Goal: Transaction & Acquisition: Book appointment/travel/reservation

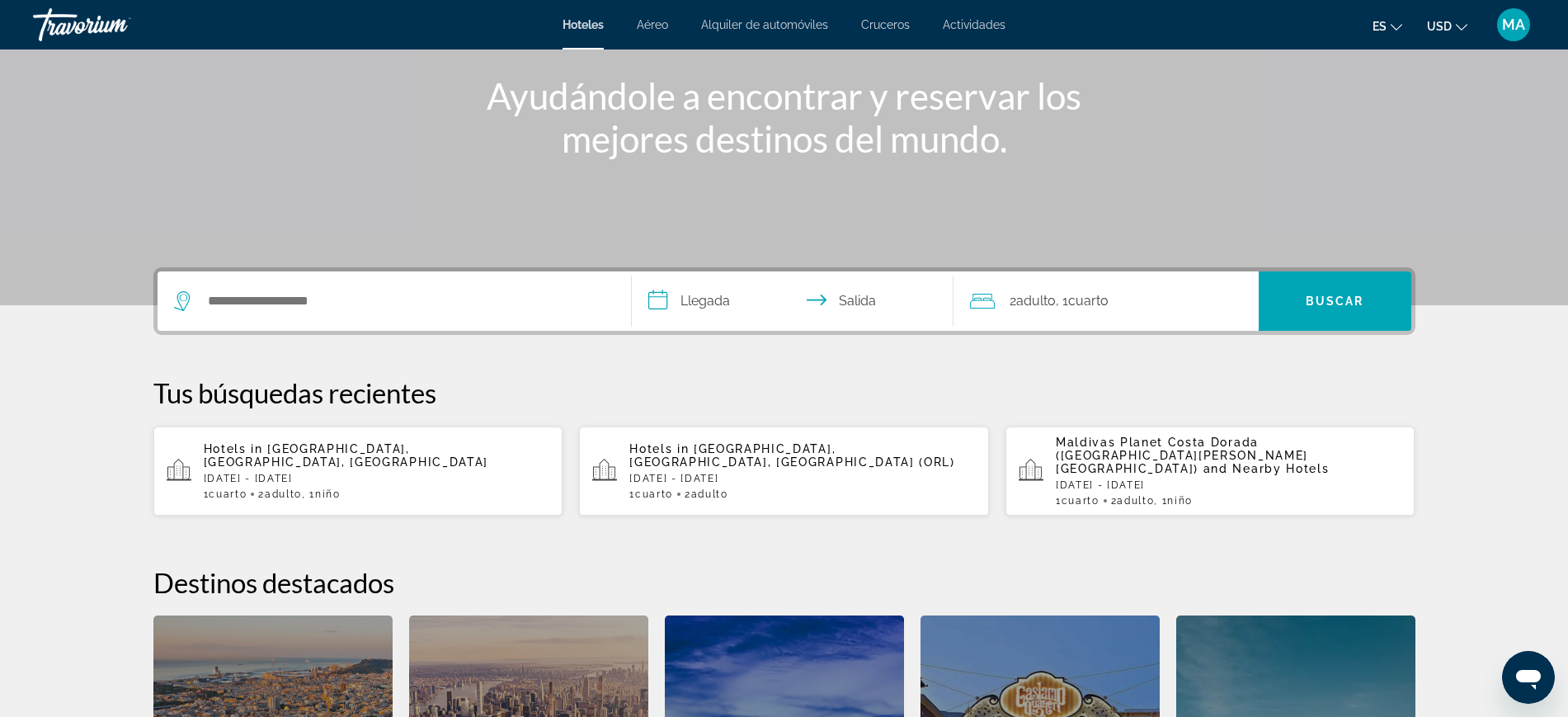
scroll to position [206, 0]
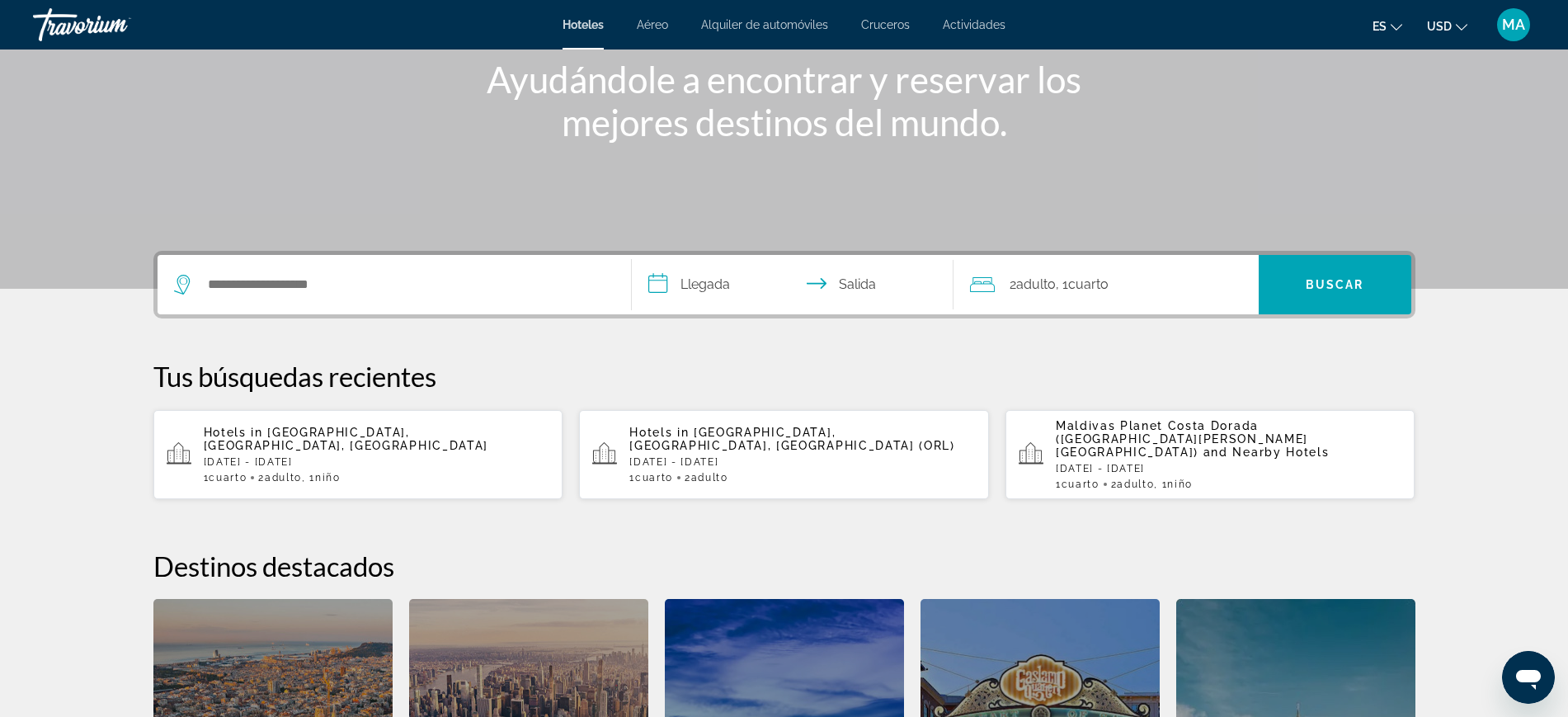
click at [300, 439] on div "Hotels in Montenegro, Armenia, Colombia Sun, 02 Nov - Wed, 05 Nov 1 Cuarto habi…" at bounding box center [377, 454] width 346 height 58
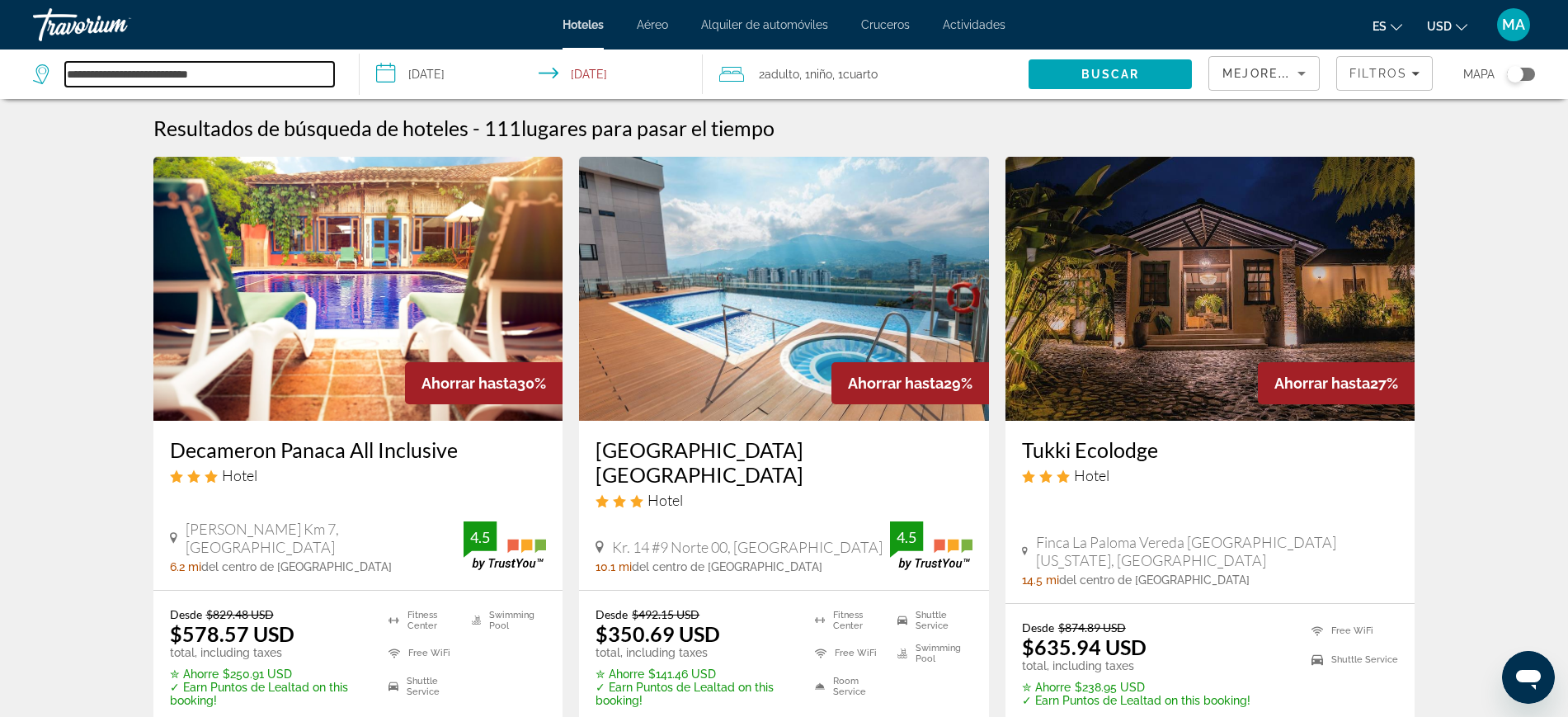
click at [131, 76] on input "**********" at bounding box center [199, 75] width 269 height 25
click at [165, 86] on div "**********" at bounding box center [187, 75] width 310 height 50
drag, startPoint x: 188, startPoint y: 76, endPoint x: 38, endPoint y: 61, distance: 150.7
click at [38, 62] on div "**********" at bounding box center [183, 75] width 301 height 25
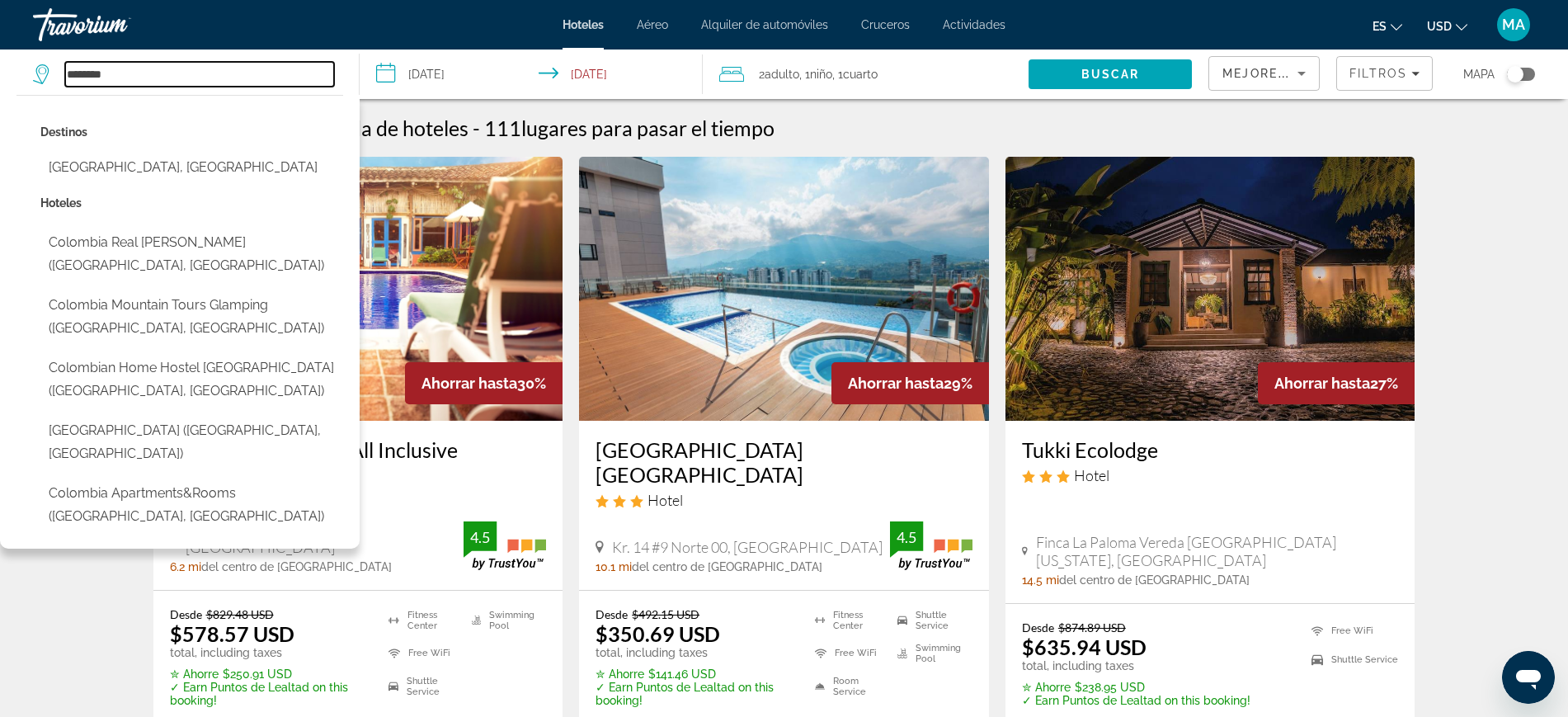
click at [193, 81] on input "********" at bounding box center [199, 75] width 269 height 25
click at [187, 81] on input "********" at bounding box center [199, 75] width 269 height 25
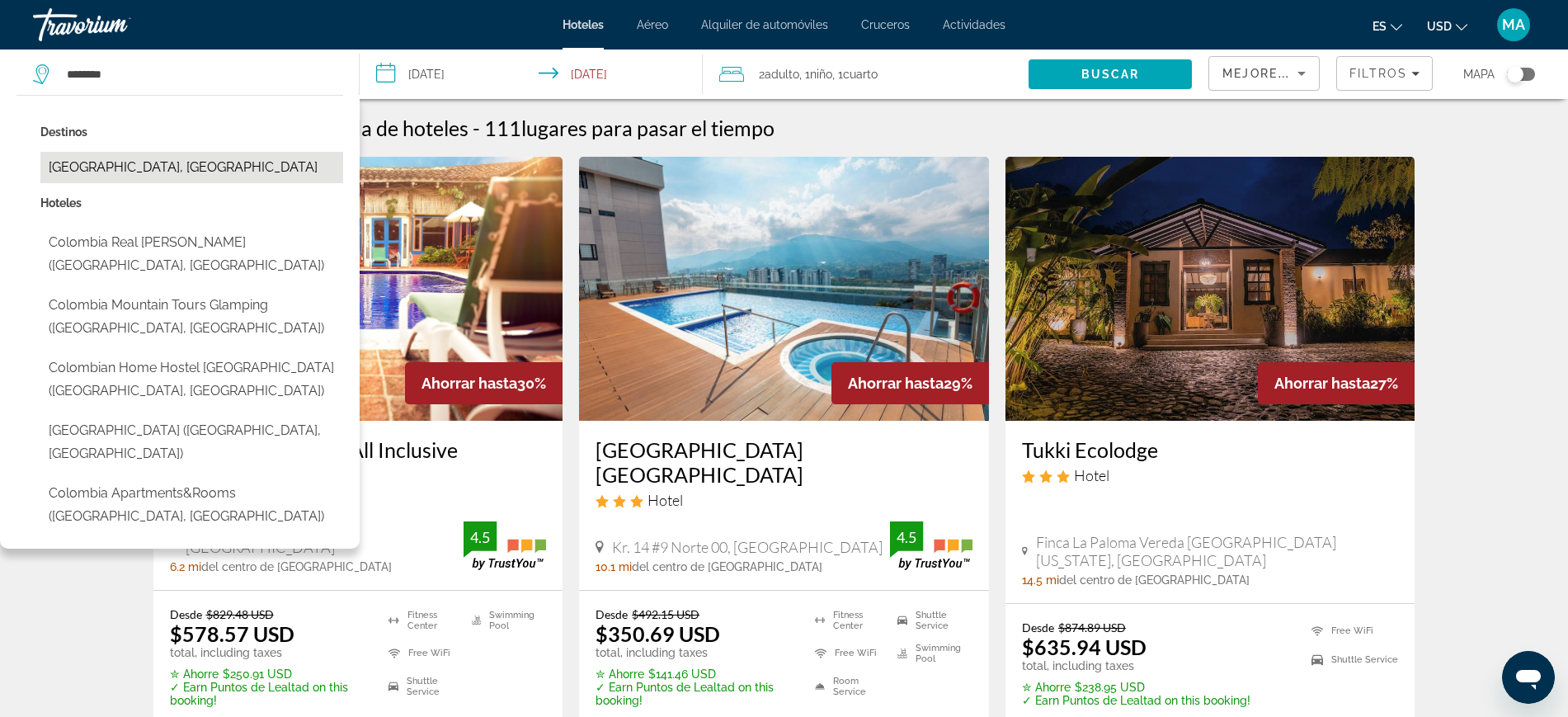
click at [148, 174] on button "Colombia, Peru" at bounding box center [192, 167] width 303 height 32
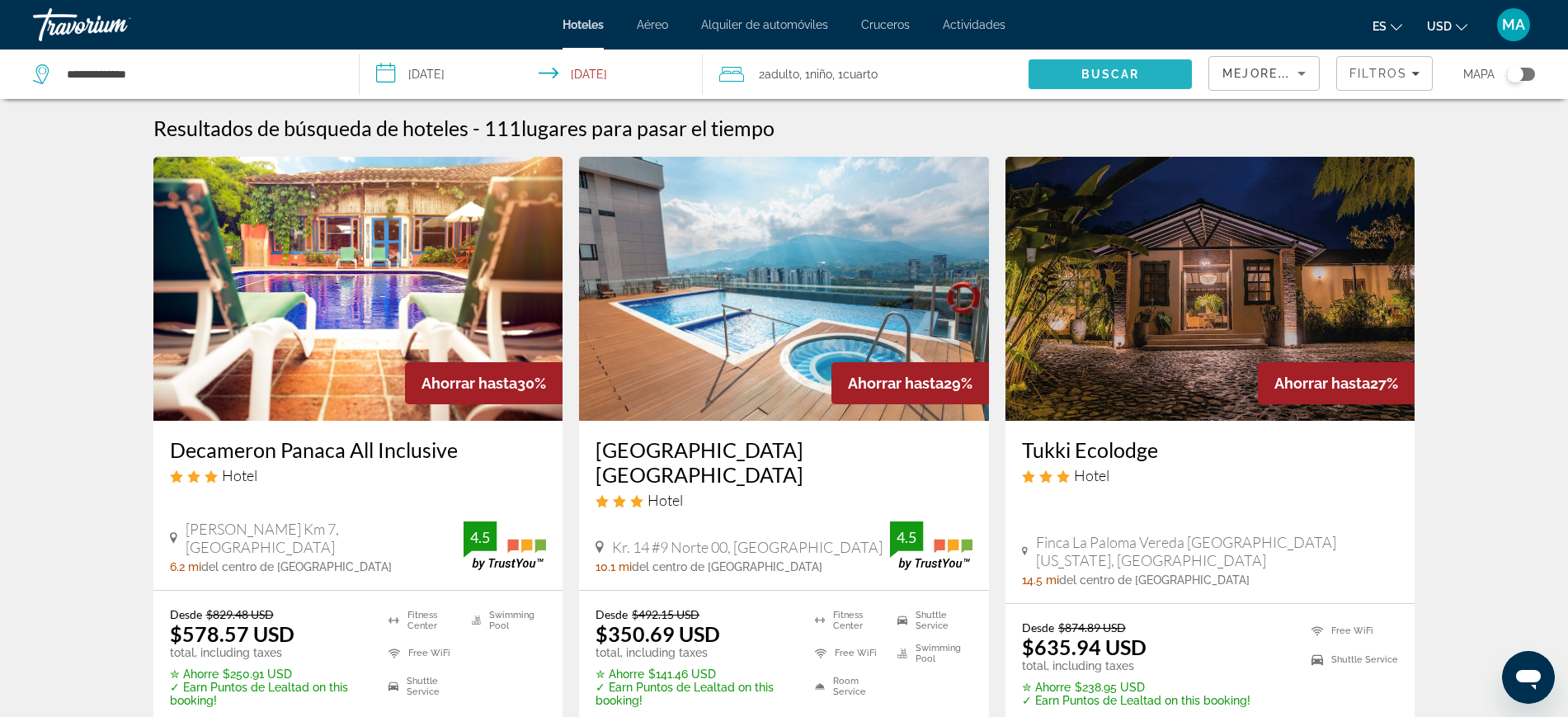
click at [1090, 62] on span "Search" at bounding box center [1110, 74] width 163 height 39
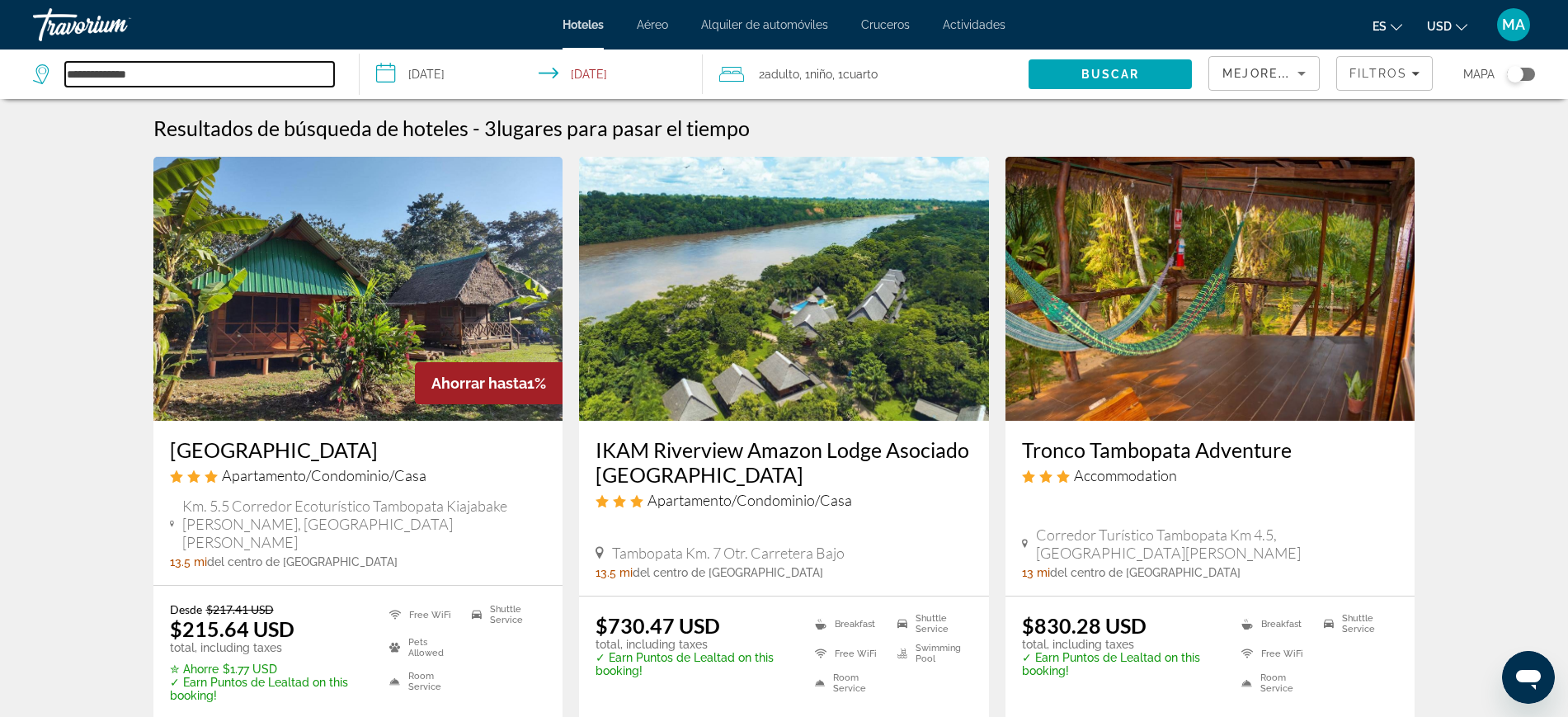
click at [196, 84] on input "**********" at bounding box center [199, 75] width 269 height 25
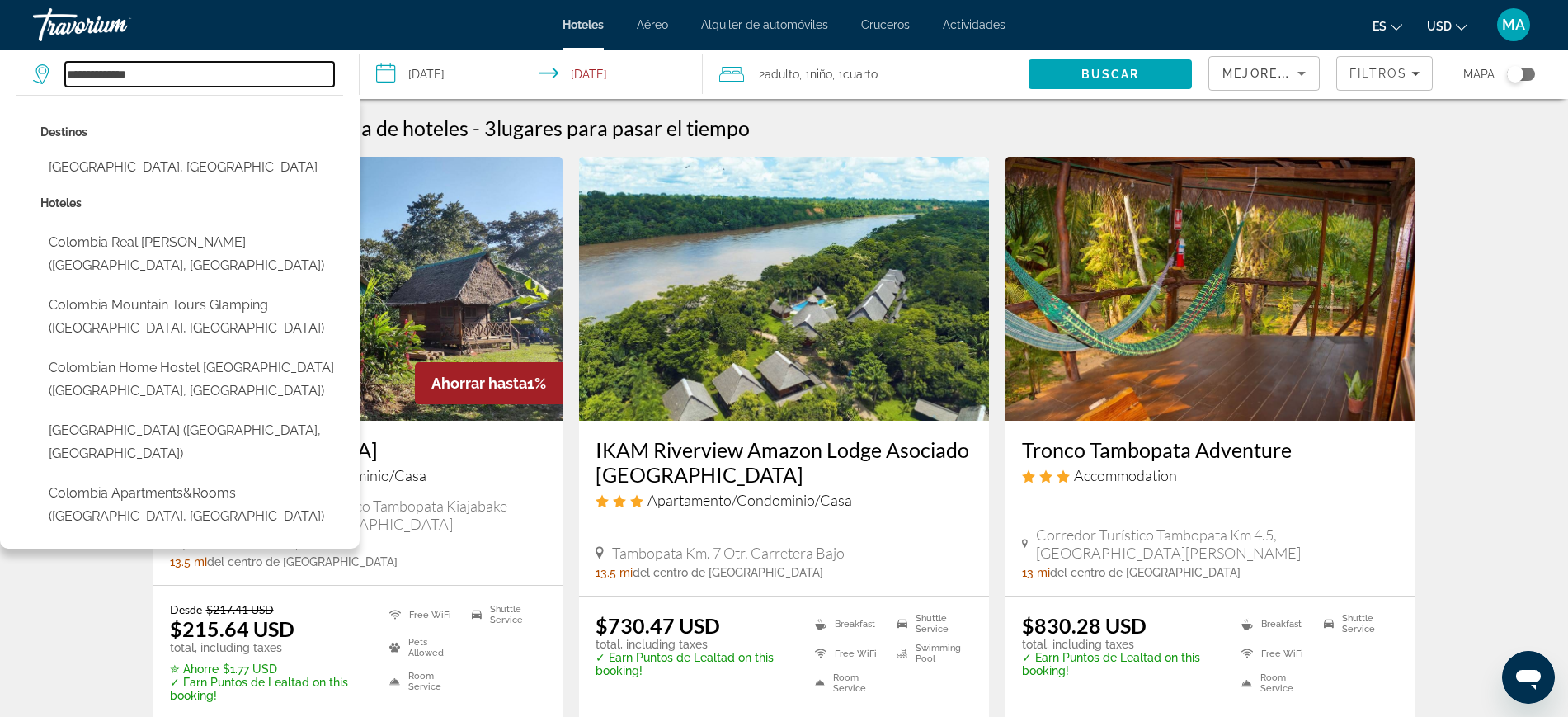
drag, startPoint x: 196, startPoint y: 84, endPoint x: 60, endPoint y: 67, distance: 137.1
click at [60, 67] on div "**********" at bounding box center [183, 75] width 301 height 25
type input "*"
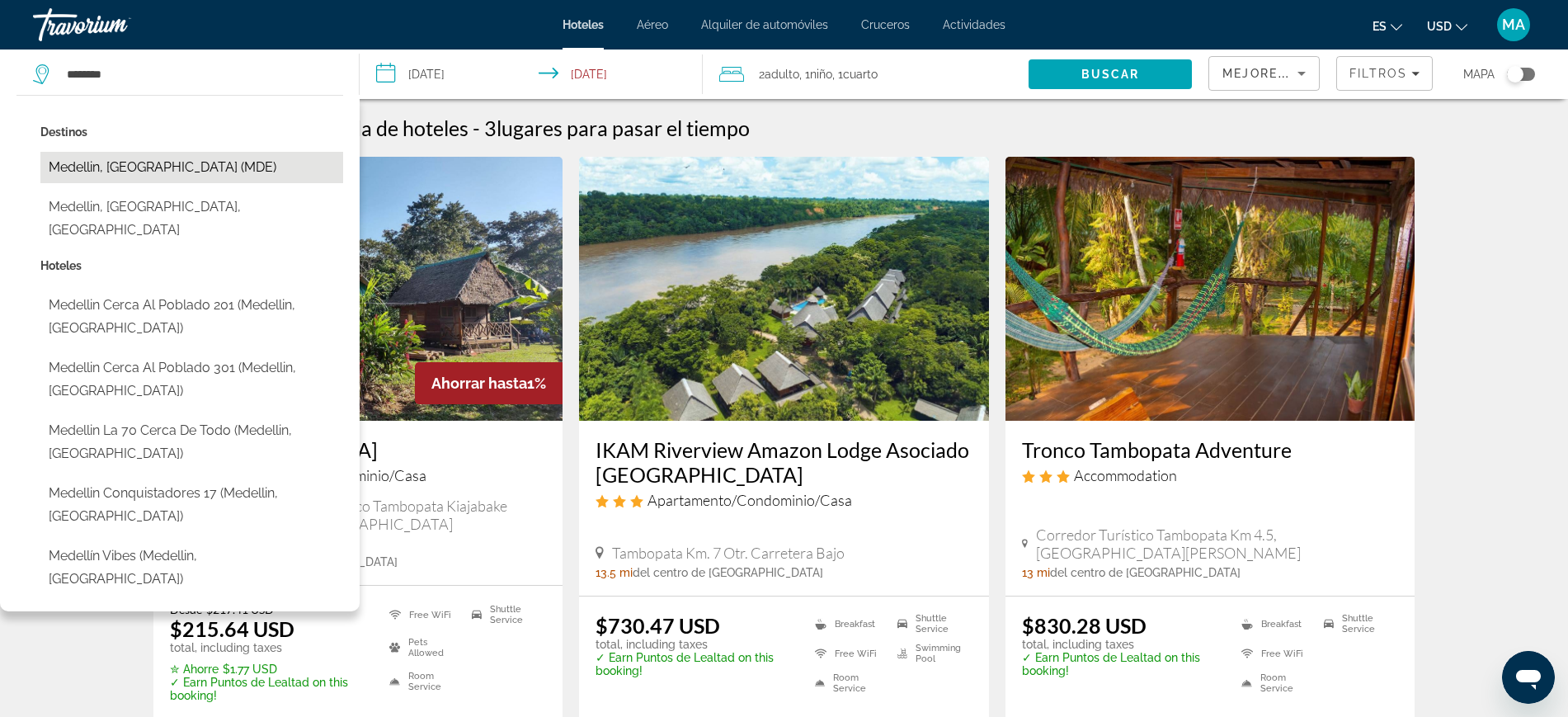
click at [58, 157] on button "Medellin, Colombia (MDE)" at bounding box center [192, 167] width 303 height 32
type input "**********"
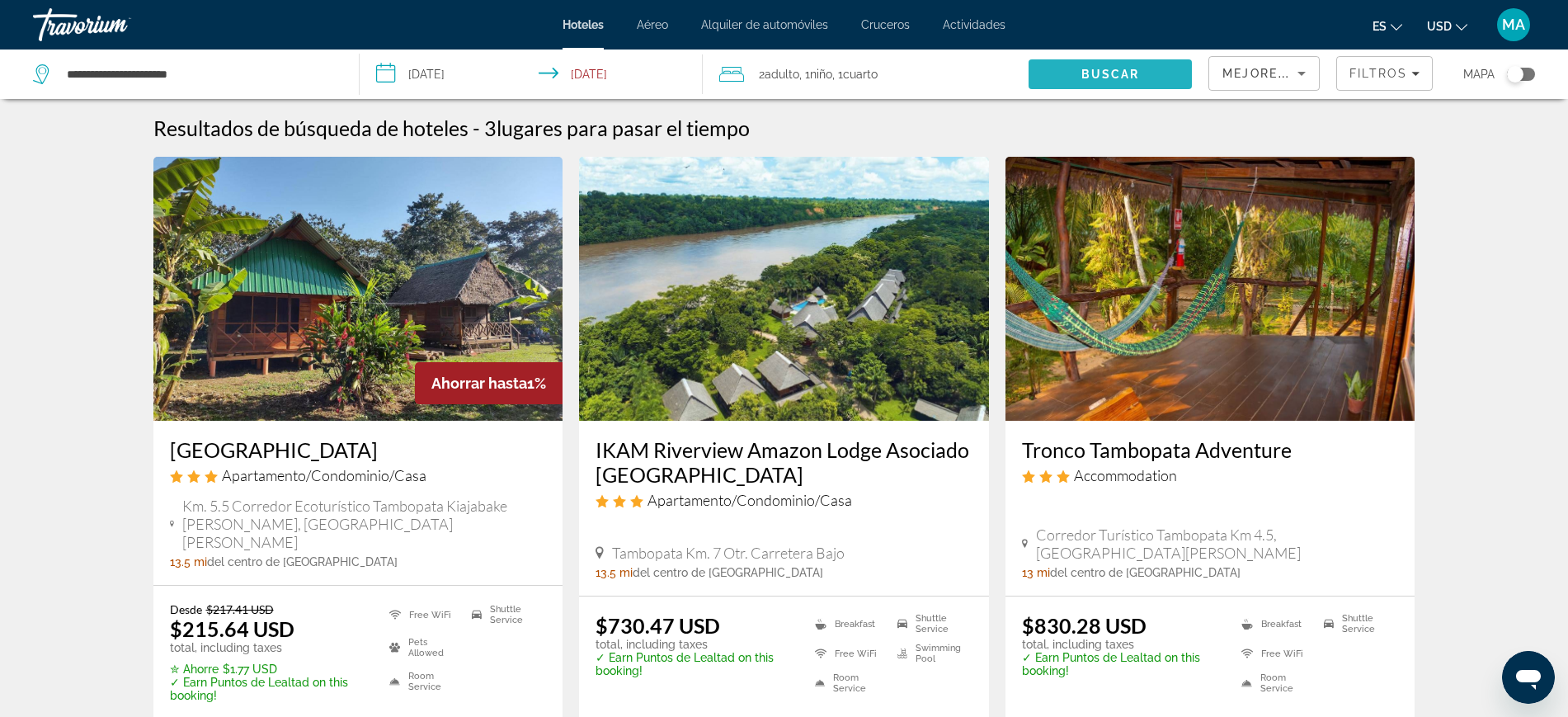
click at [1093, 86] on span "Search" at bounding box center [1110, 74] width 163 height 39
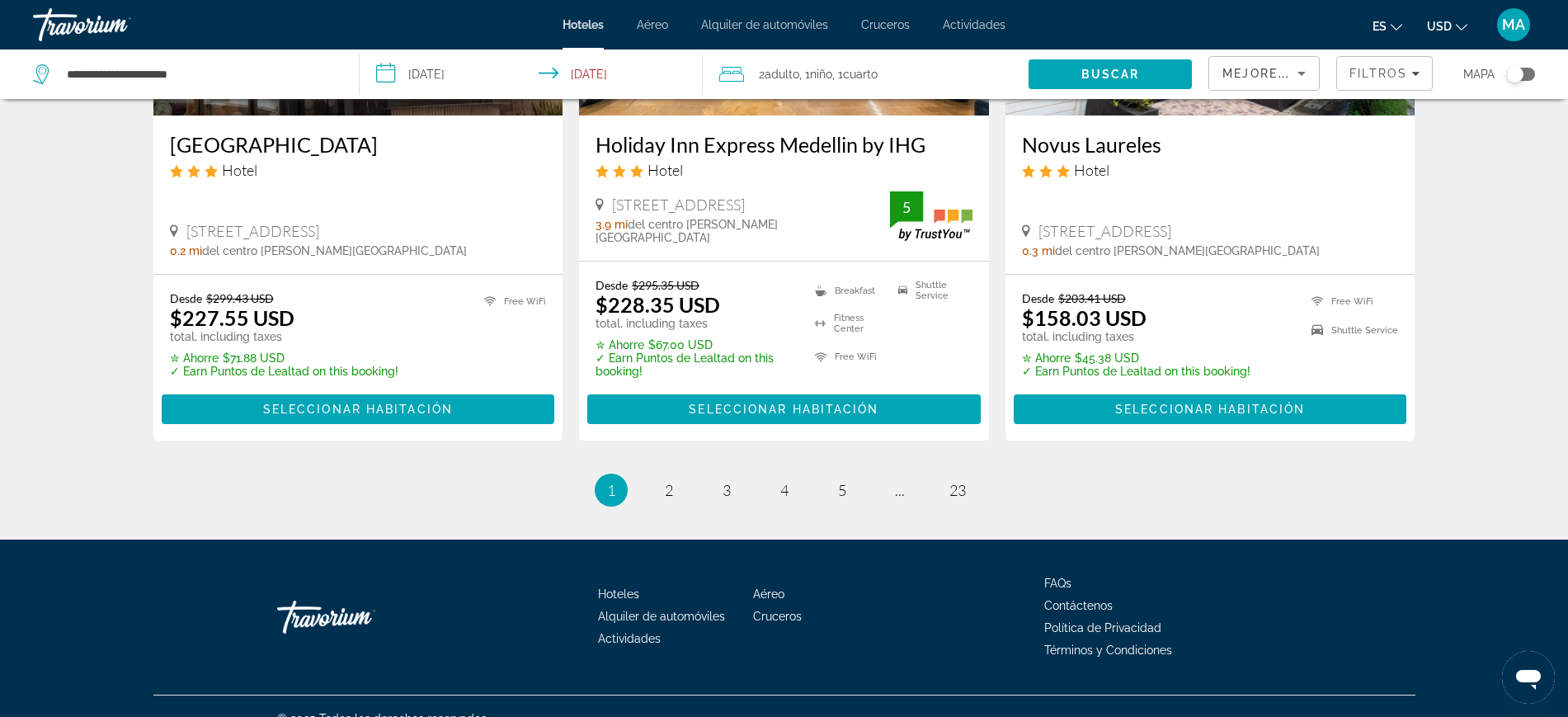
scroll to position [2229, 0]
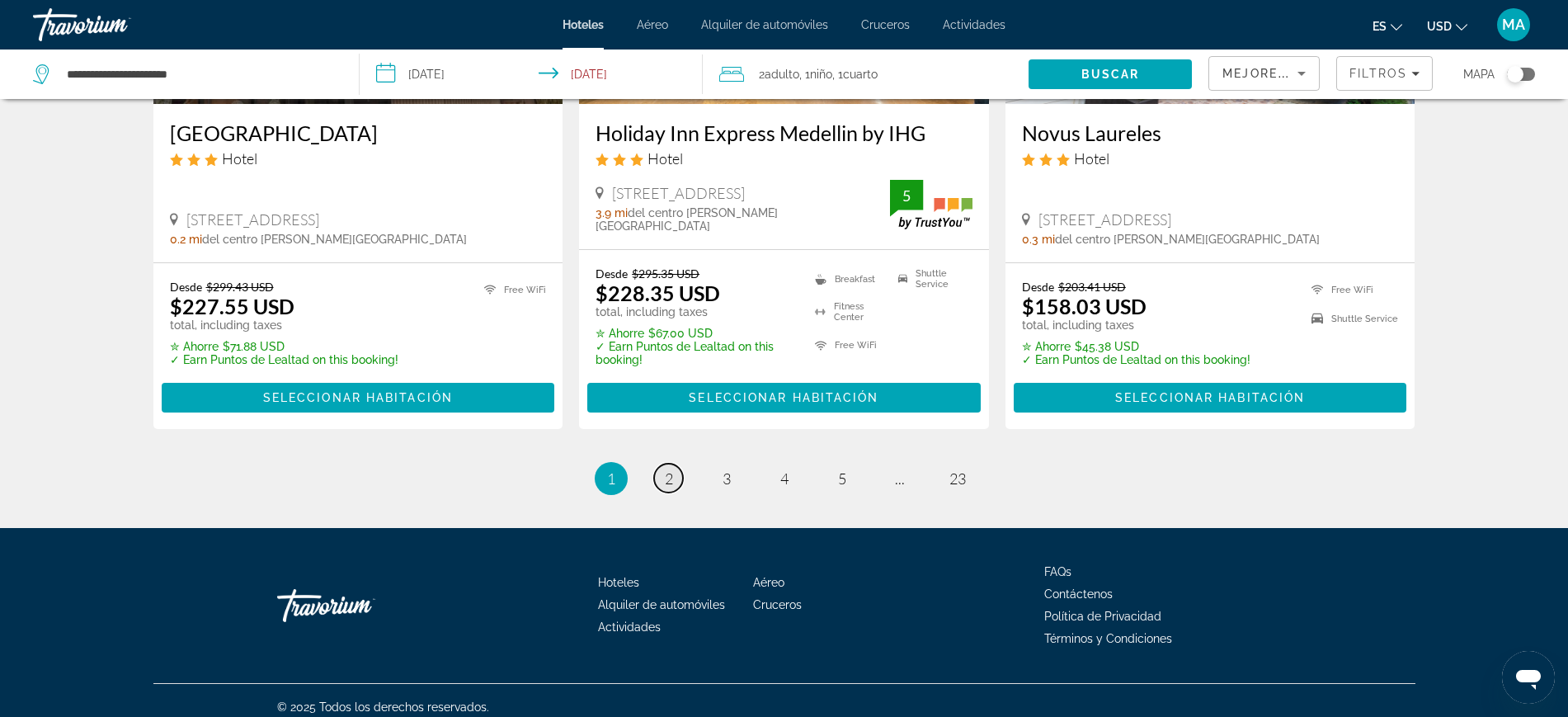
click at [663, 464] on link "page 2" at bounding box center [669, 478] width 29 height 29
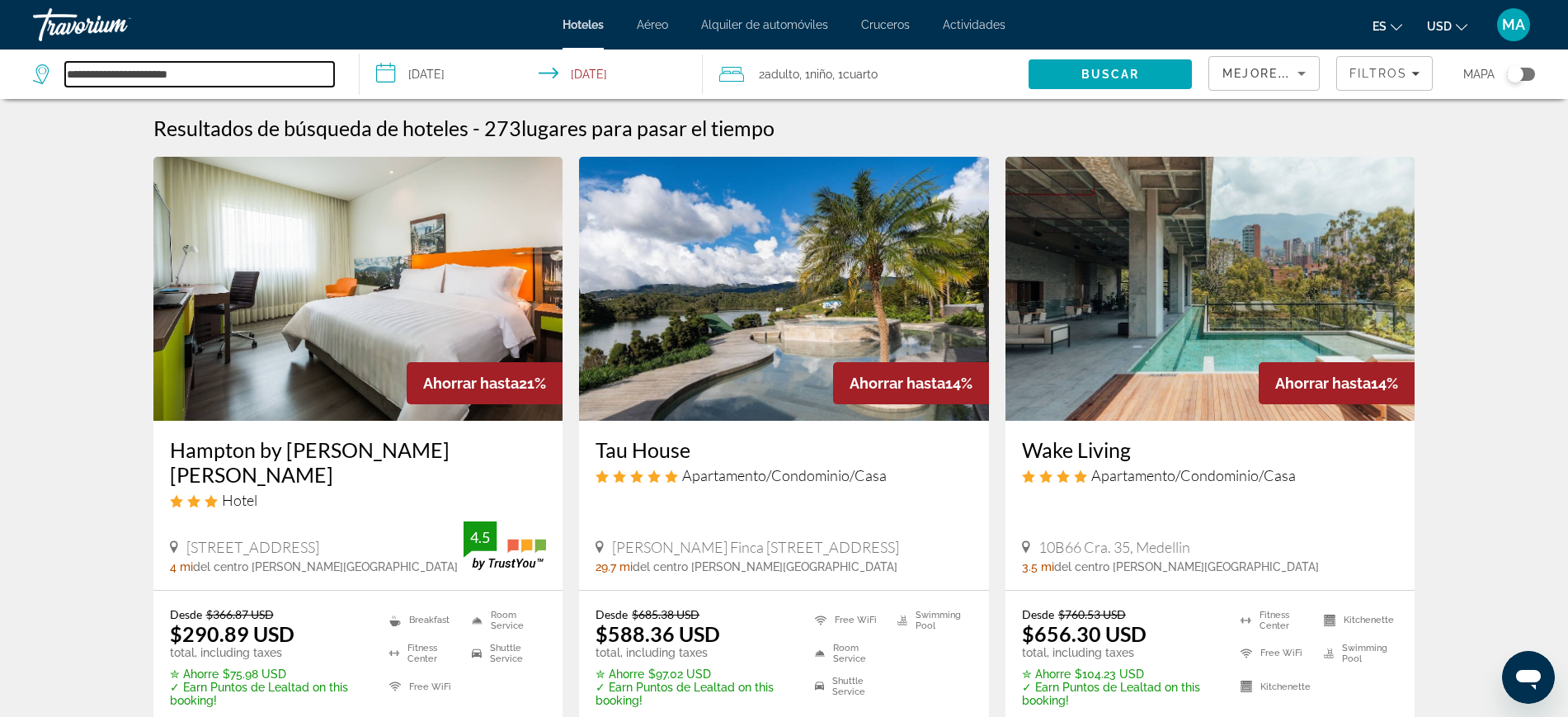
click at [266, 73] on input "**********" at bounding box center [199, 75] width 269 height 25
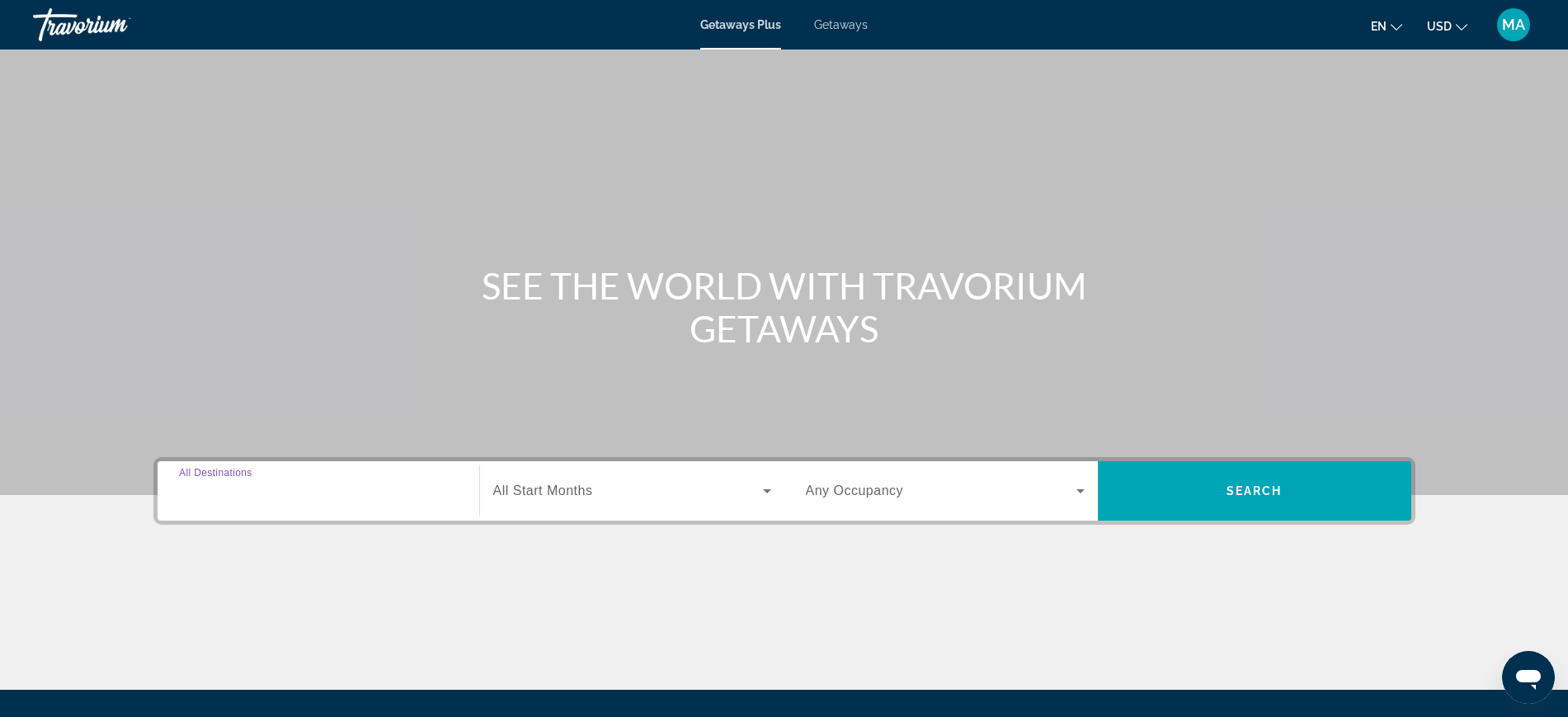
click at [298, 485] on input "Destination All Destinations" at bounding box center [318, 492] width 279 height 20
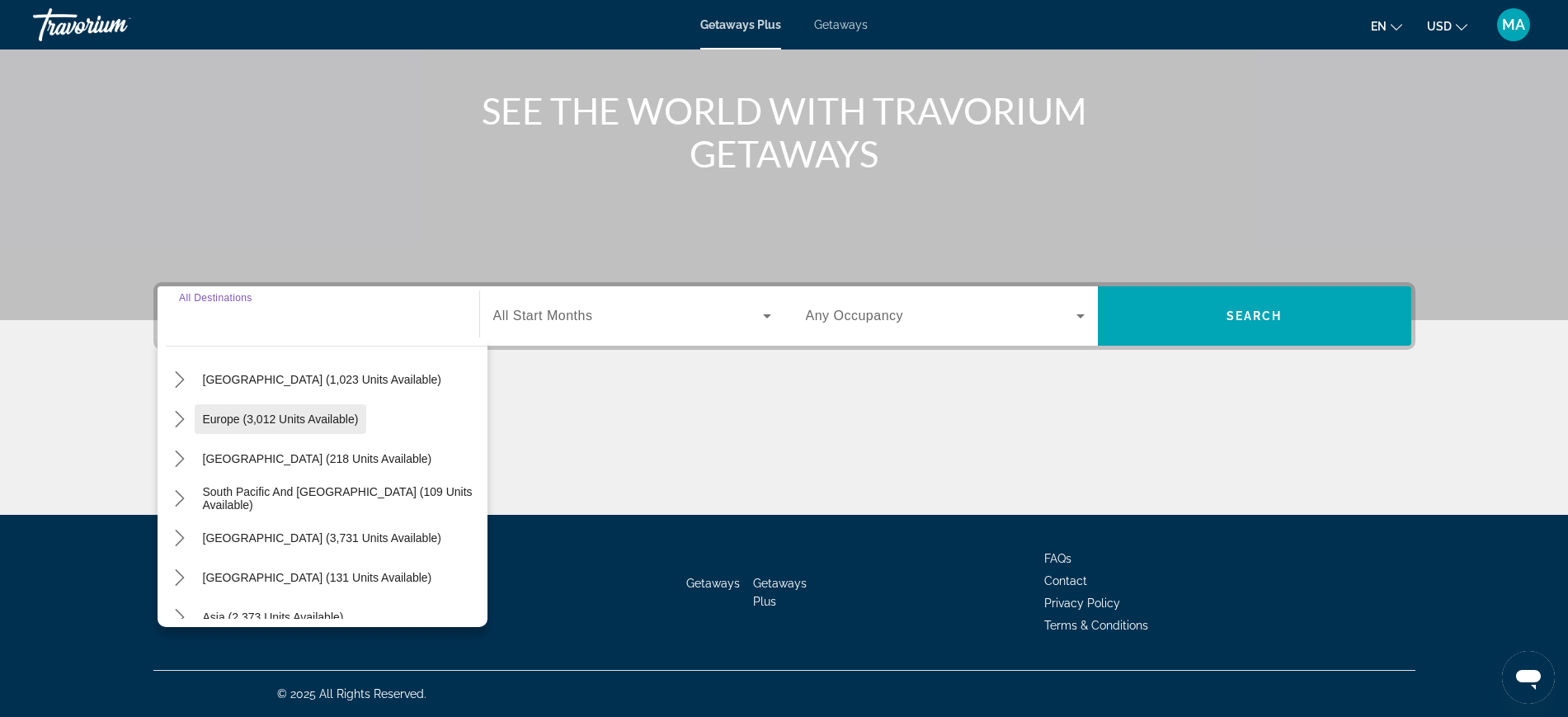
scroll to position [206, 0]
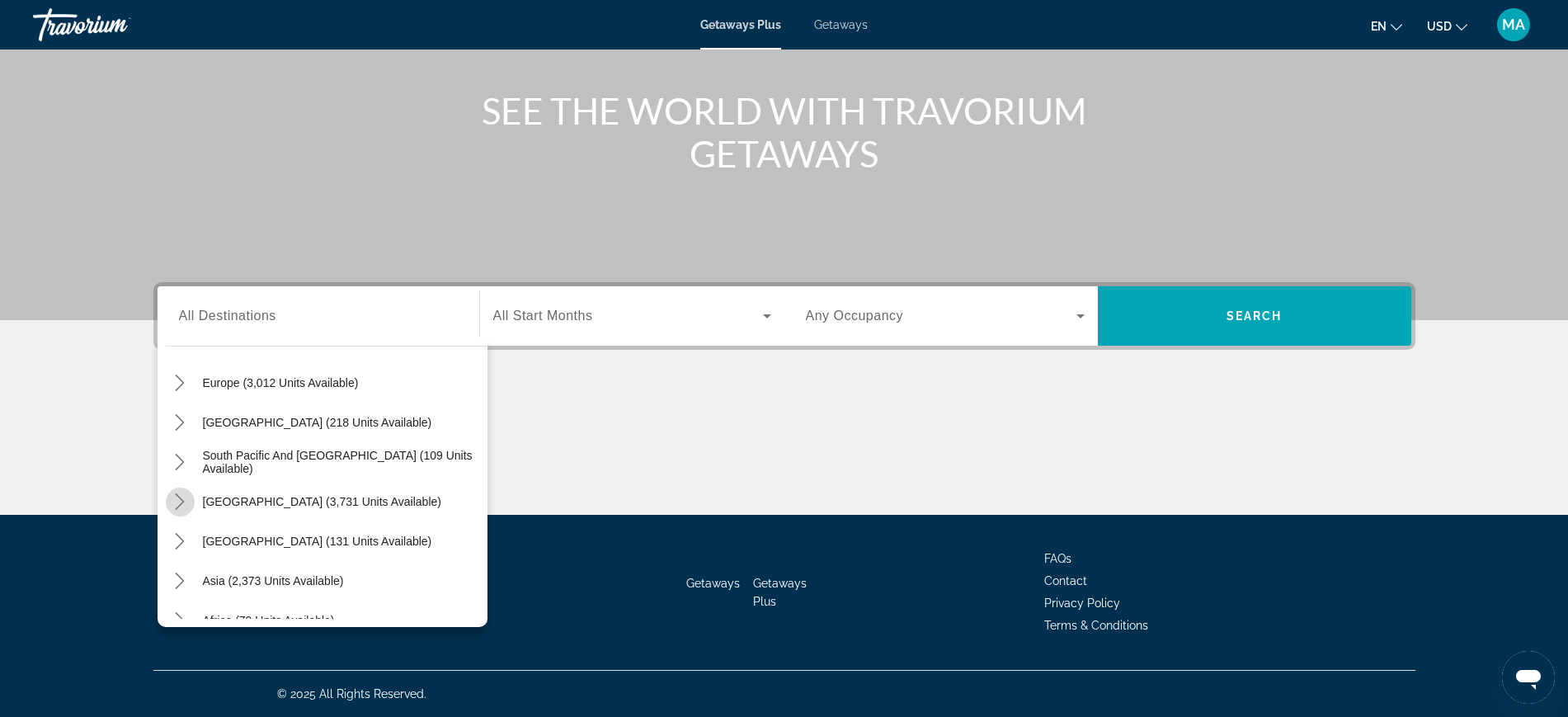
click at [176, 500] on icon "Toggle South America (3,731 units available) submenu" at bounding box center [179, 501] width 16 height 16
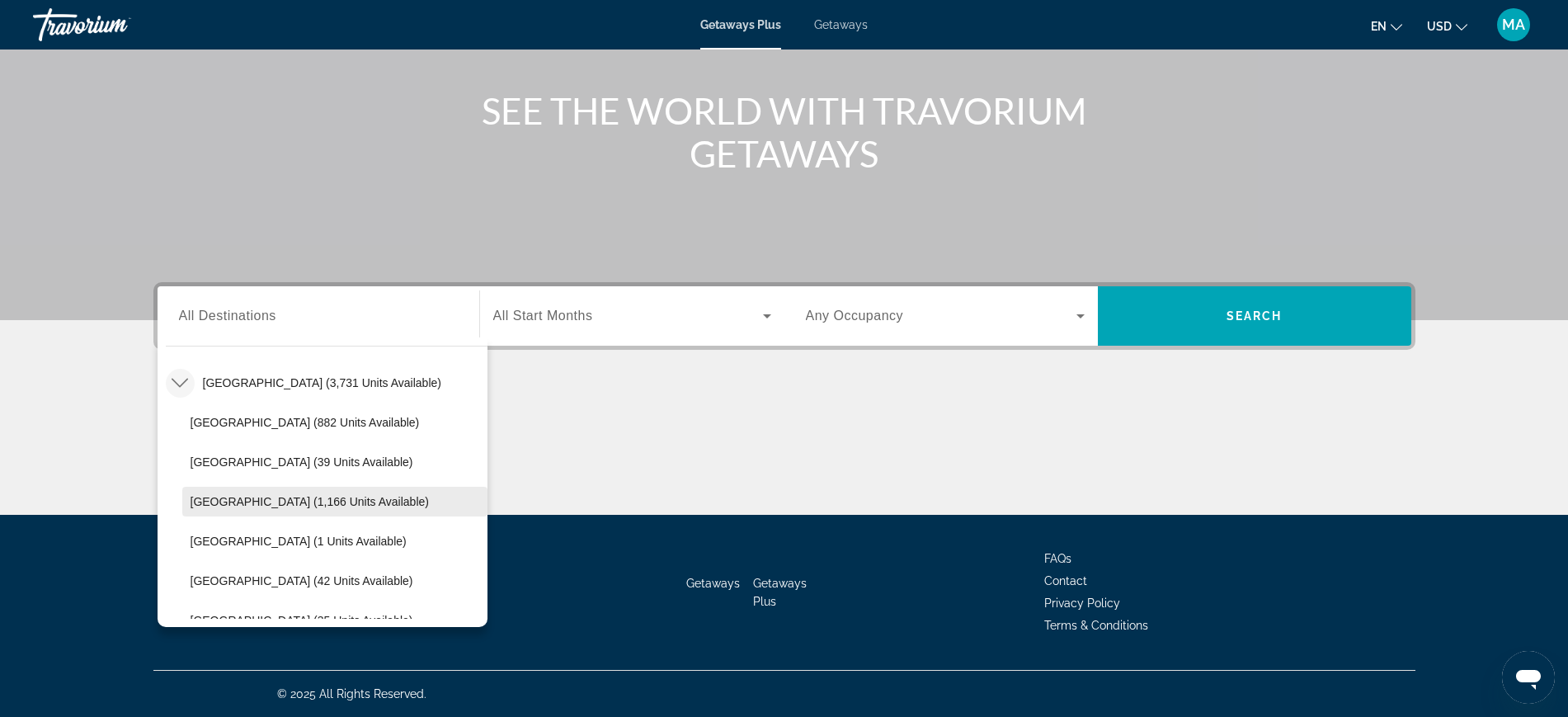
scroll to position [428, 0]
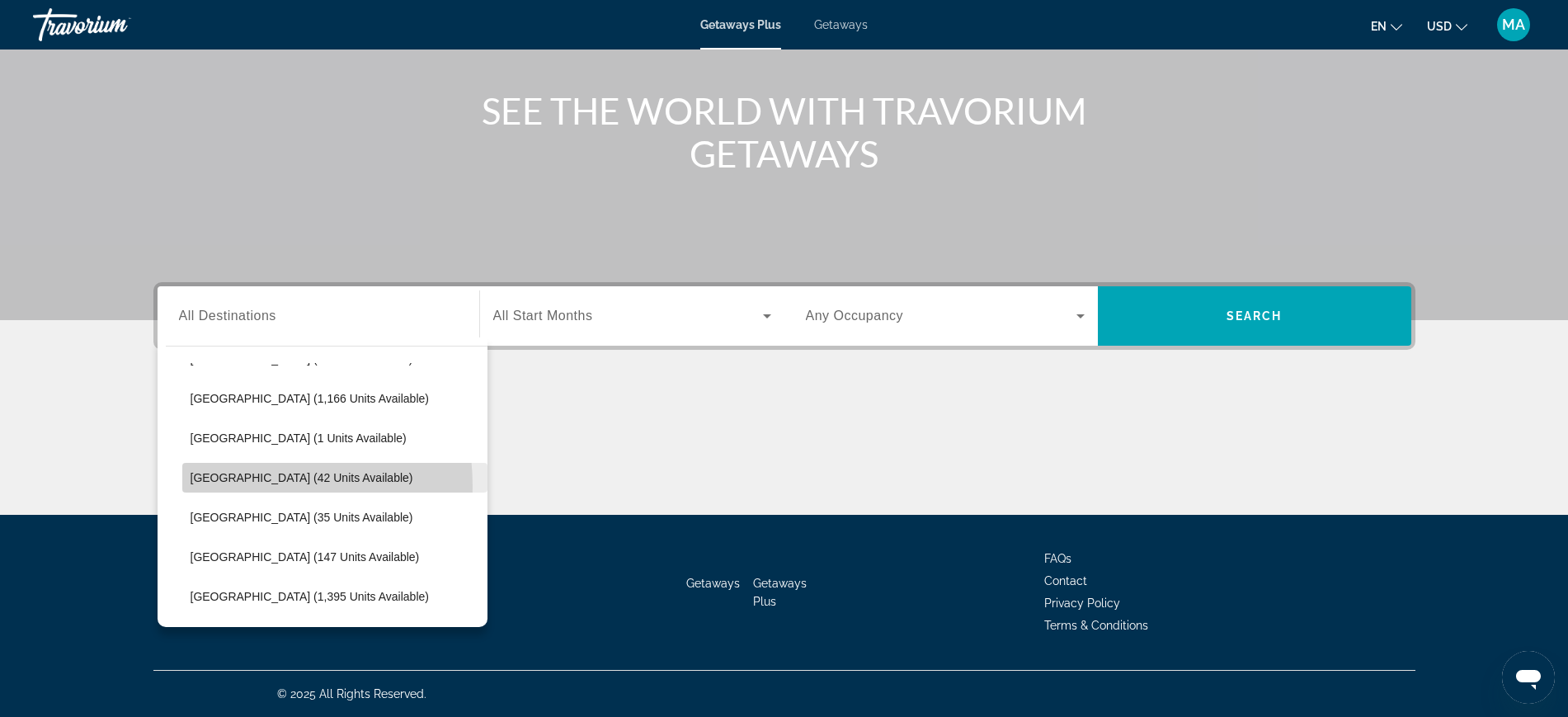
click at [214, 487] on span "Select destination: Colombia (42 units available)" at bounding box center [334, 477] width 305 height 39
type input "**********"
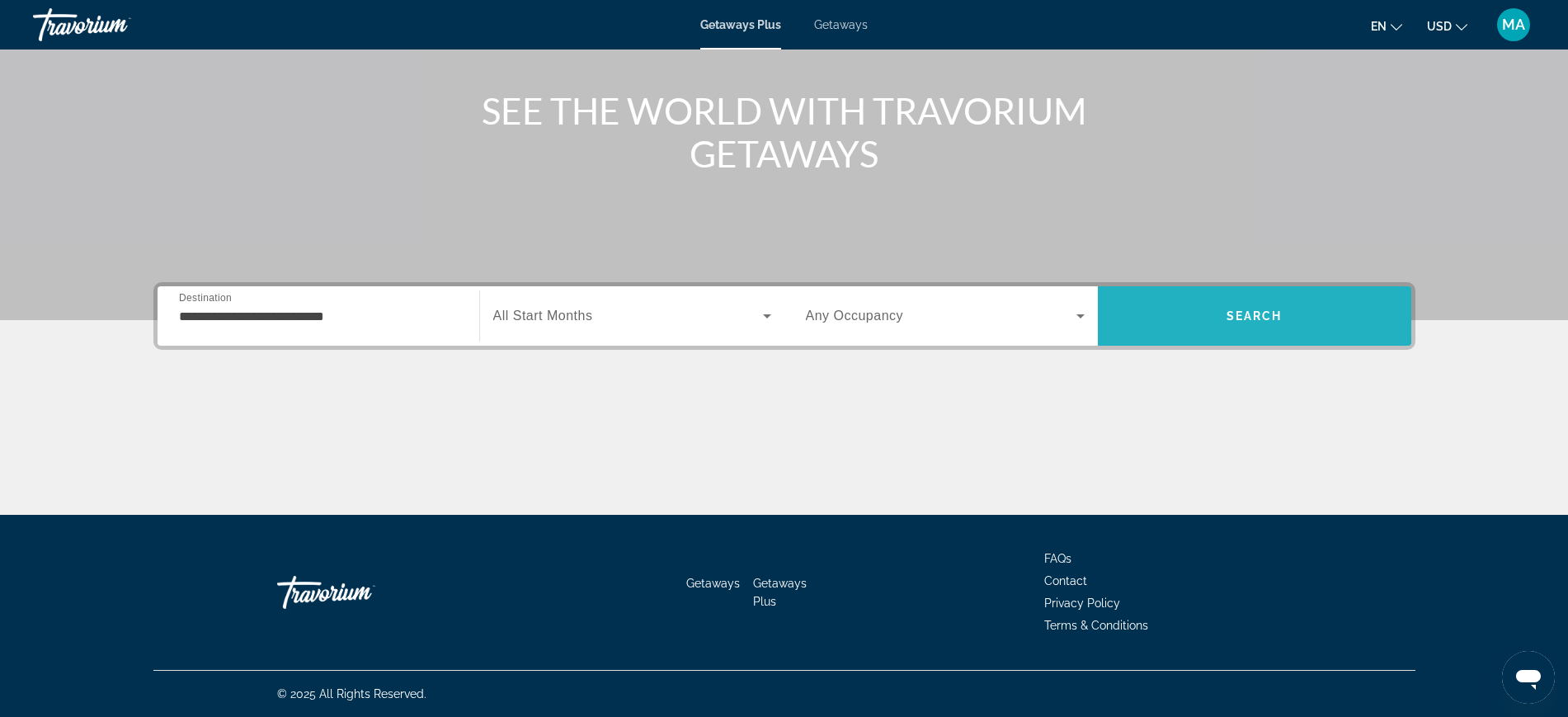
click at [1193, 313] on span "Search" at bounding box center [1255, 315] width 313 height 39
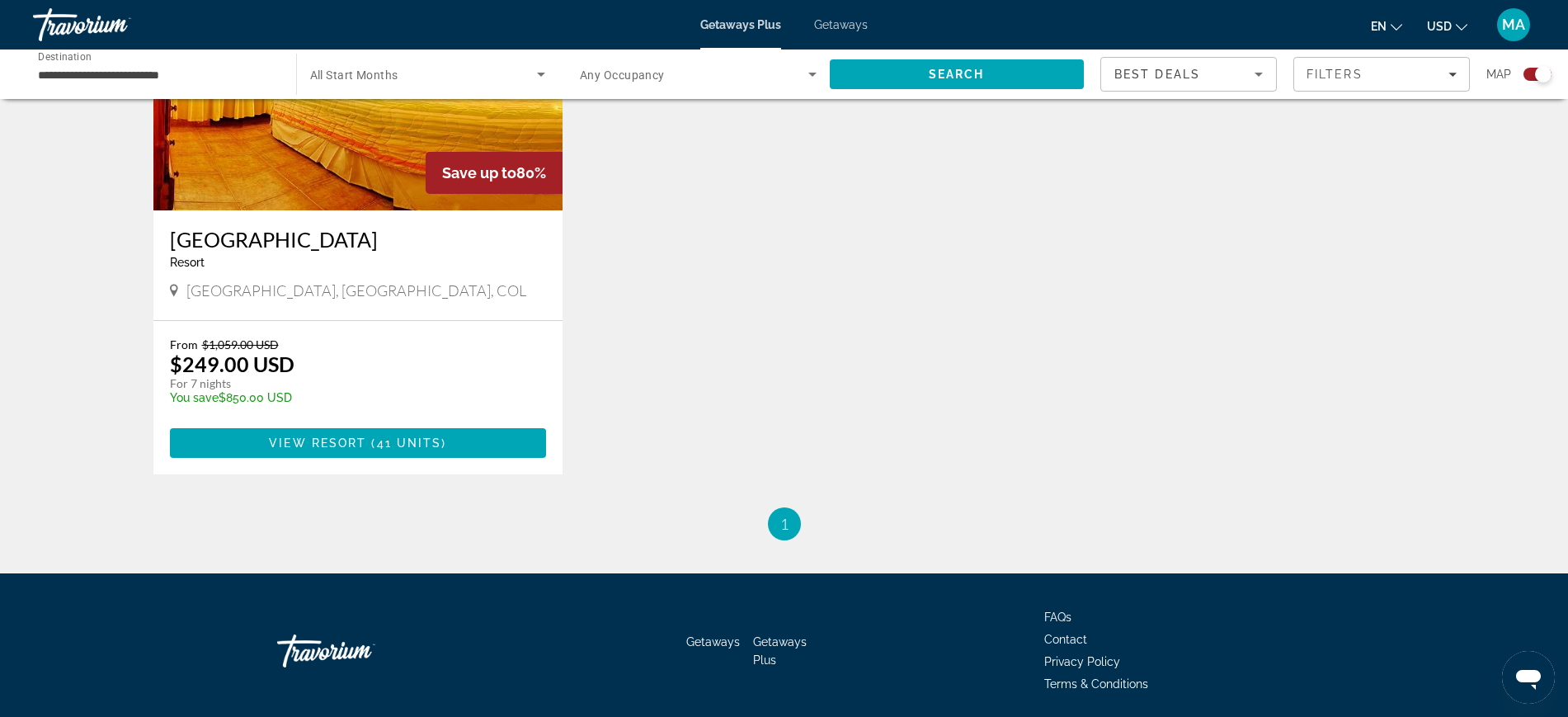
scroll to position [618, 0]
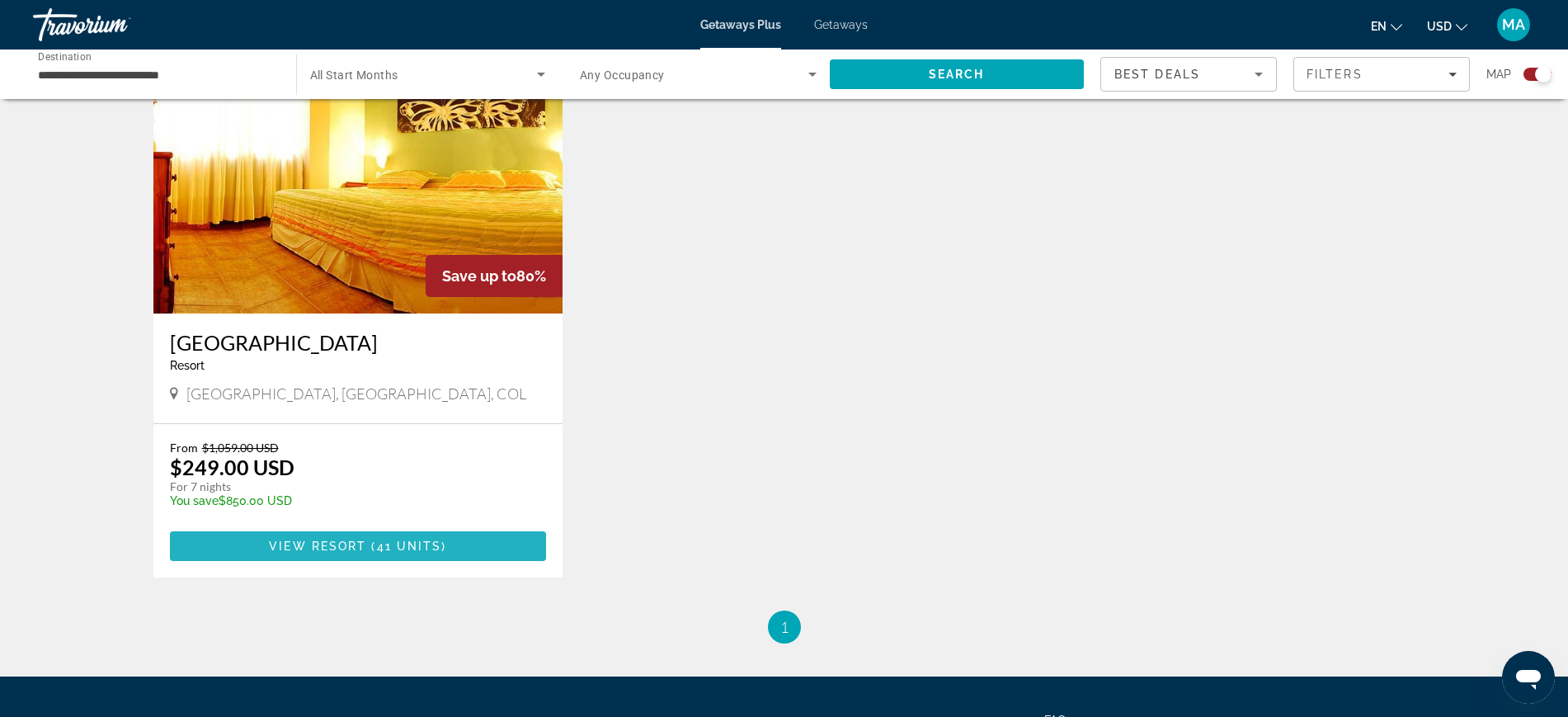
click at [330, 549] on span "View Resort" at bounding box center [318, 546] width 98 height 13
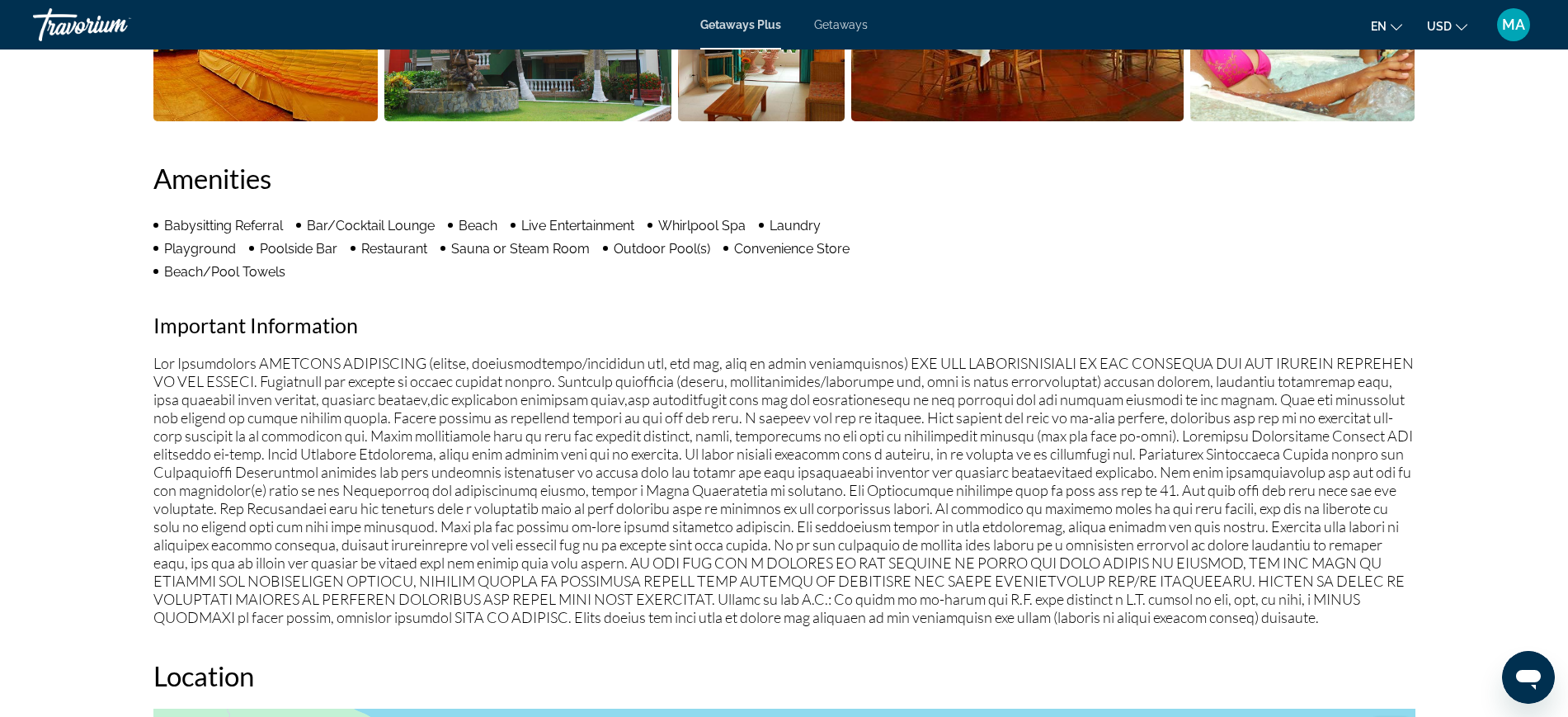
scroll to position [928, 0]
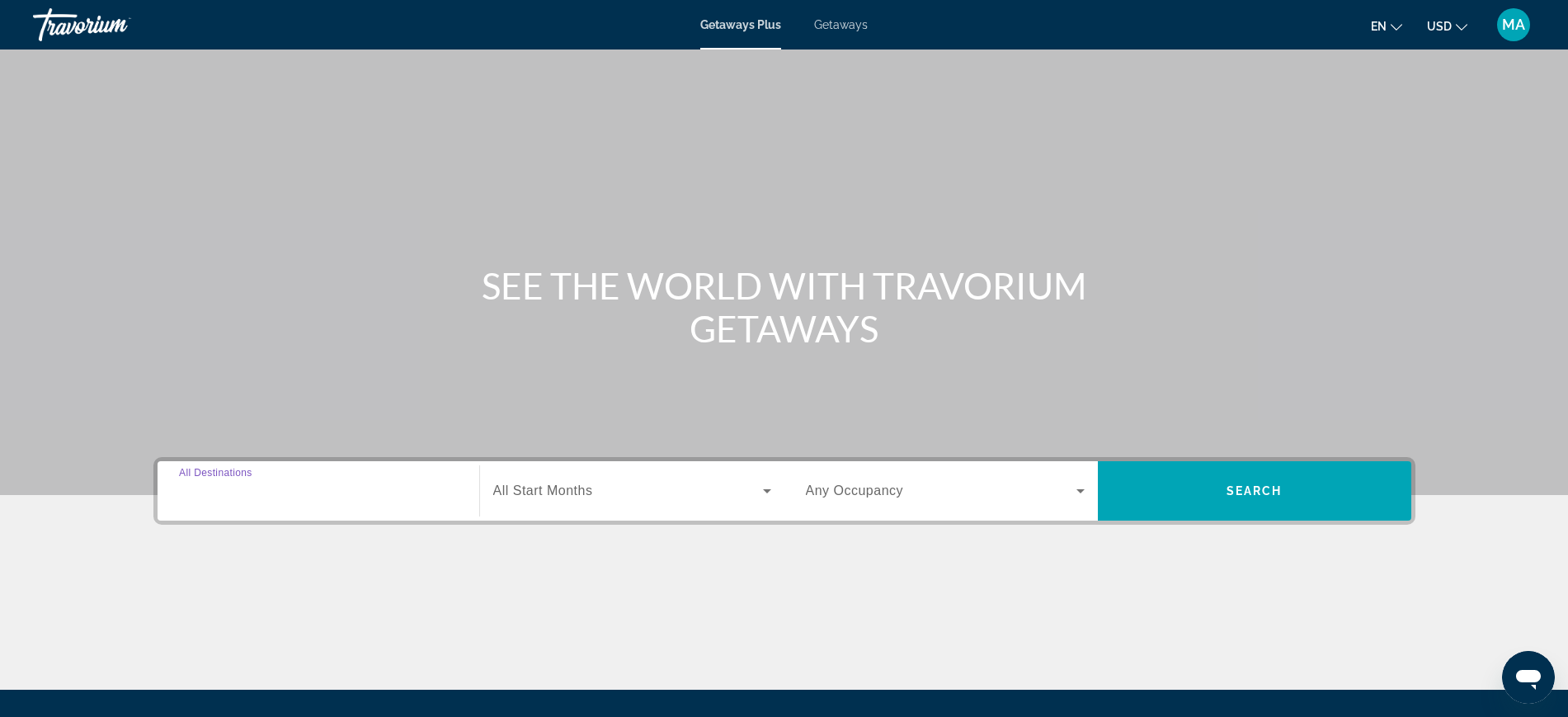
click at [296, 493] on input "Destination All Destinations" at bounding box center [318, 492] width 279 height 20
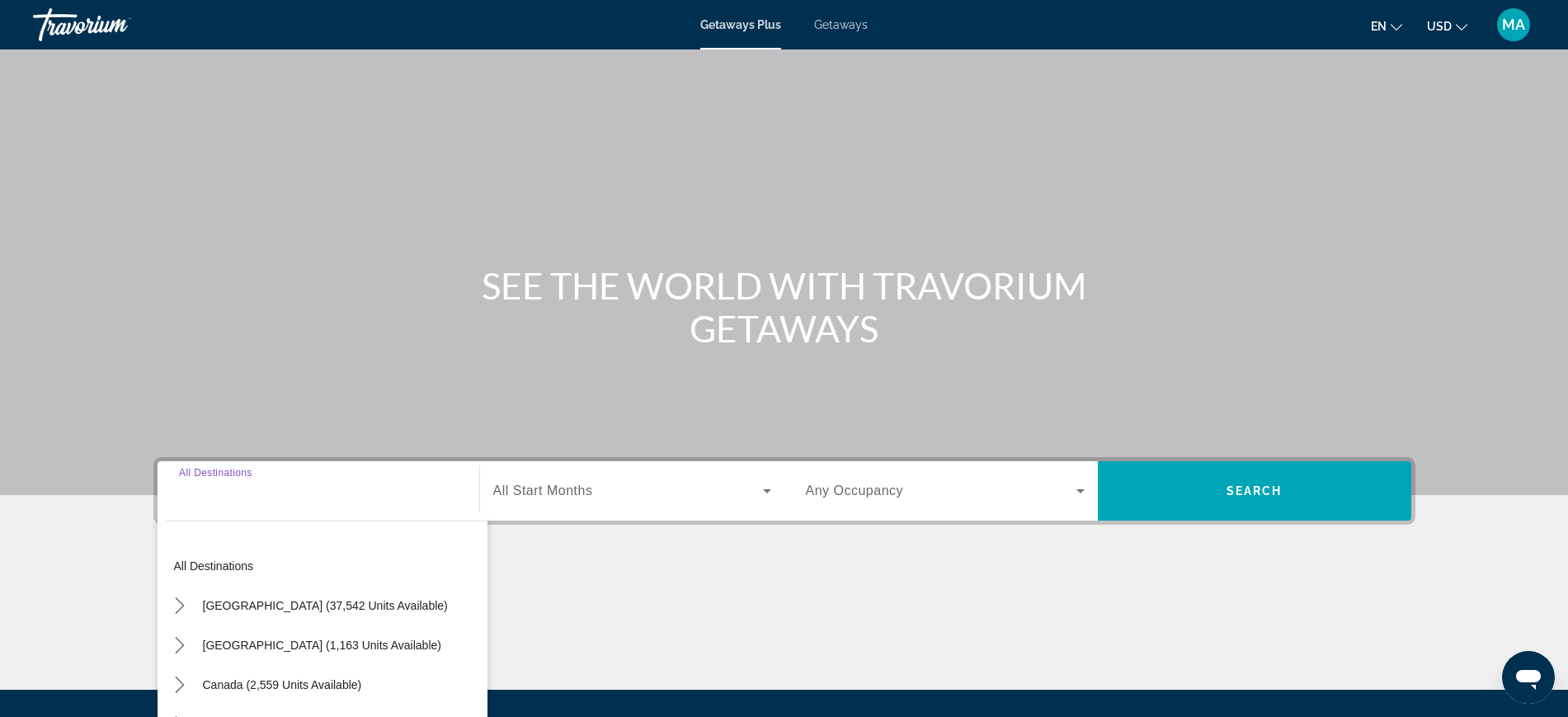
scroll to position [174, 0]
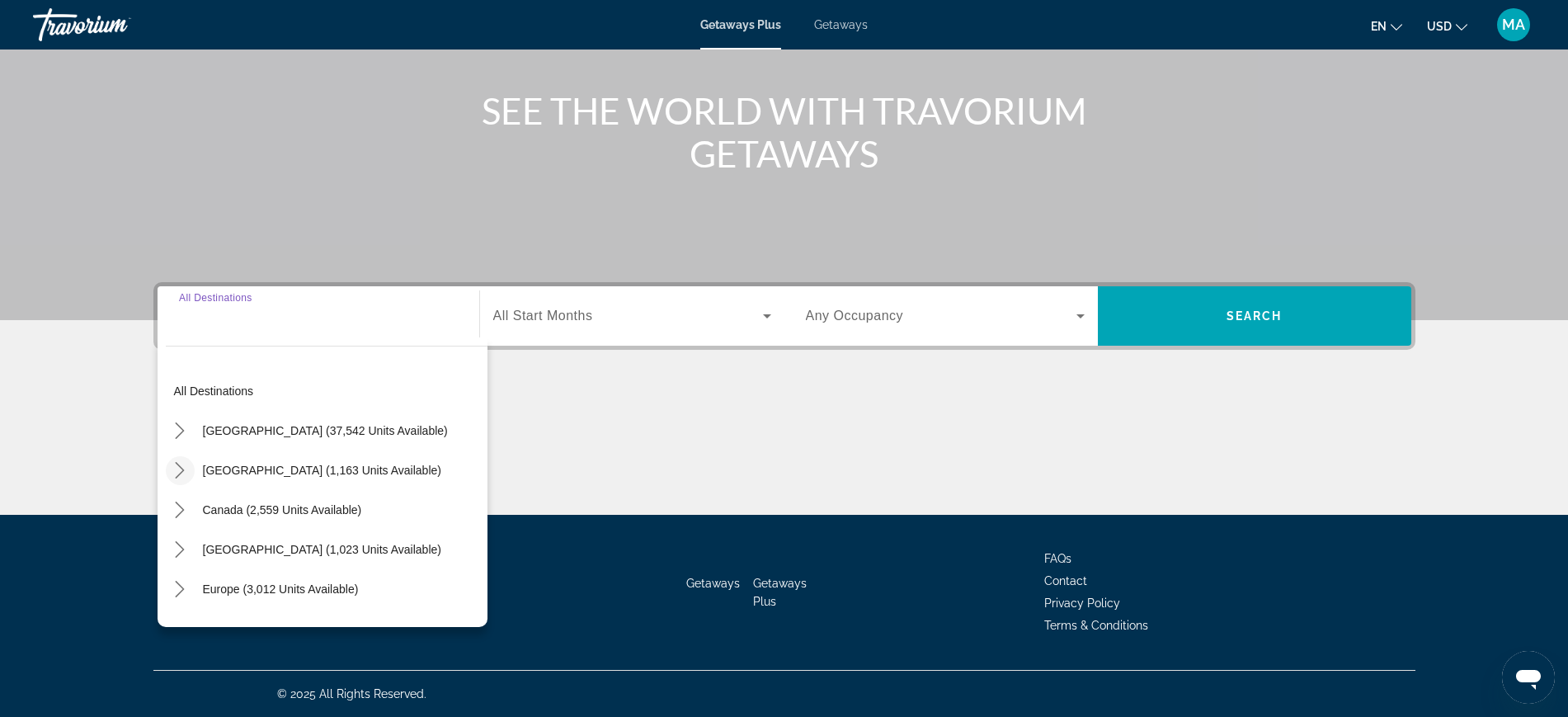
click at [182, 468] on icon "Toggle Mexico (1,163 units available) submenu" at bounding box center [179, 470] width 9 height 16
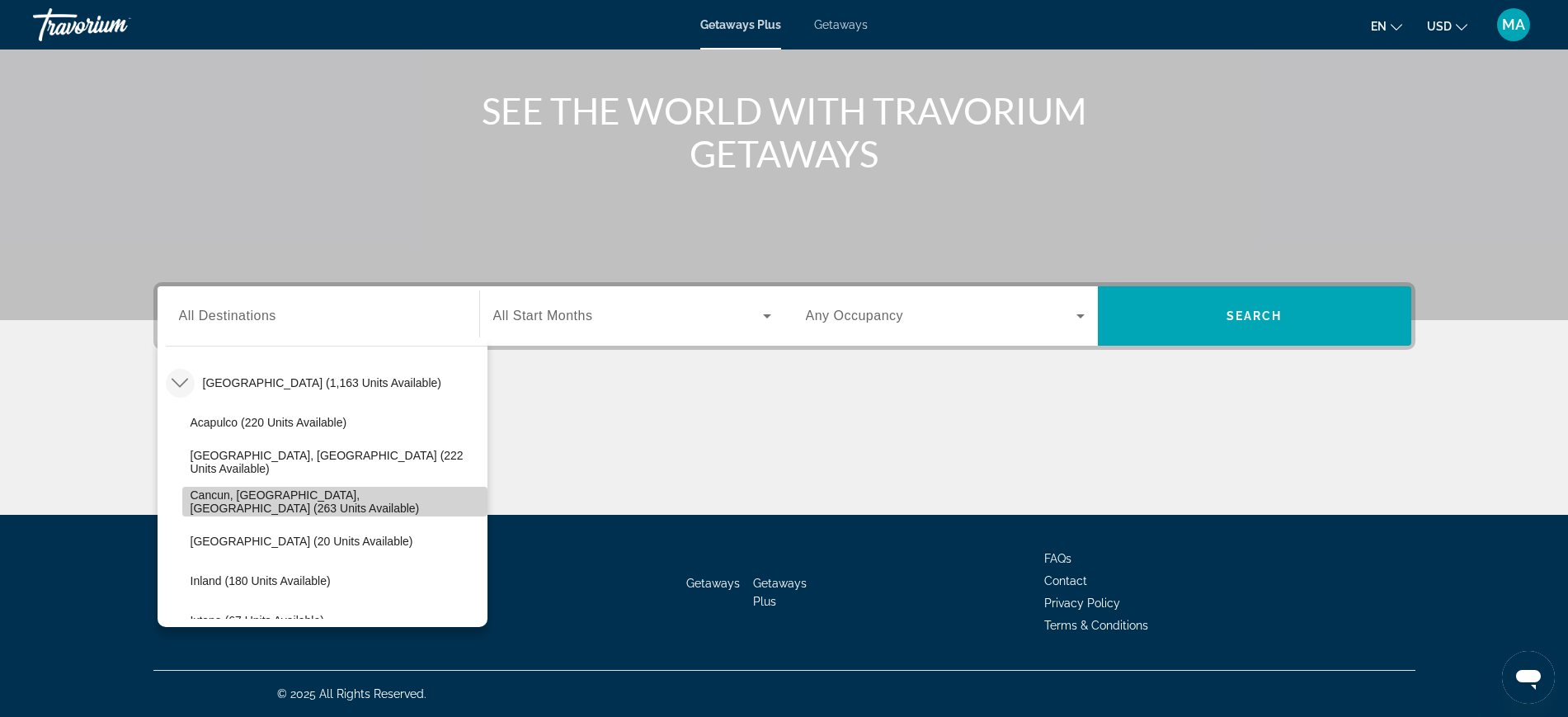
click at [369, 508] on span "Select destination: Cancun, Cozumel, Riviera Maya (263 units available)" at bounding box center [334, 501] width 305 height 39
type input "**********"
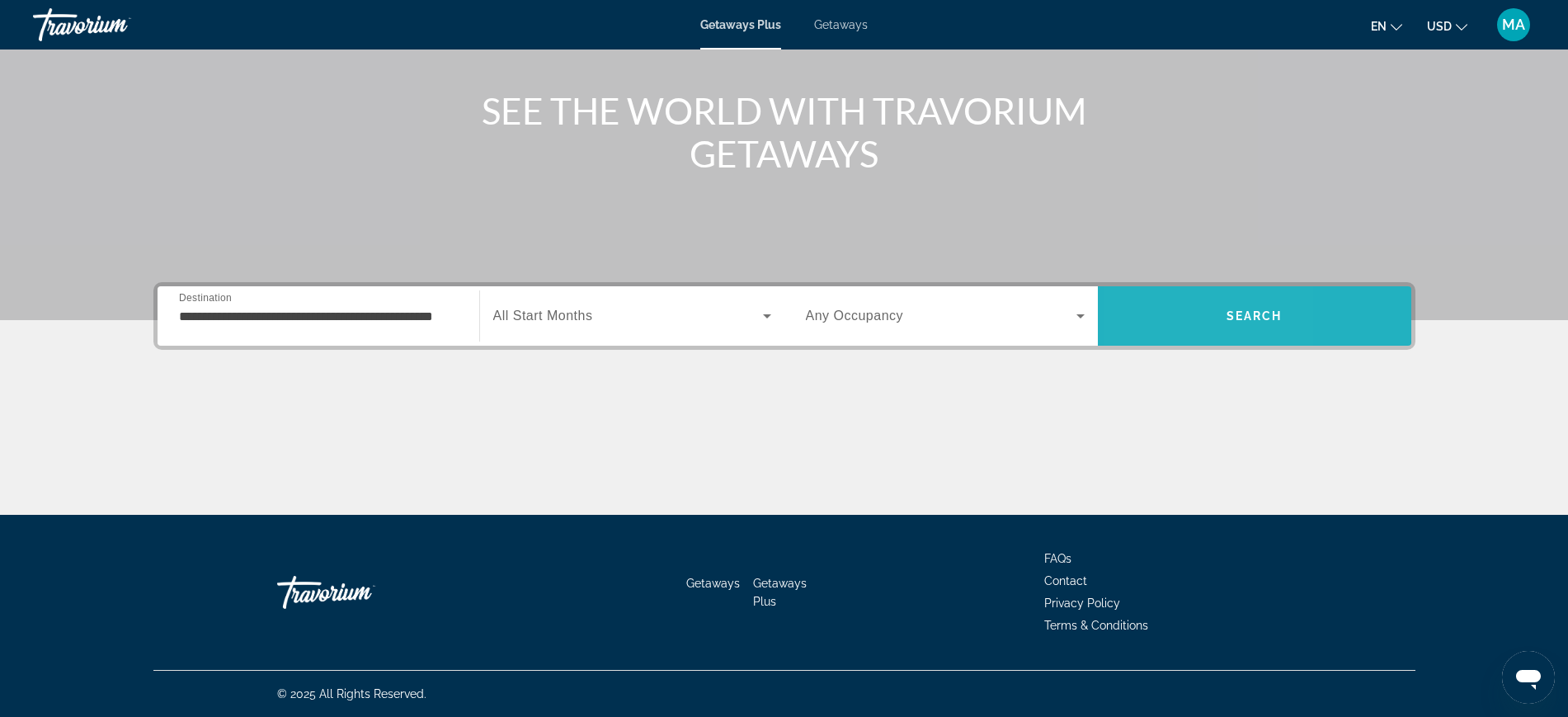
click at [1153, 312] on span "Search" at bounding box center [1255, 315] width 313 height 39
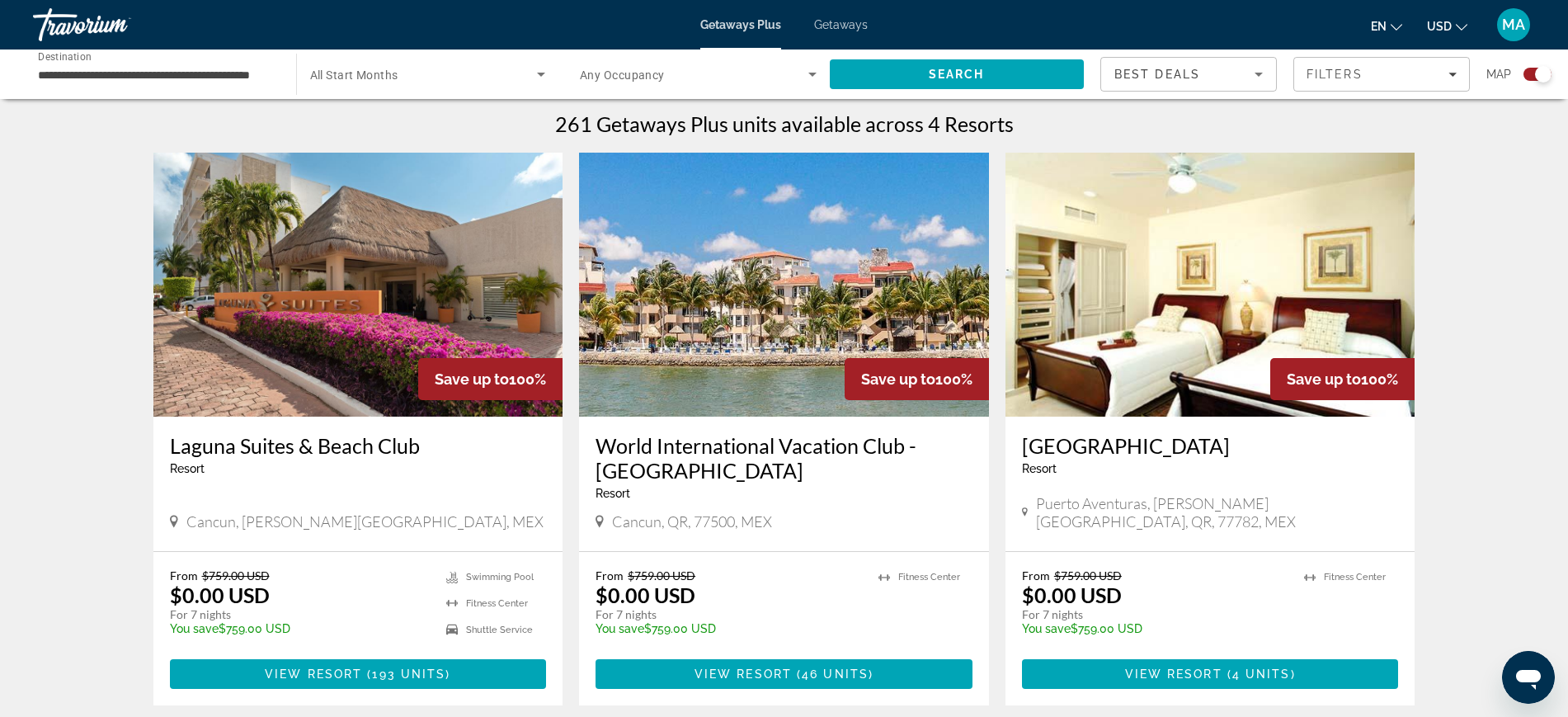
scroll to position [618, 0]
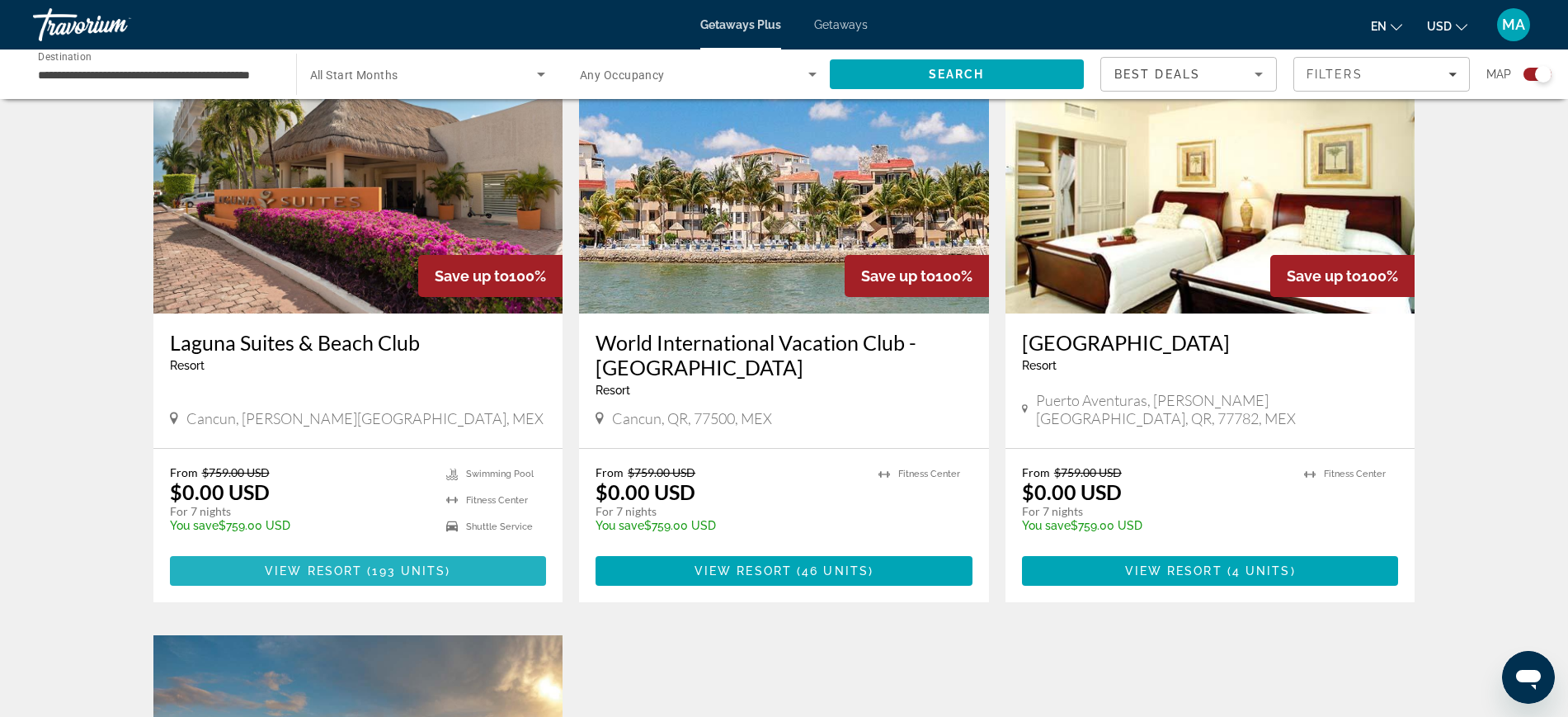
click at [383, 574] on span "193 units" at bounding box center [408, 571] width 74 height 13
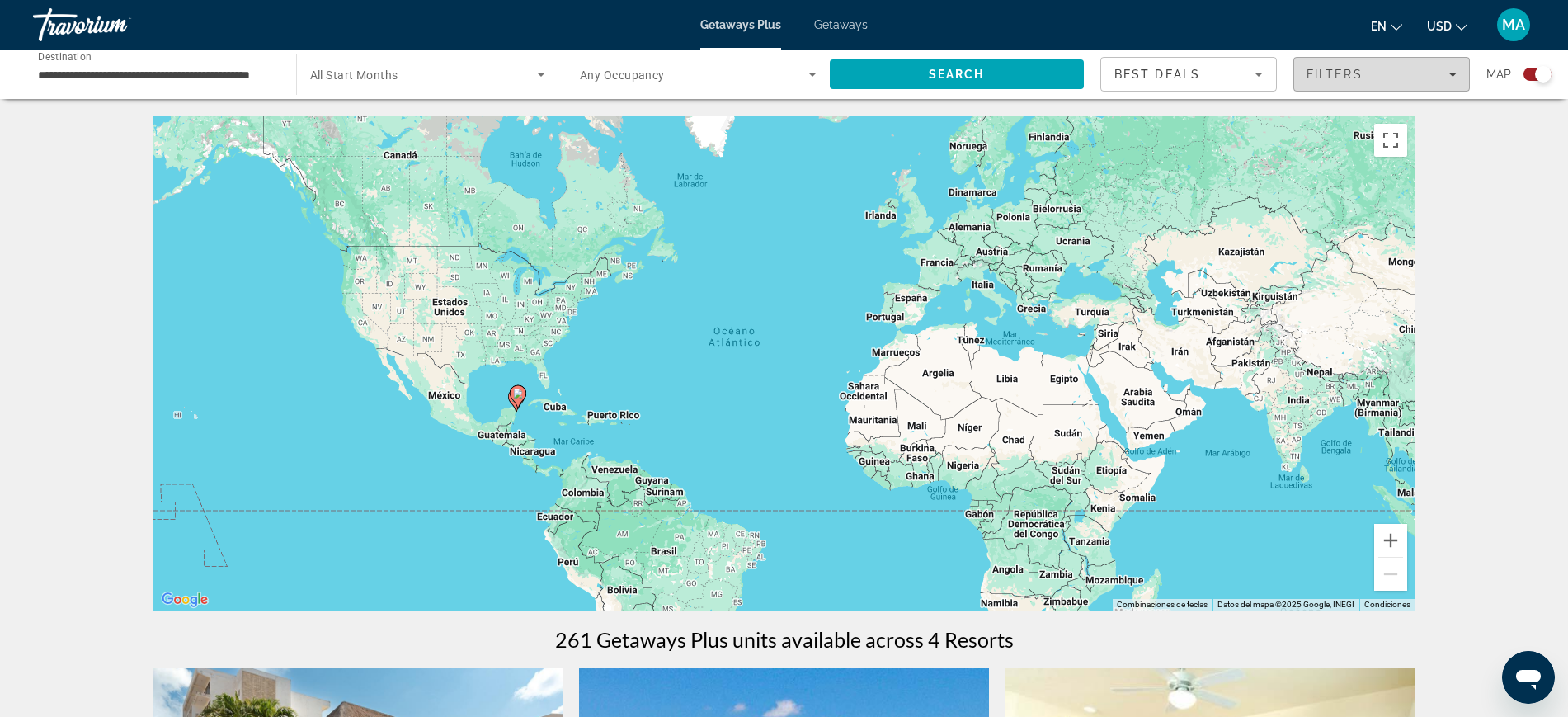
drag, startPoint x: 1398, startPoint y: 66, endPoint x: 1334, endPoint y: 62, distance: 64.1
click at [1341, 62] on span "Filters" at bounding box center [1381, 74] width 174 height 39
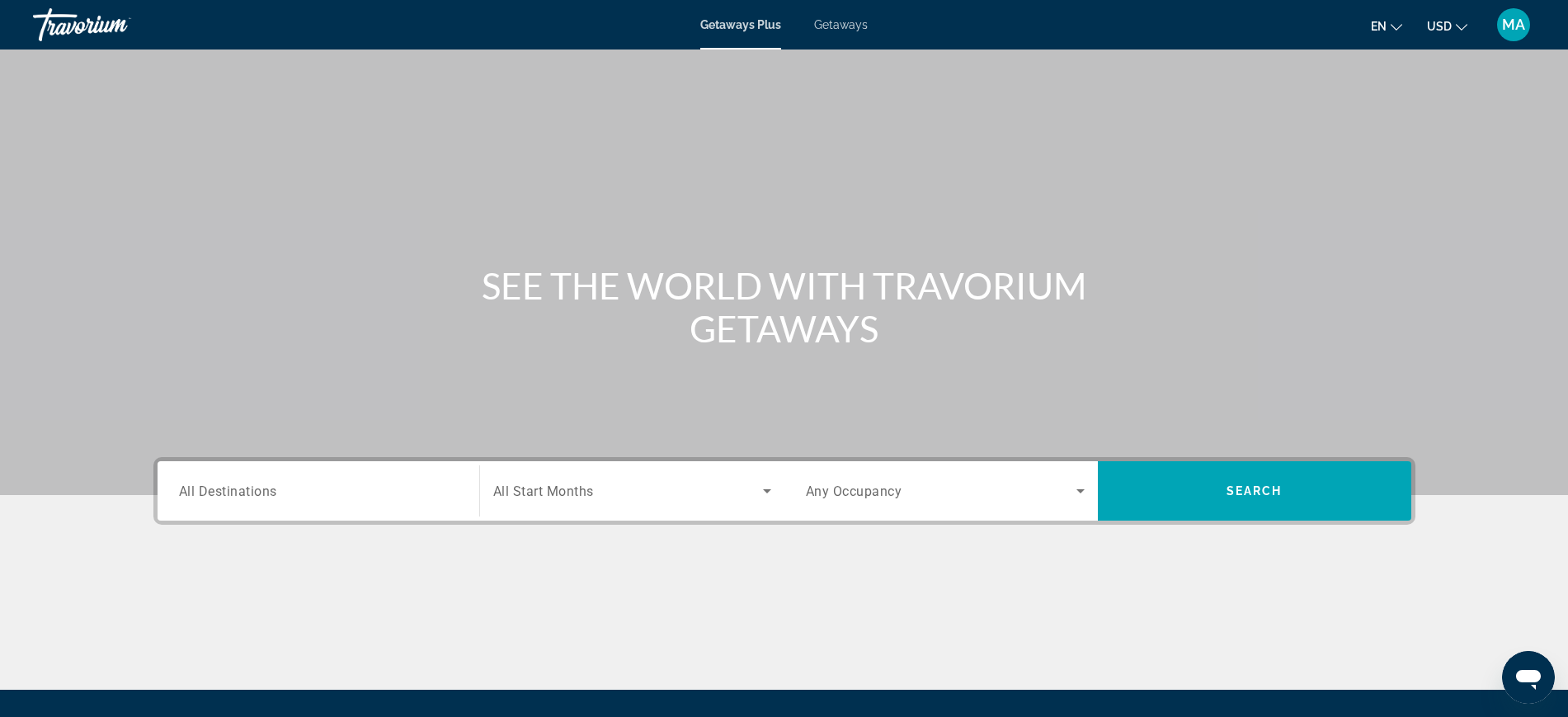
click at [268, 493] on span "All Destinations" at bounding box center [228, 490] width 98 height 15
click at [268, 493] on input "Destination All Destinations" at bounding box center [318, 492] width 279 height 20
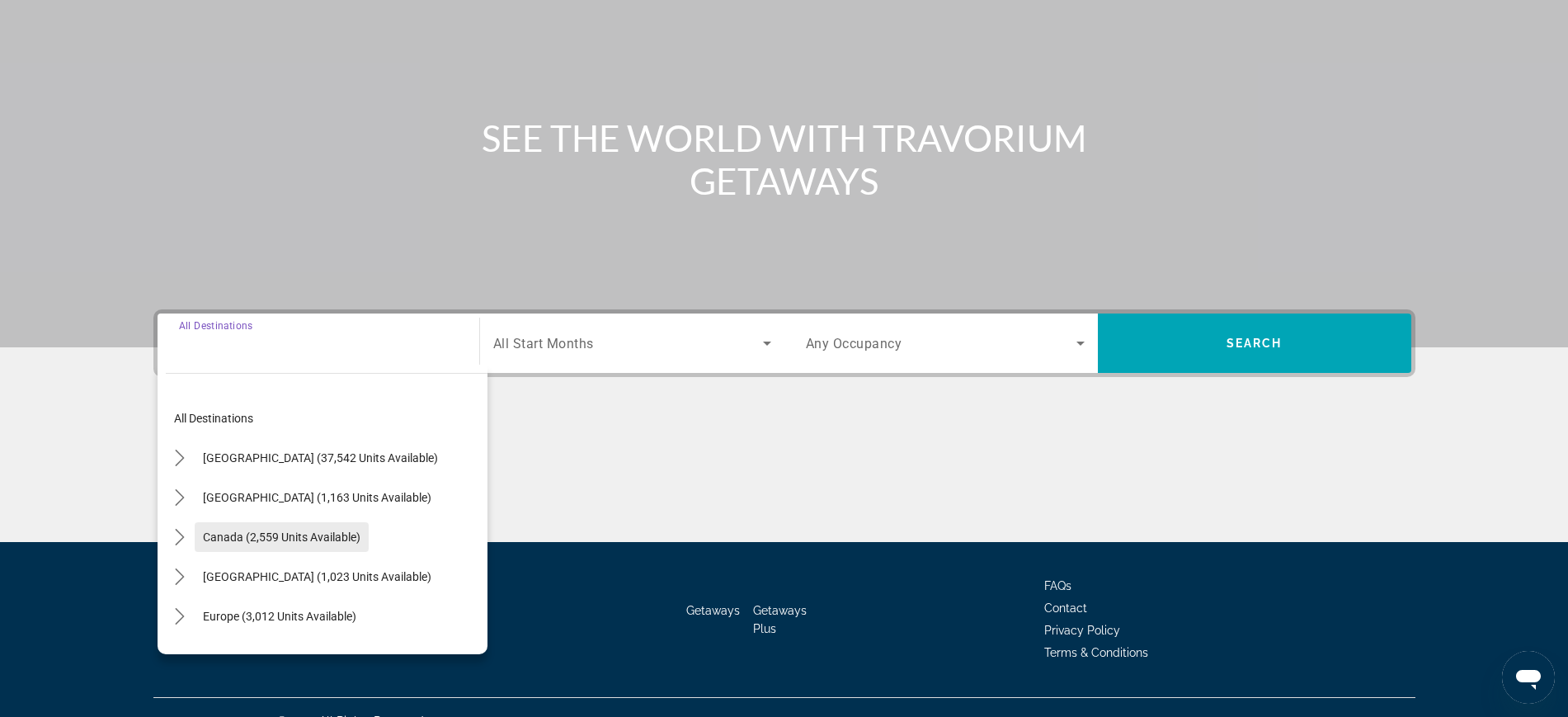
scroll to position [174, 0]
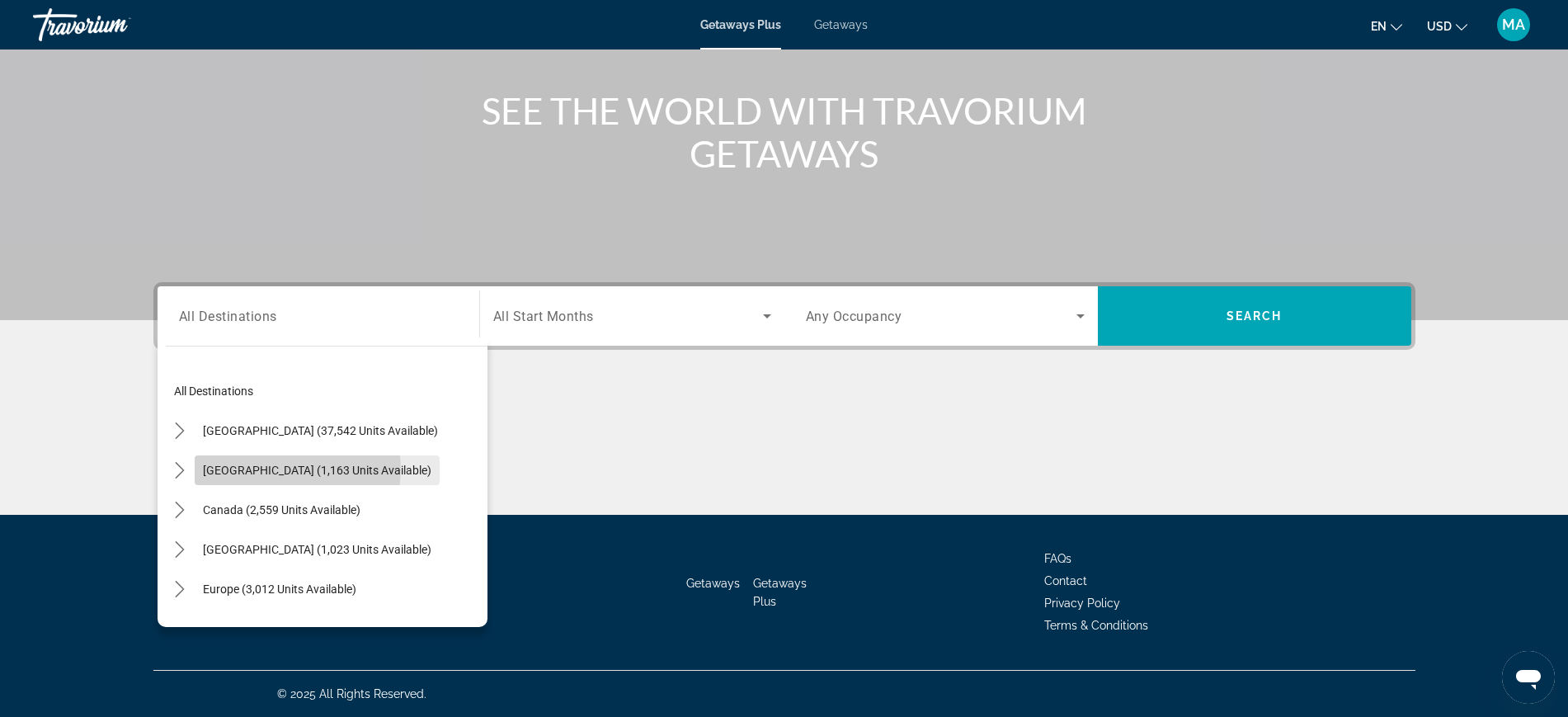
click at [297, 470] on span "[GEOGRAPHIC_DATA] (1,163 units available)" at bounding box center [317, 471] width 228 height 13
type input "**********"
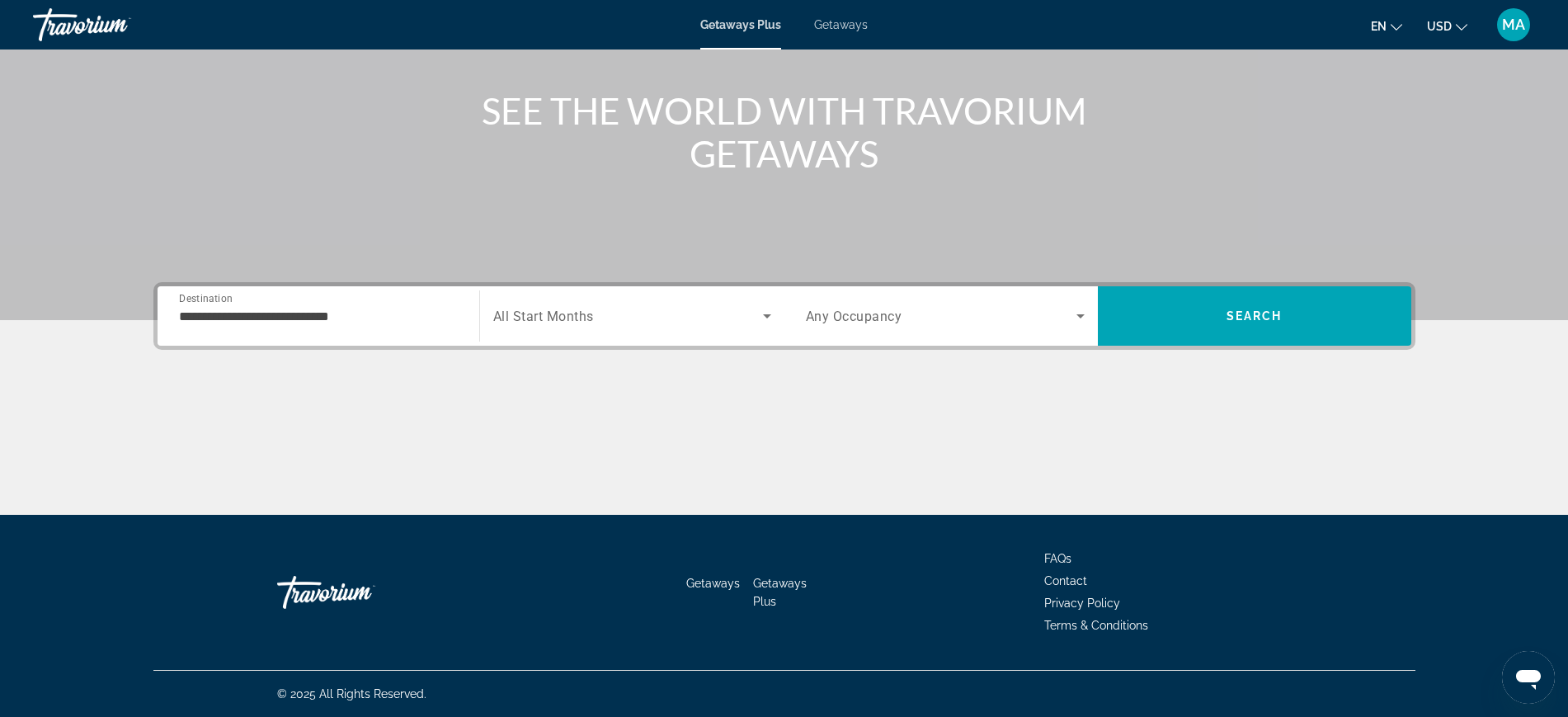
click at [552, 318] on span "All Start Months" at bounding box center [543, 316] width 101 height 15
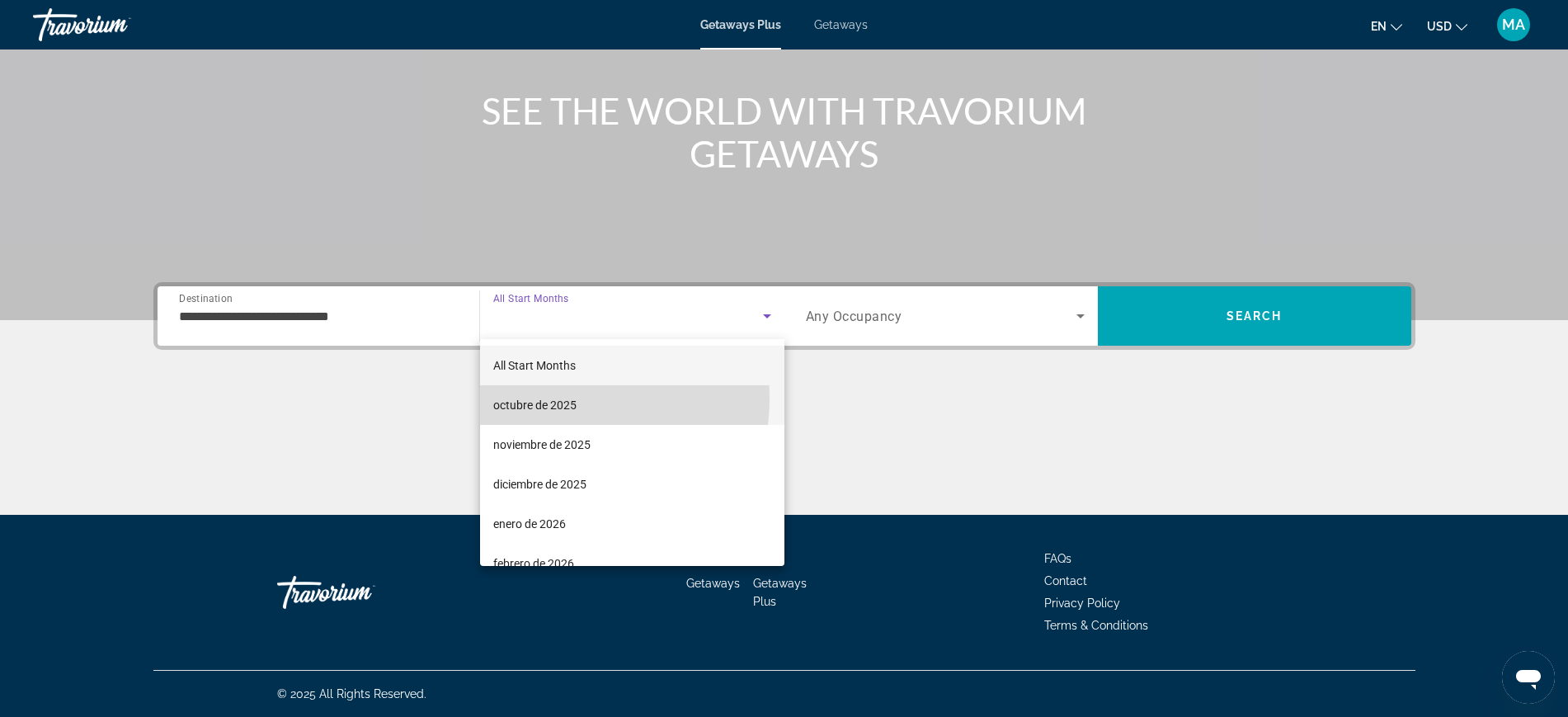
drag, startPoint x: 540, startPoint y: 398, endPoint x: 538, endPoint y: 407, distance: 9.2
click at [538, 407] on span "octubre de 2025" at bounding box center [535, 405] width 83 height 20
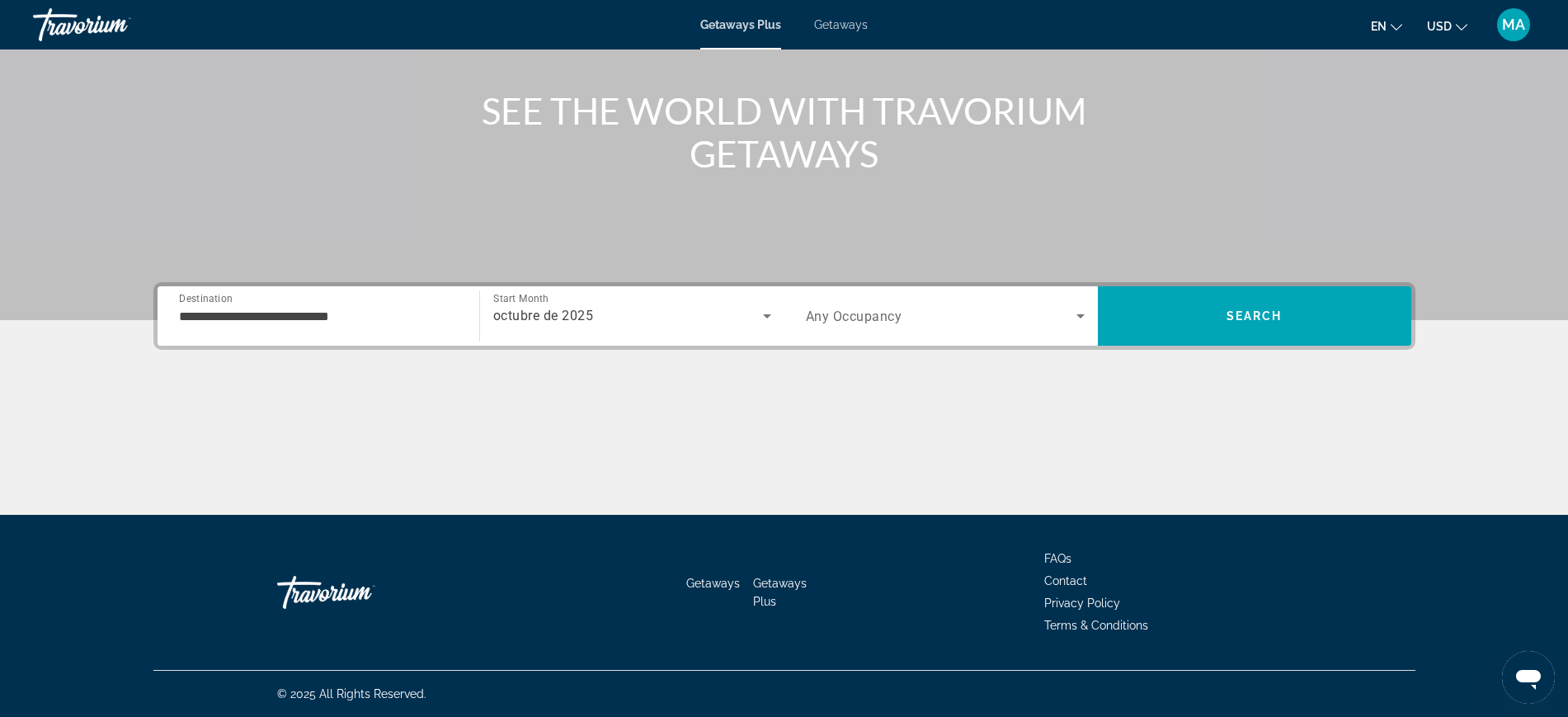
click at [897, 317] on span "Any Occupancy" at bounding box center [854, 316] width 97 height 15
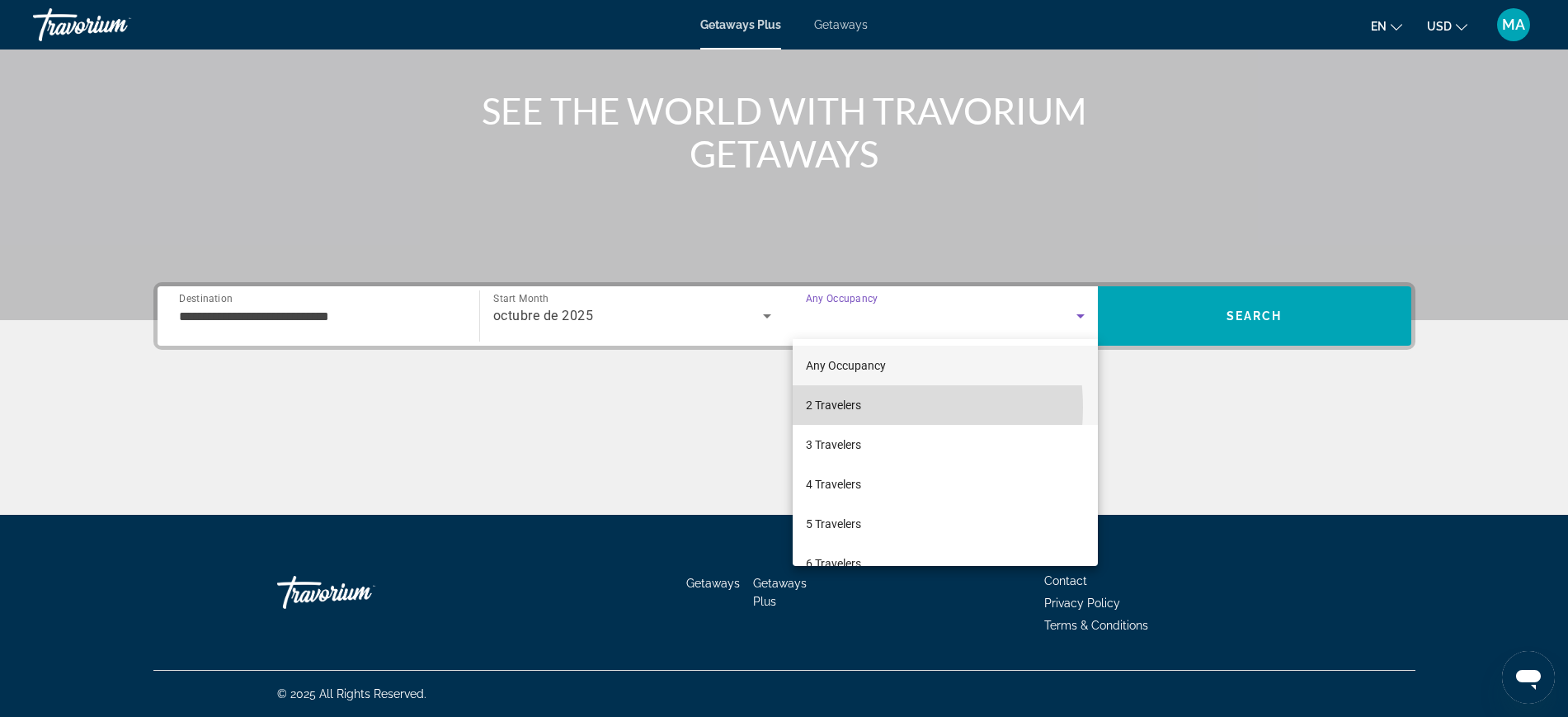
click at [858, 407] on span "2 Travelers" at bounding box center [834, 405] width 56 height 20
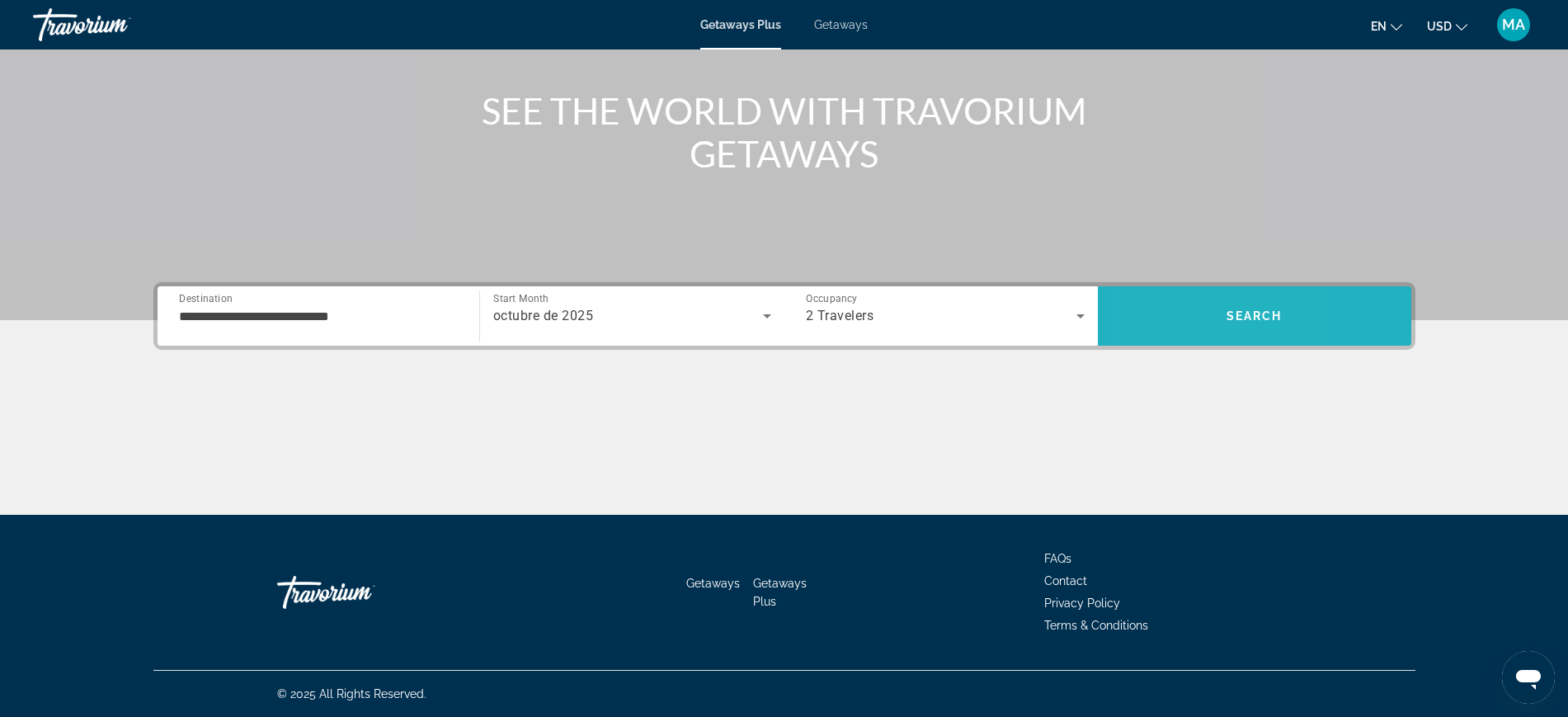
click at [1161, 321] on span "Search" at bounding box center [1255, 315] width 313 height 39
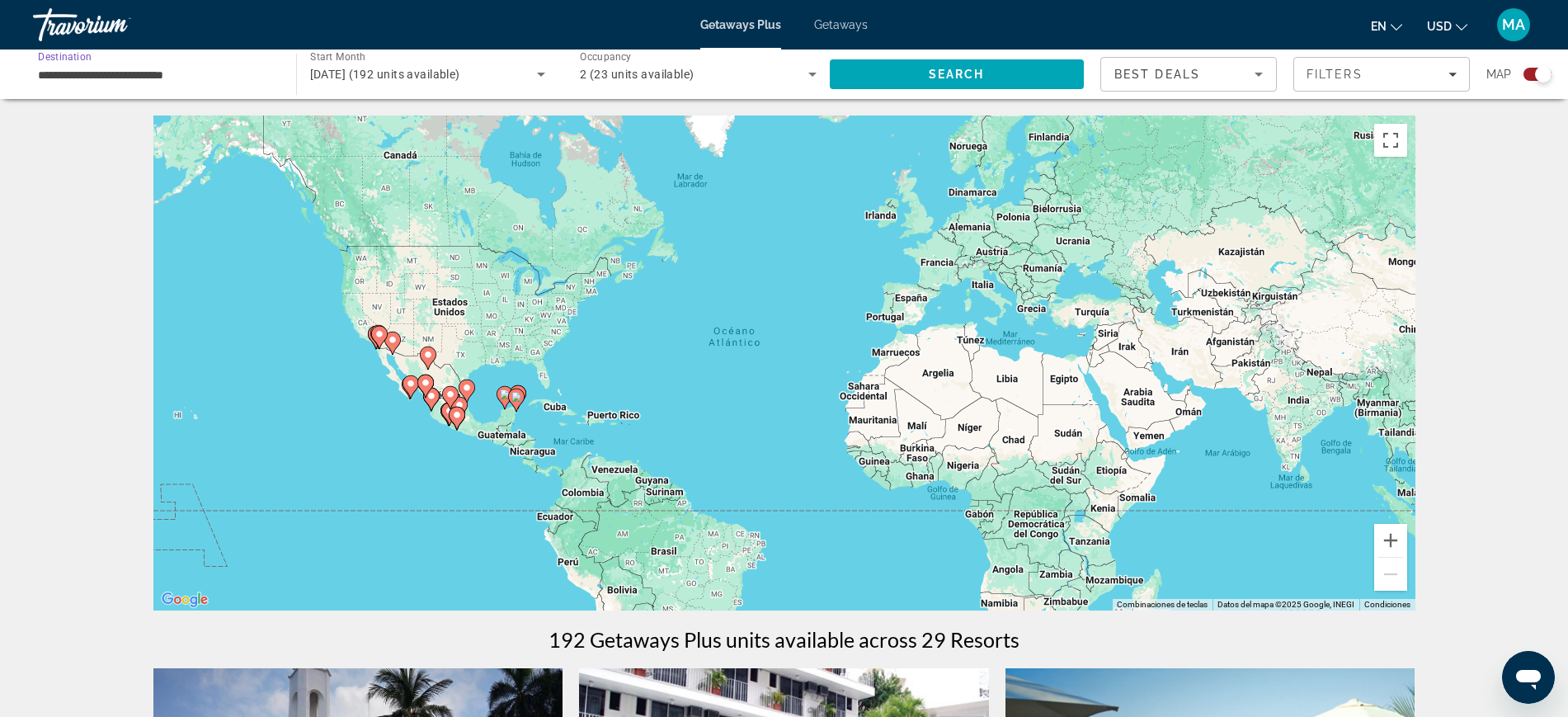
click at [218, 71] on input "**********" at bounding box center [156, 75] width 237 height 20
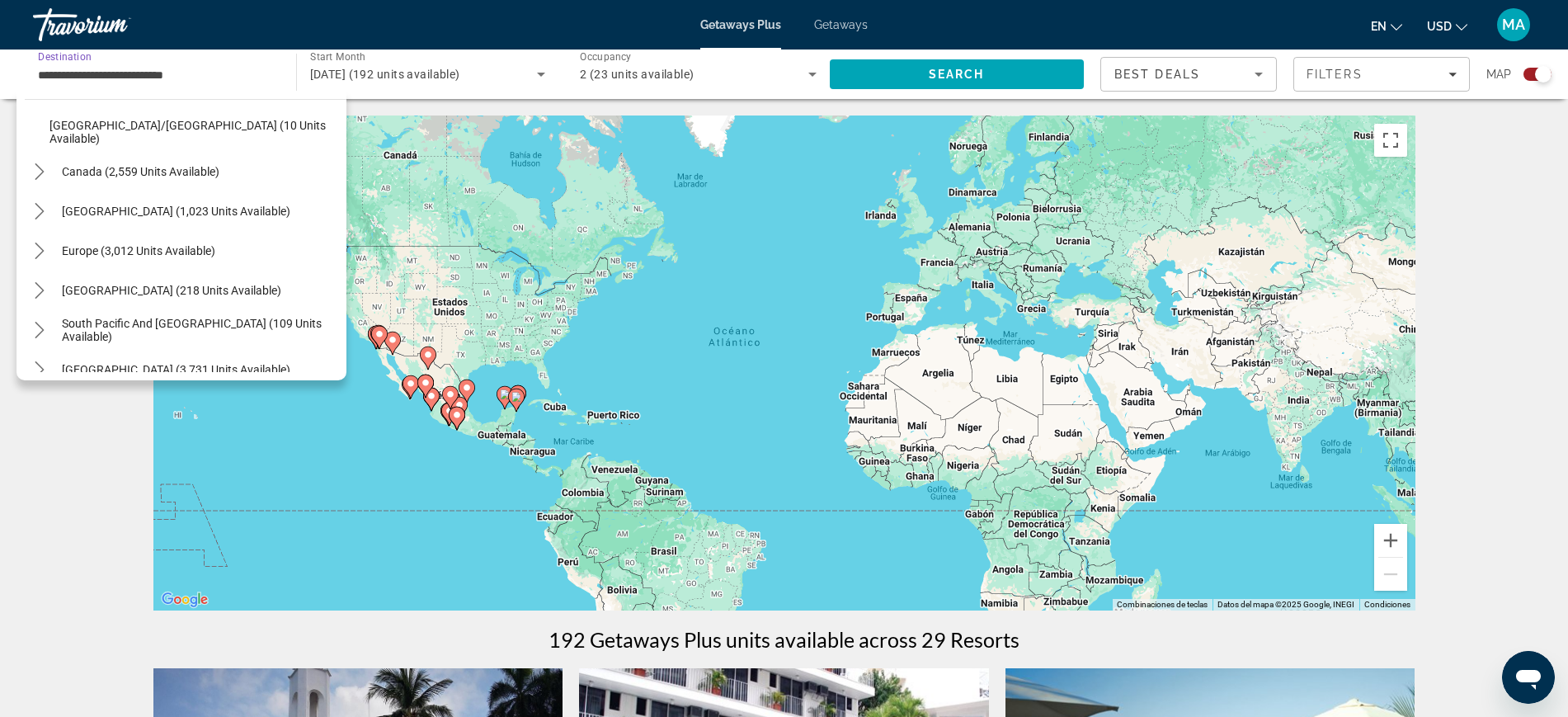
scroll to position [516, 0]
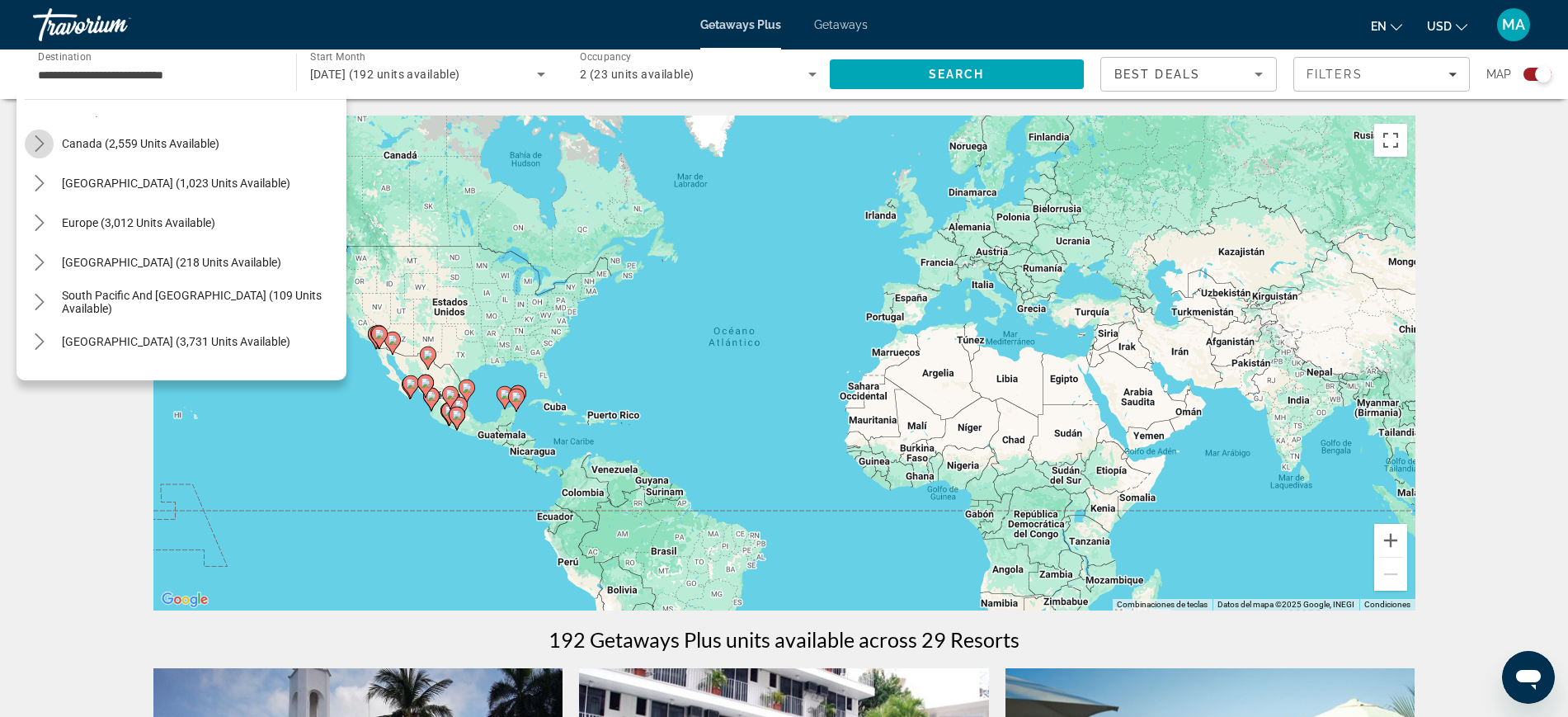
click at [37, 146] on icon "Toggle Canada (2,559 units available) submenu" at bounding box center [39, 143] width 16 height 16
click at [38, 142] on icon "Toggle Canada (2,559 units available) submenu" at bounding box center [39, 143] width 16 height 16
click at [35, 177] on icon "Toggle Caribbean & Atlantic Islands (1,023 units available) submenu" at bounding box center [39, 182] width 16 height 16
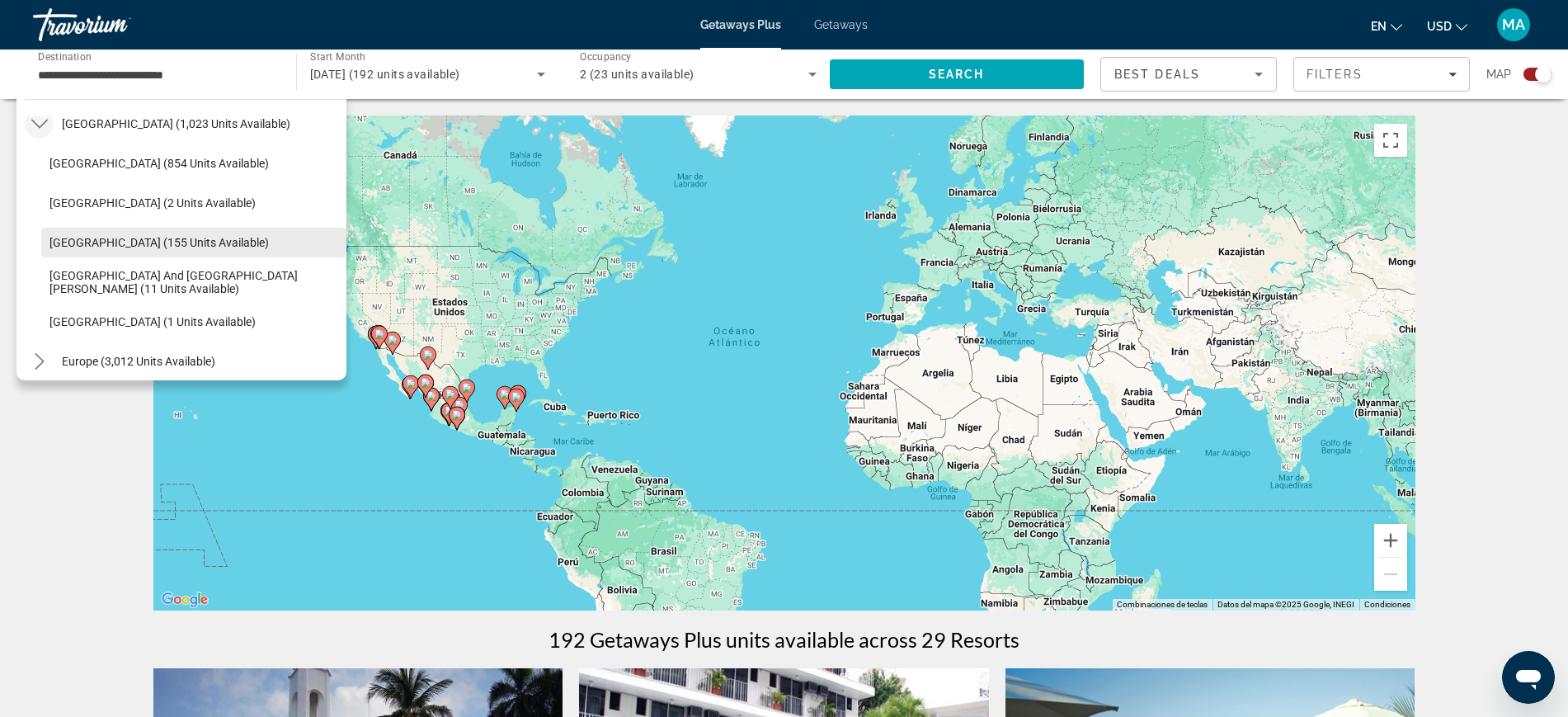
scroll to position [544, 0]
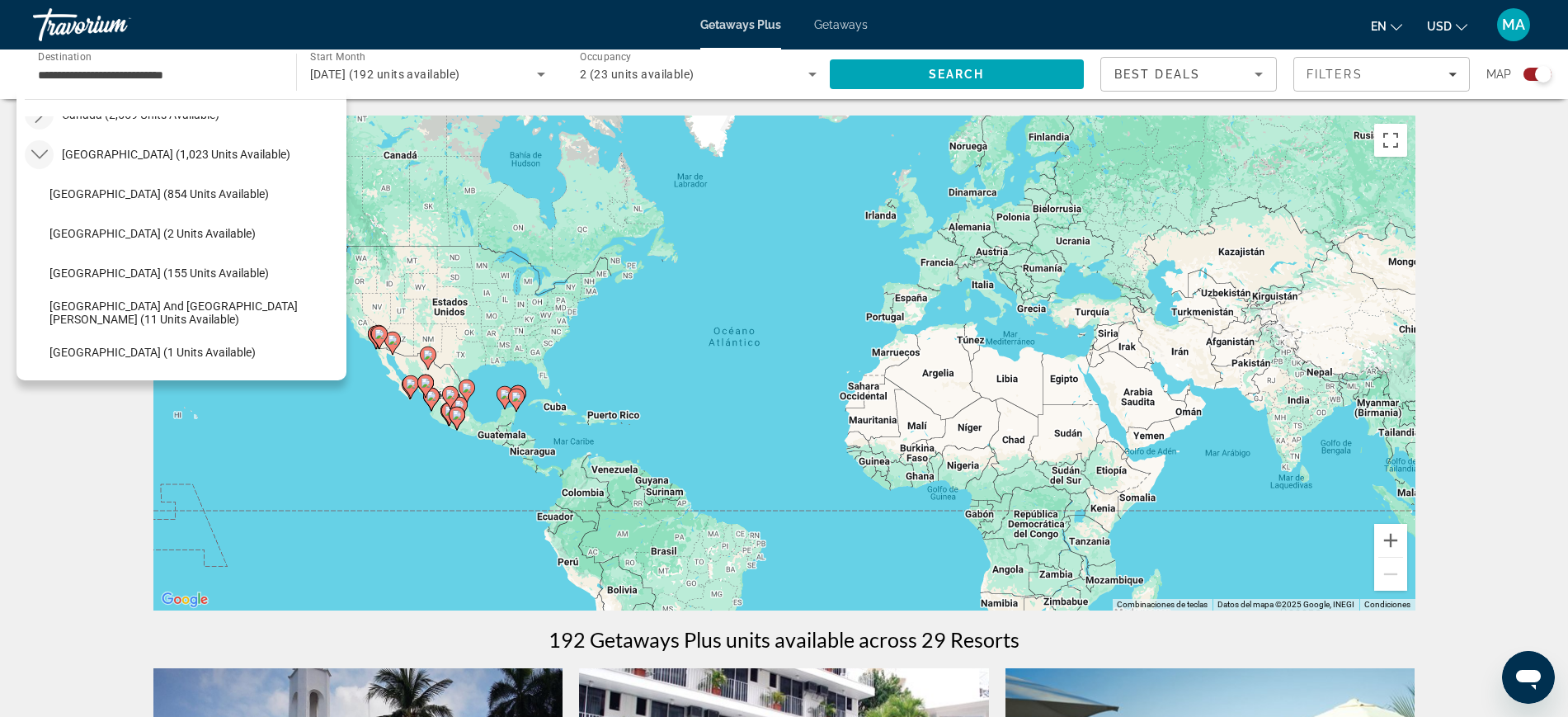
click at [38, 156] on icon "Toggle Caribbean & Atlantic Islands (1,023 units available) submenu" at bounding box center [38, 154] width 16 height 9
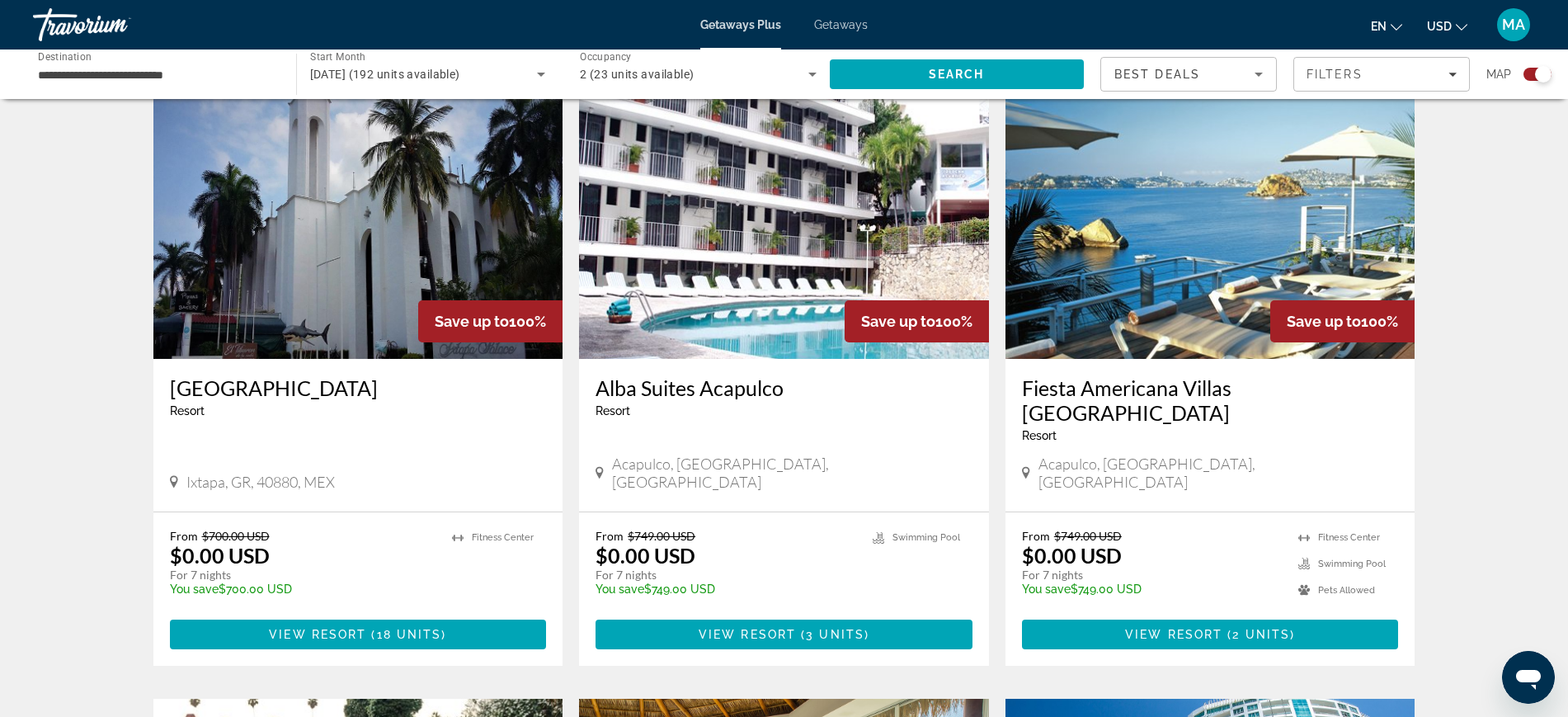
scroll to position [618, 0]
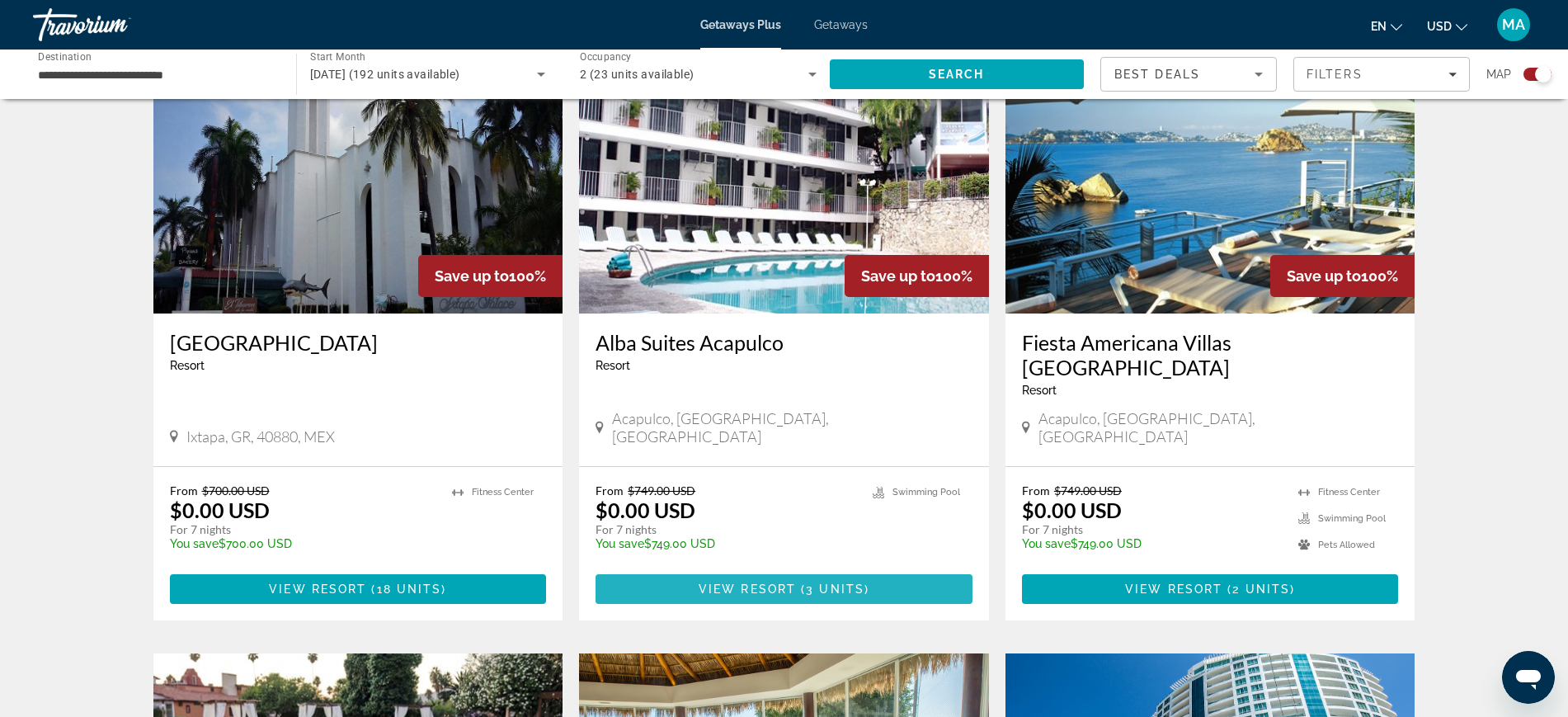
click at [790, 583] on span "View Resort" at bounding box center [748, 590] width 98 height 13
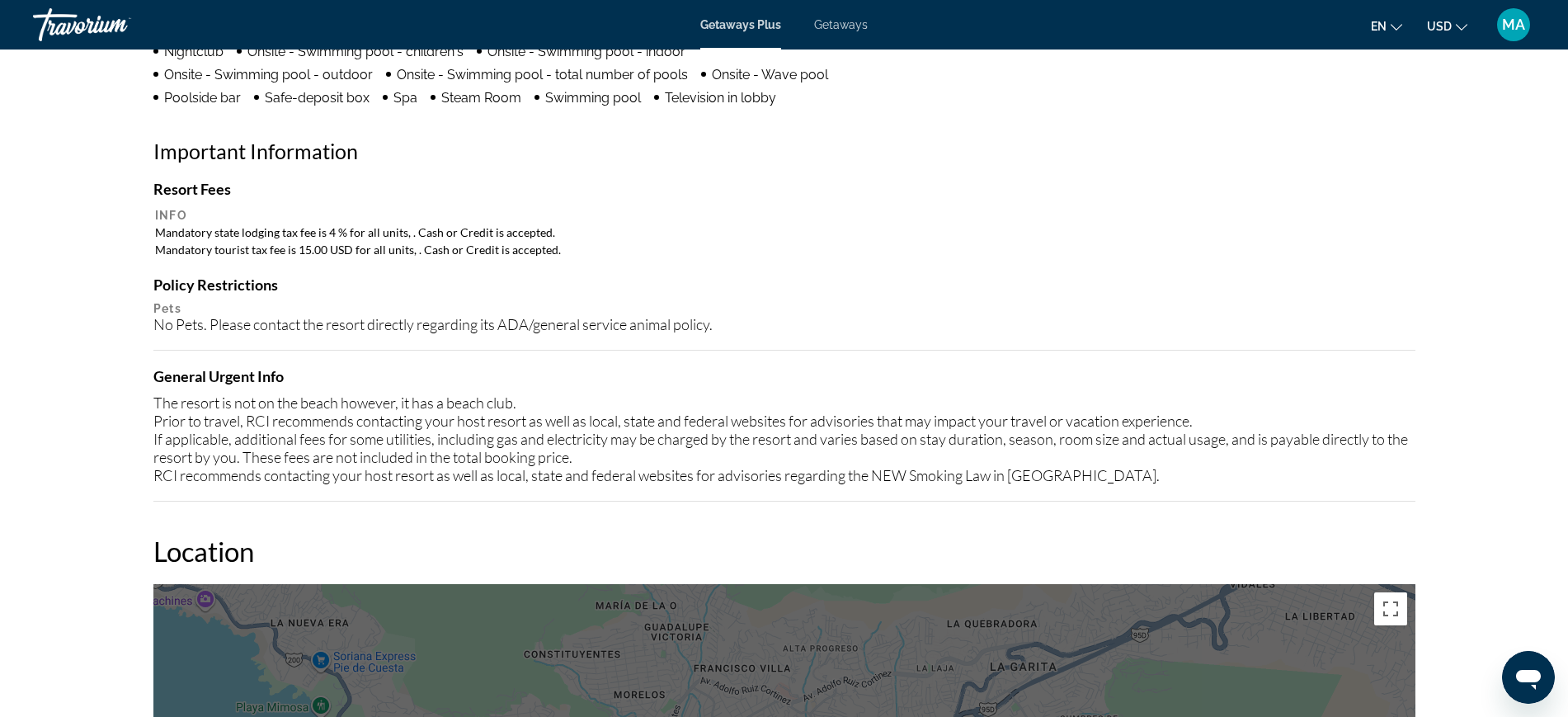
scroll to position [1290, 0]
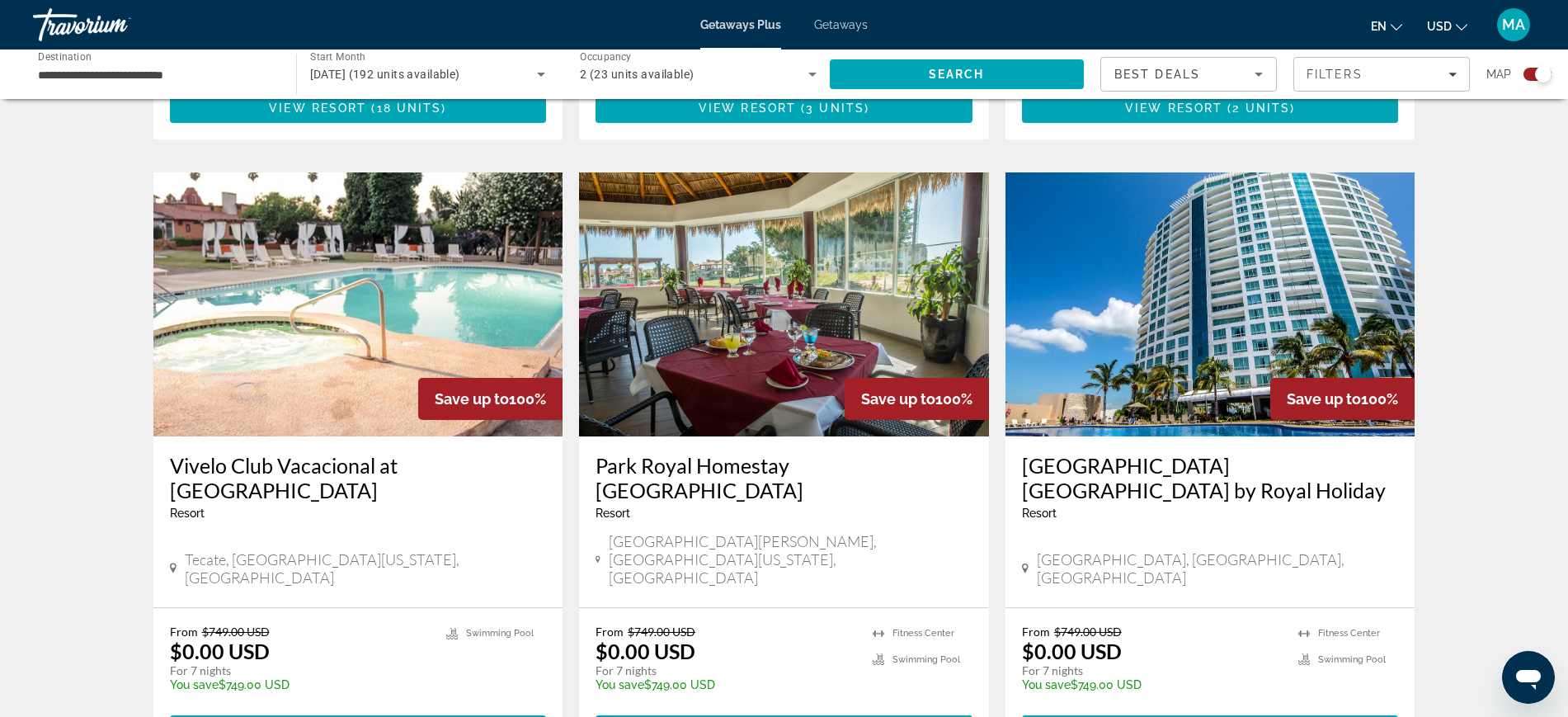
scroll to position [1134, 0]
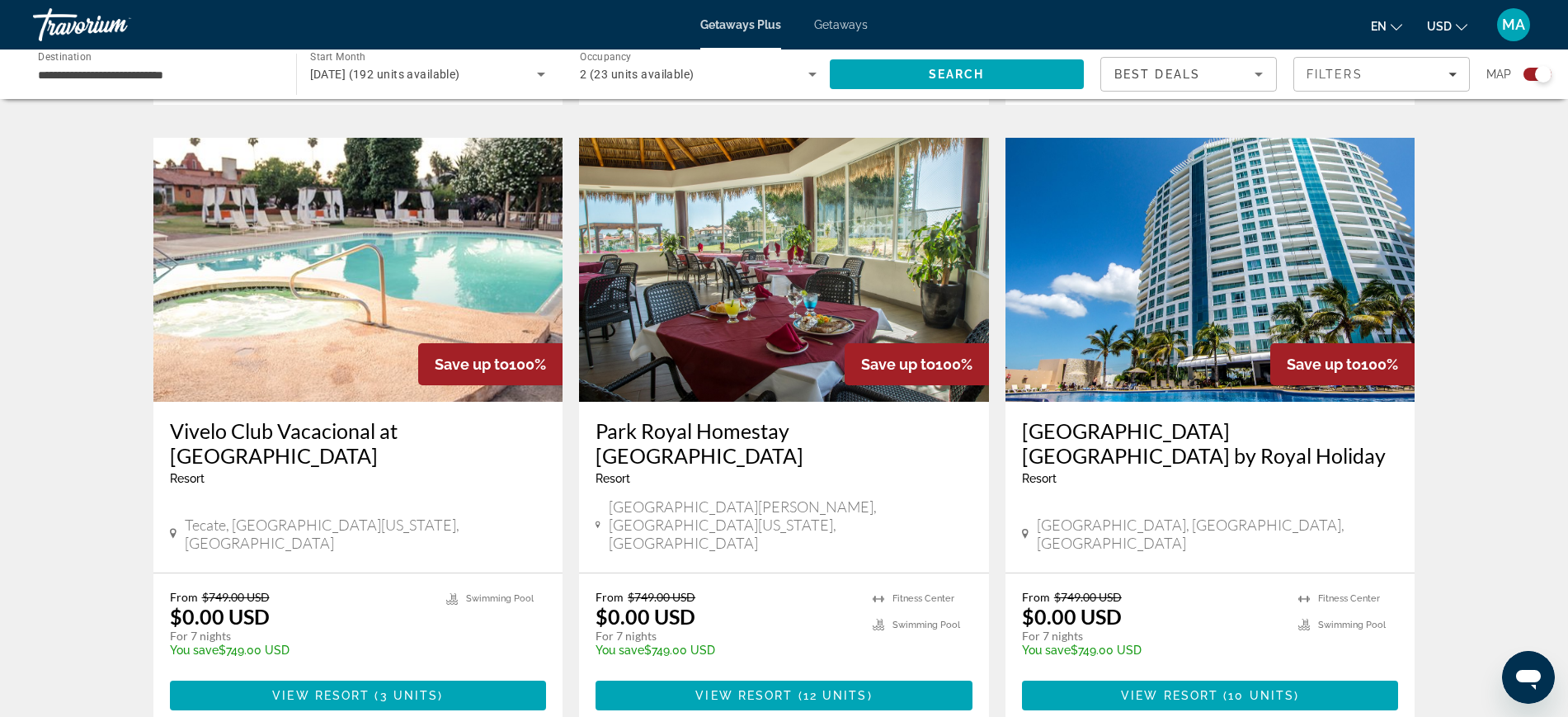
click at [772, 278] on img "Main content" at bounding box center [784, 269] width 410 height 264
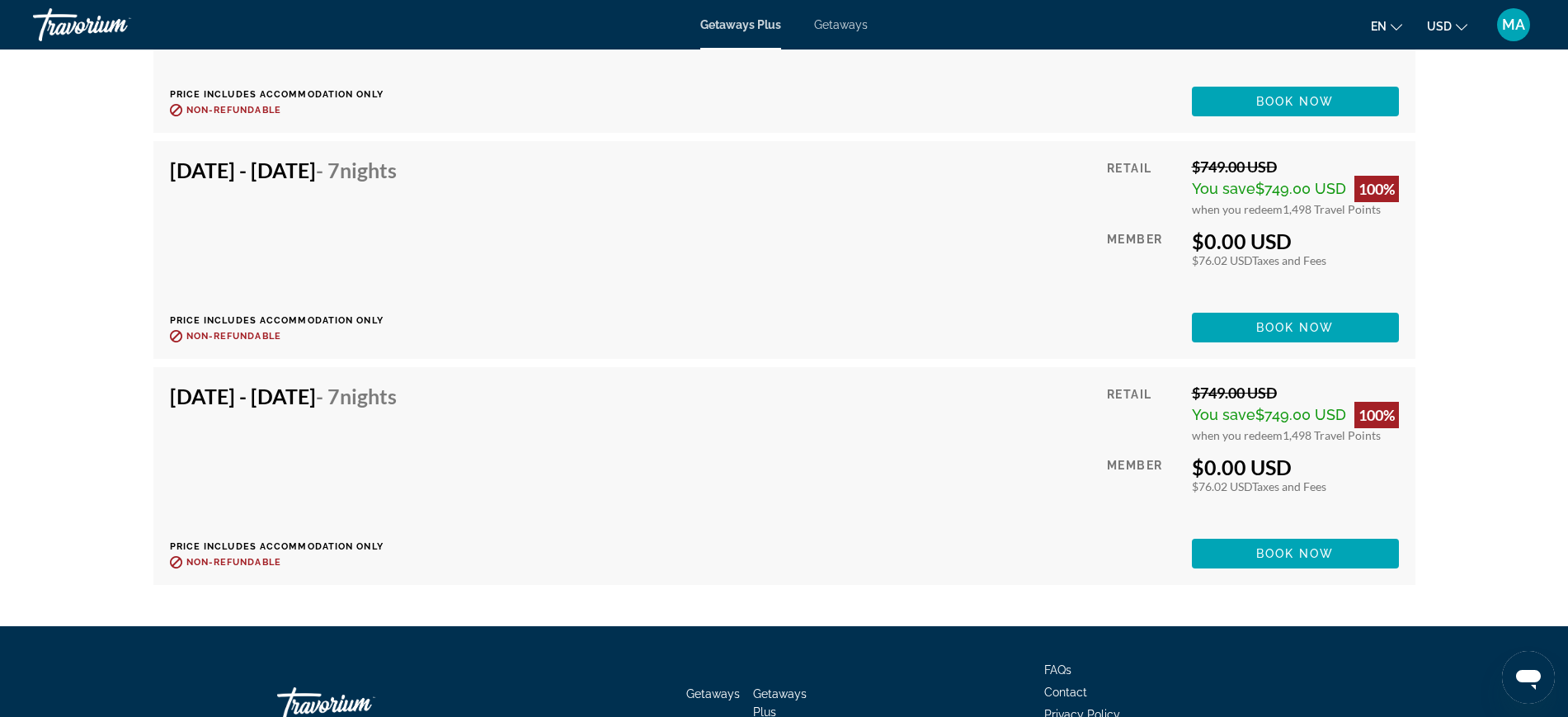
scroll to position [4640, 0]
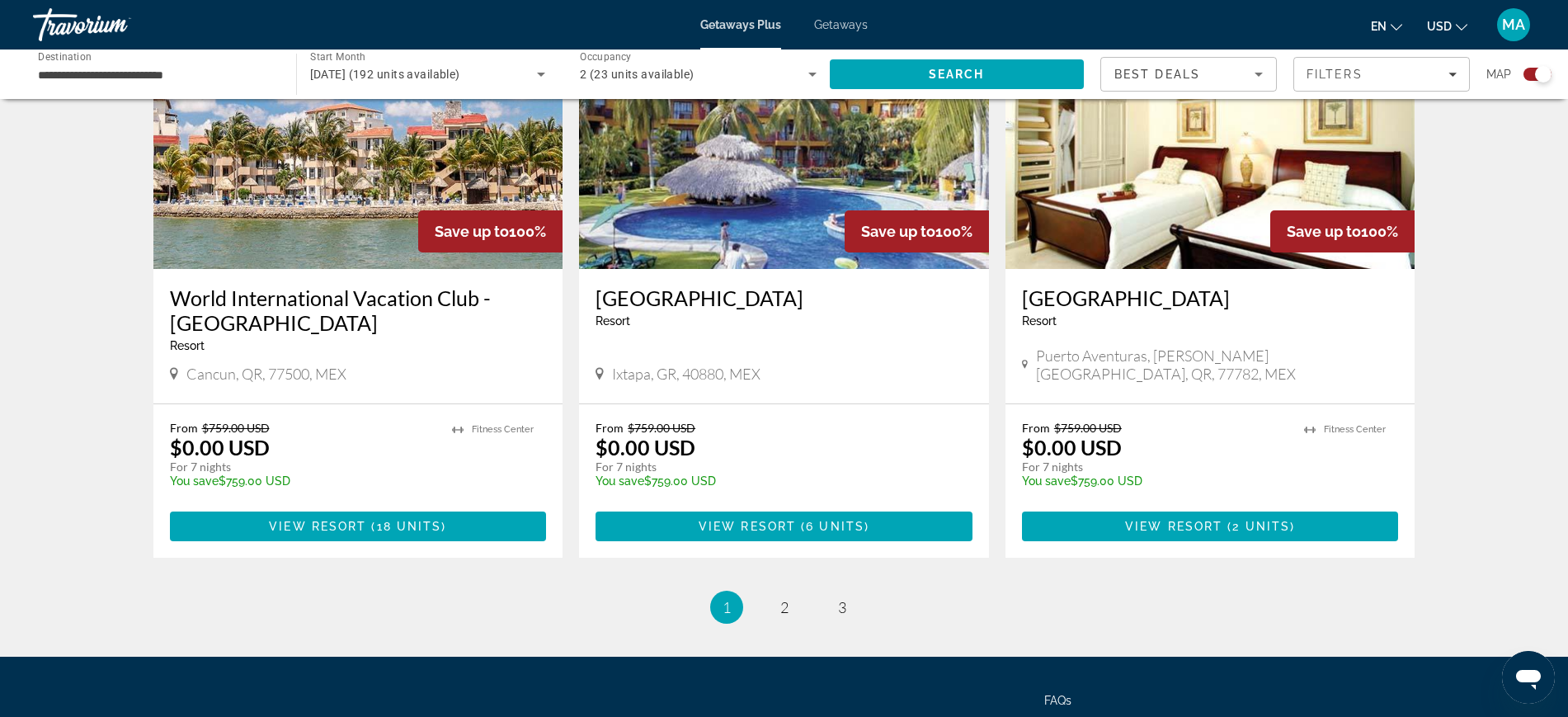
scroll to position [2537, 0]
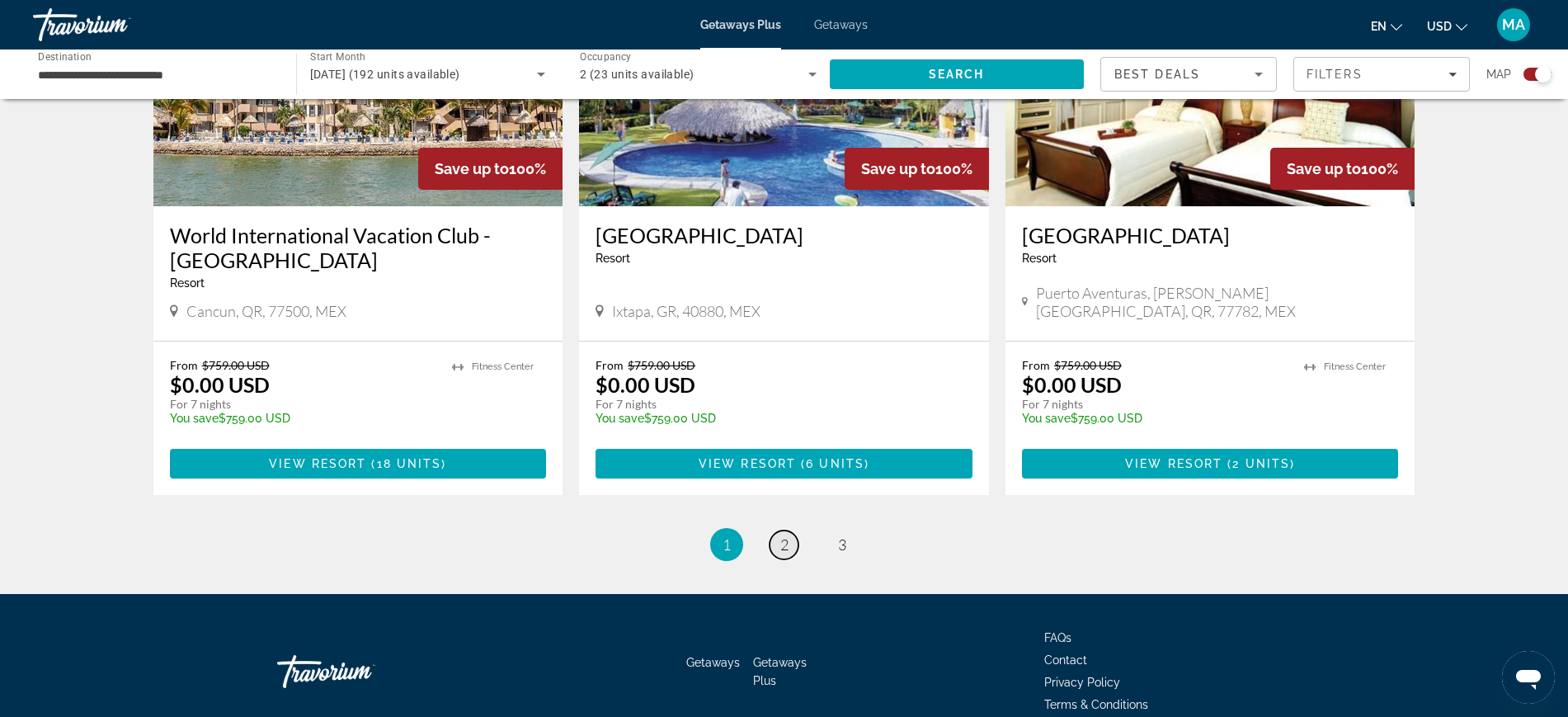
click at [791, 530] on link "page 2" at bounding box center [784, 544] width 29 height 29
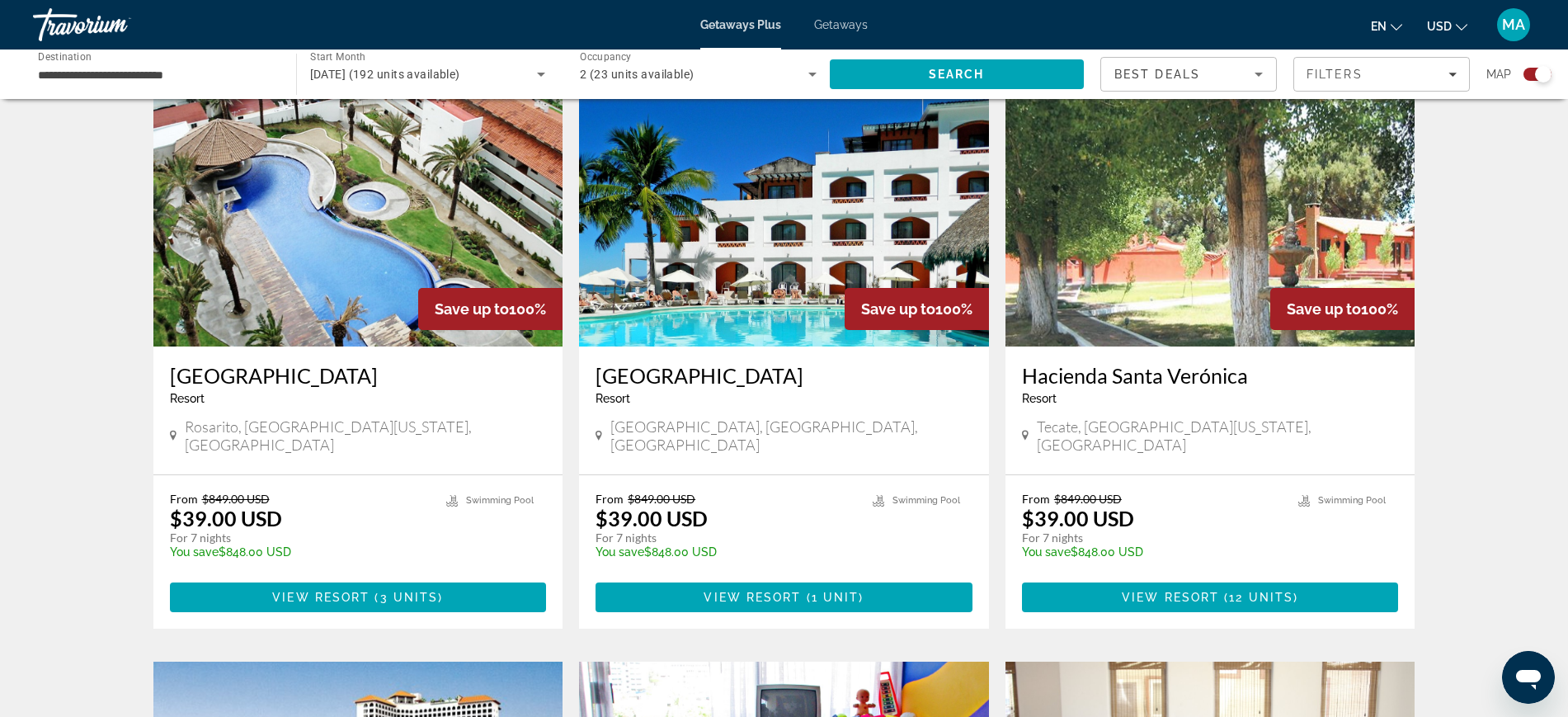
scroll to position [554, 0]
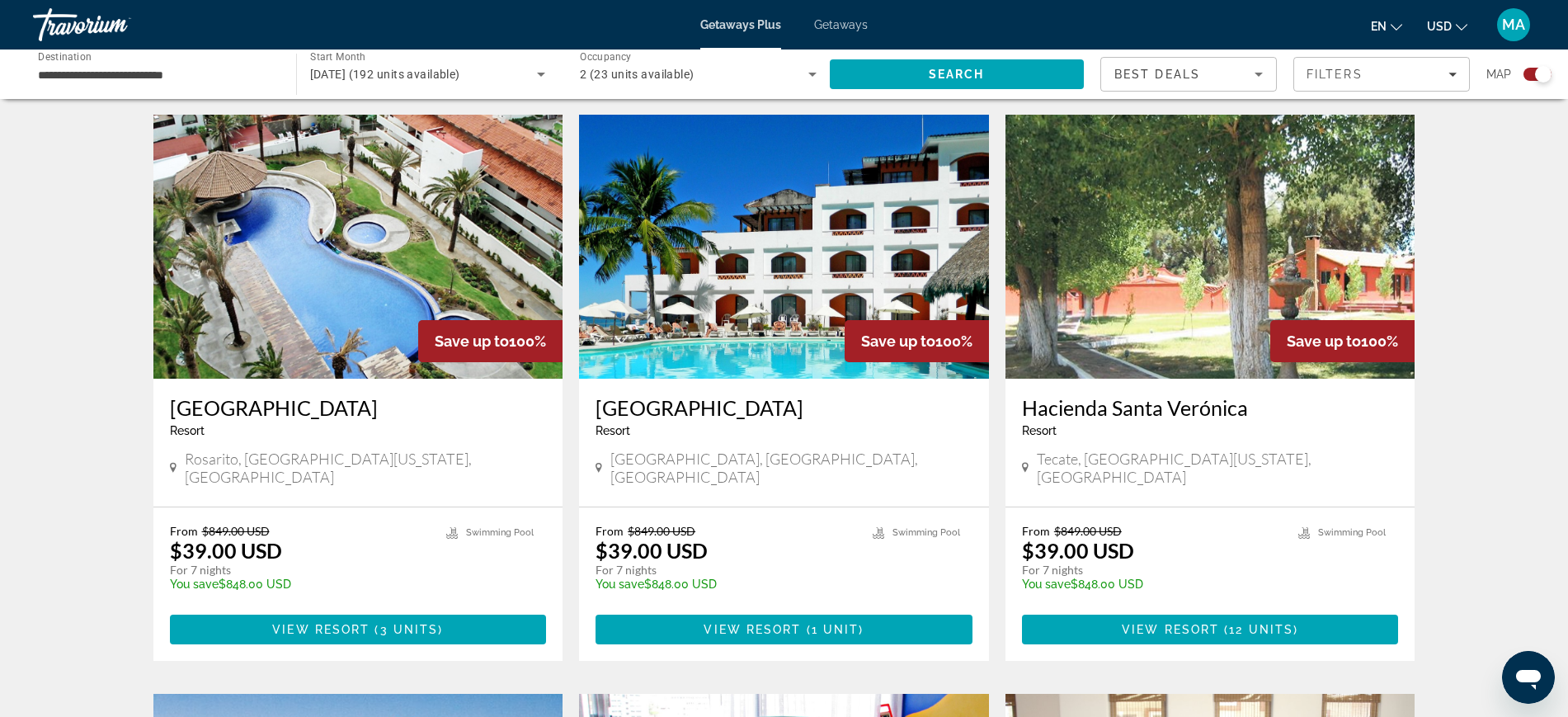
click at [794, 236] on img "Main content" at bounding box center [784, 246] width 410 height 264
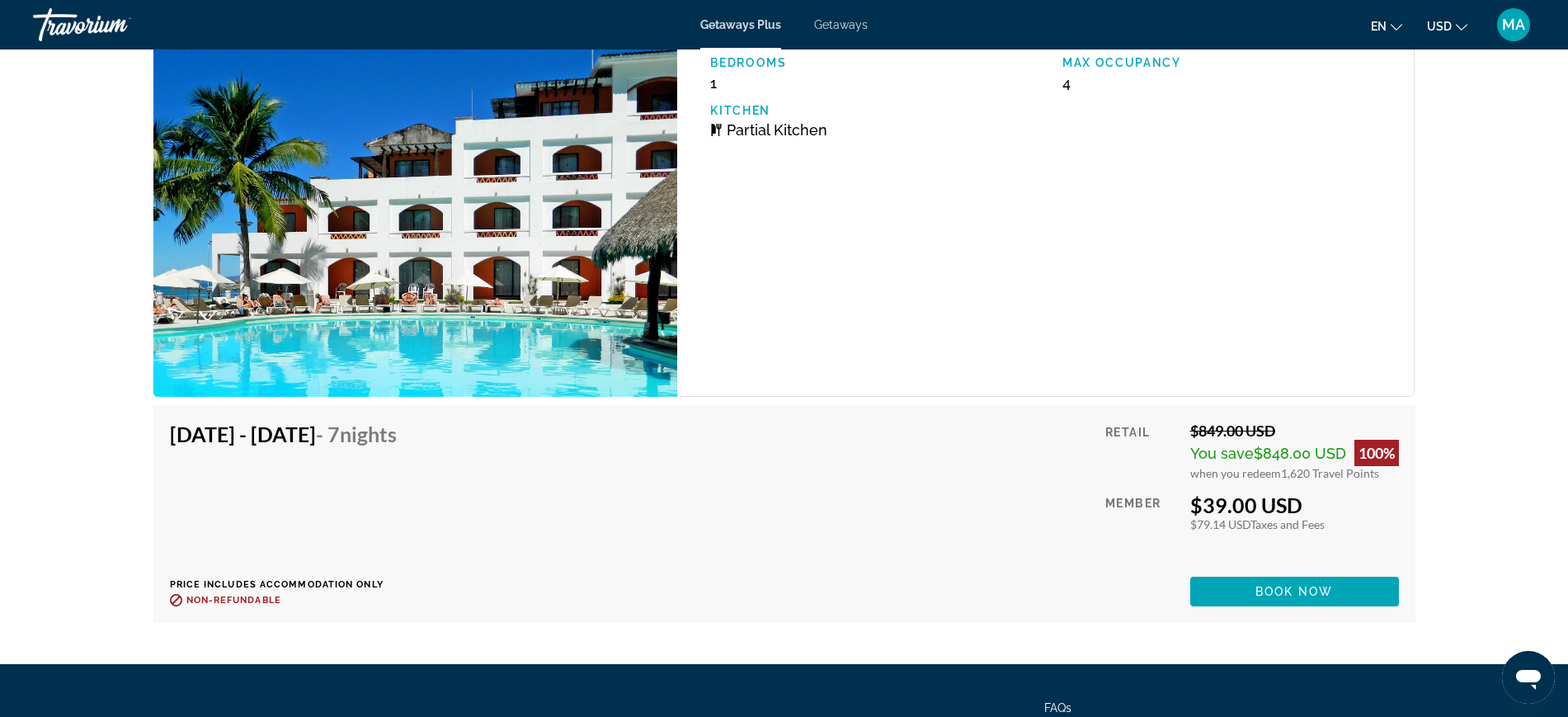
scroll to position [2971, 0]
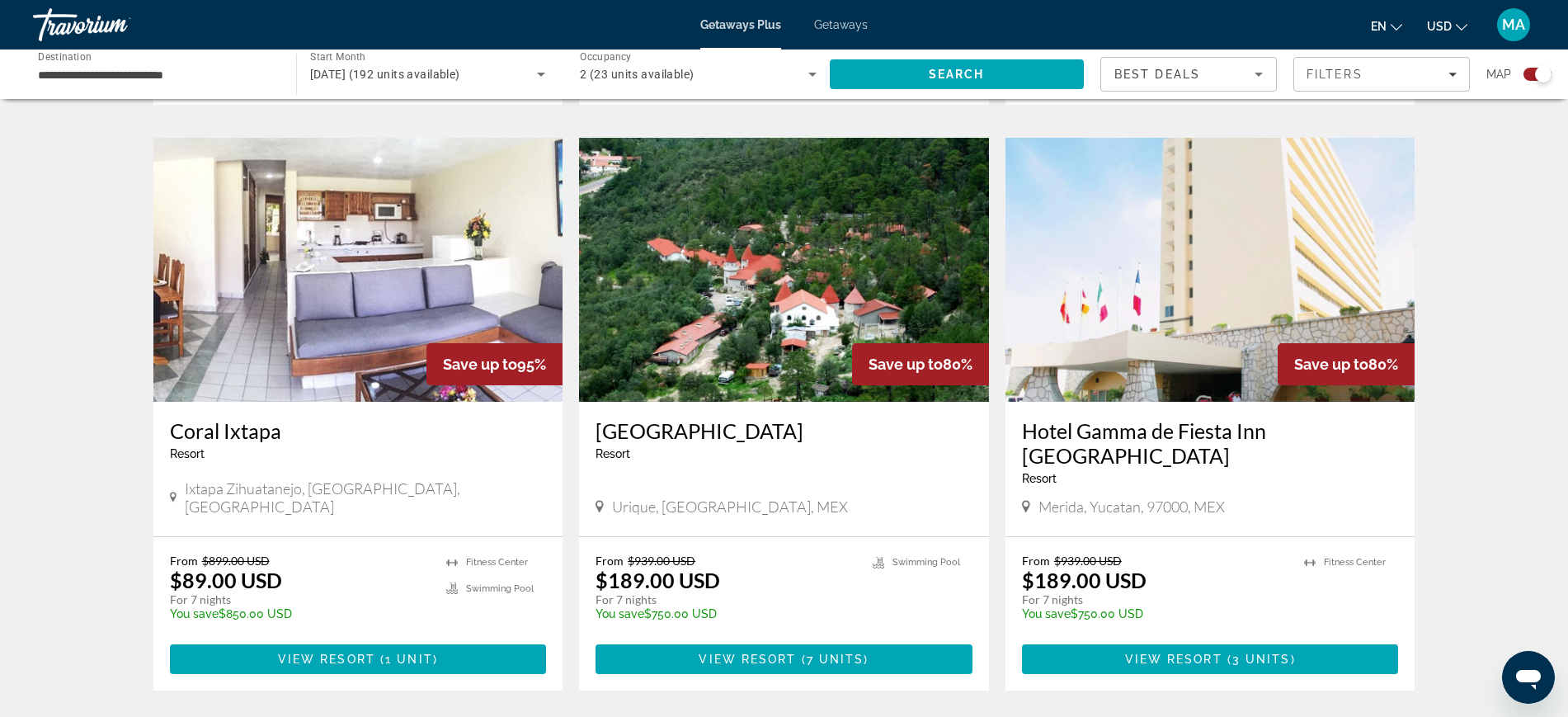
scroll to position [2269, 0]
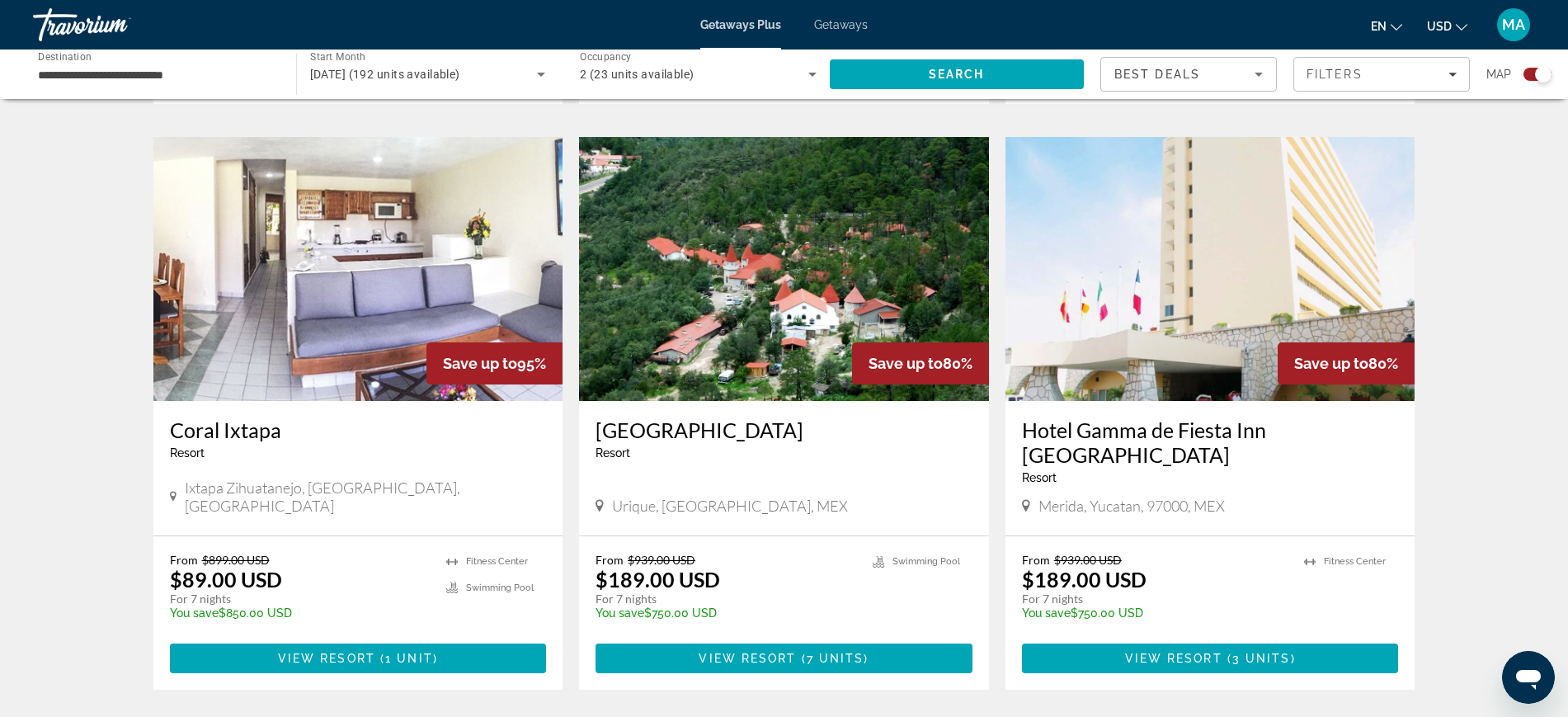
click at [1187, 253] on img "Main content" at bounding box center [1211, 268] width 410 height 264
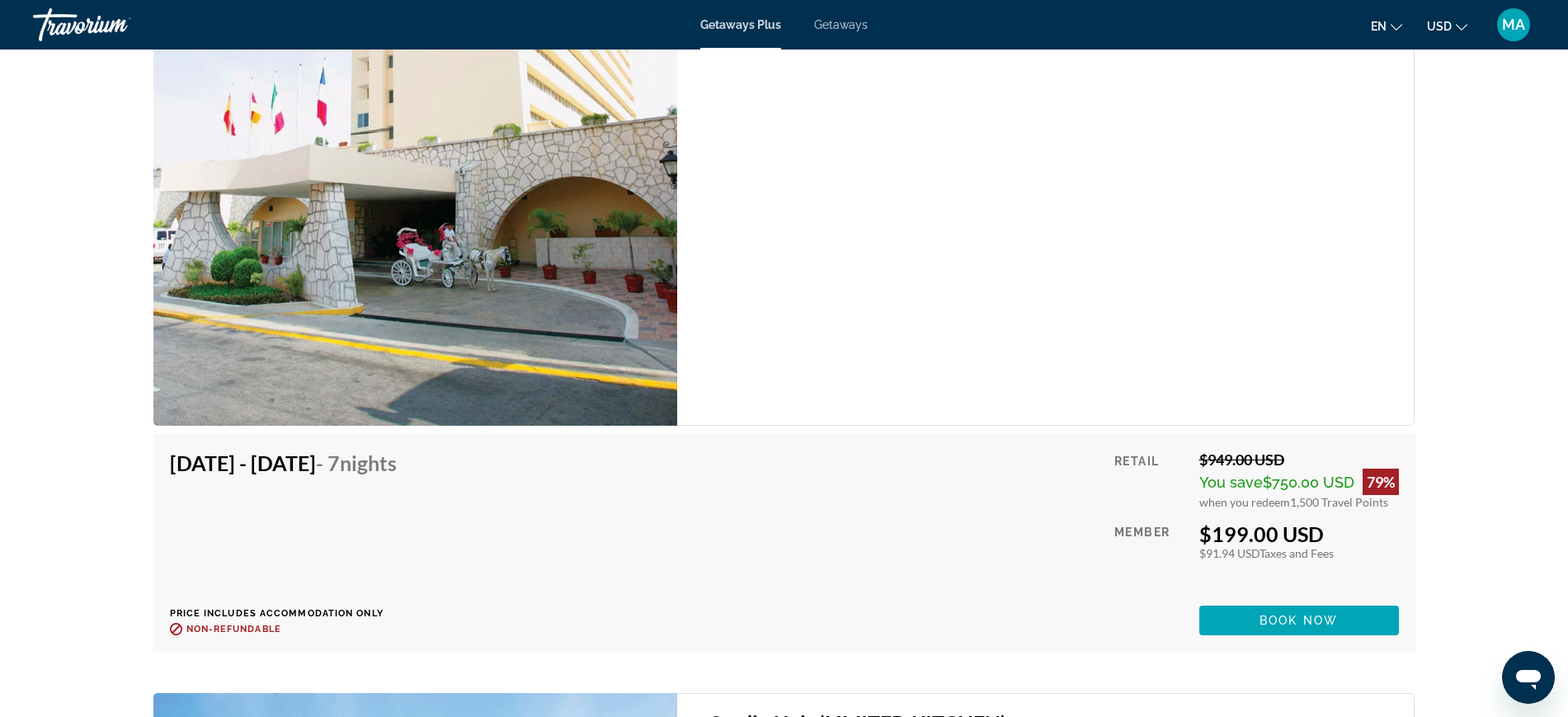
scroll to position [3093, 0]
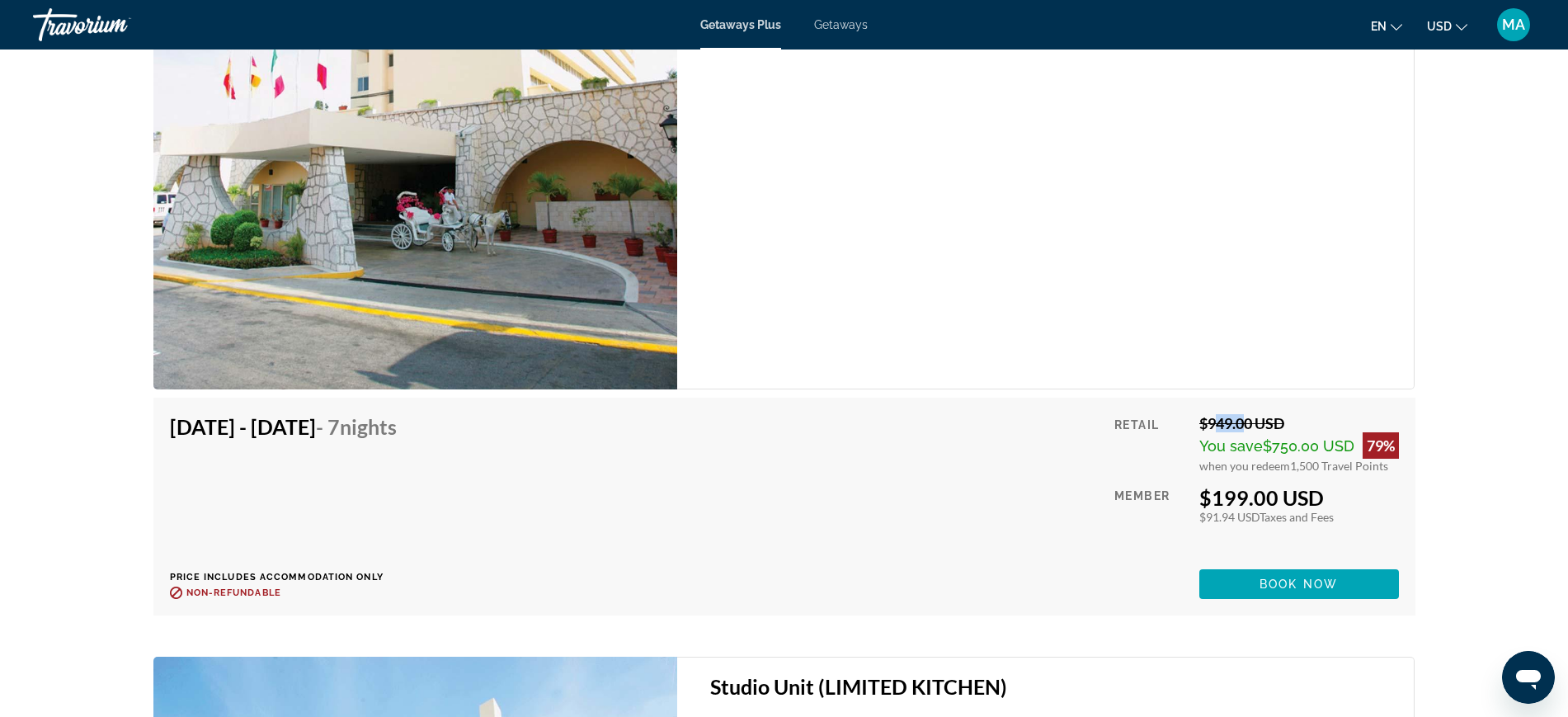
drag, startPoint x: 1206, startPoint y: 420, endPoint x: 1235, endPoint y: 421, distance: 29.0
click at [1235, 421] on div "$949.00 USD" at bounding box center [1299, 423] width 199 height 18
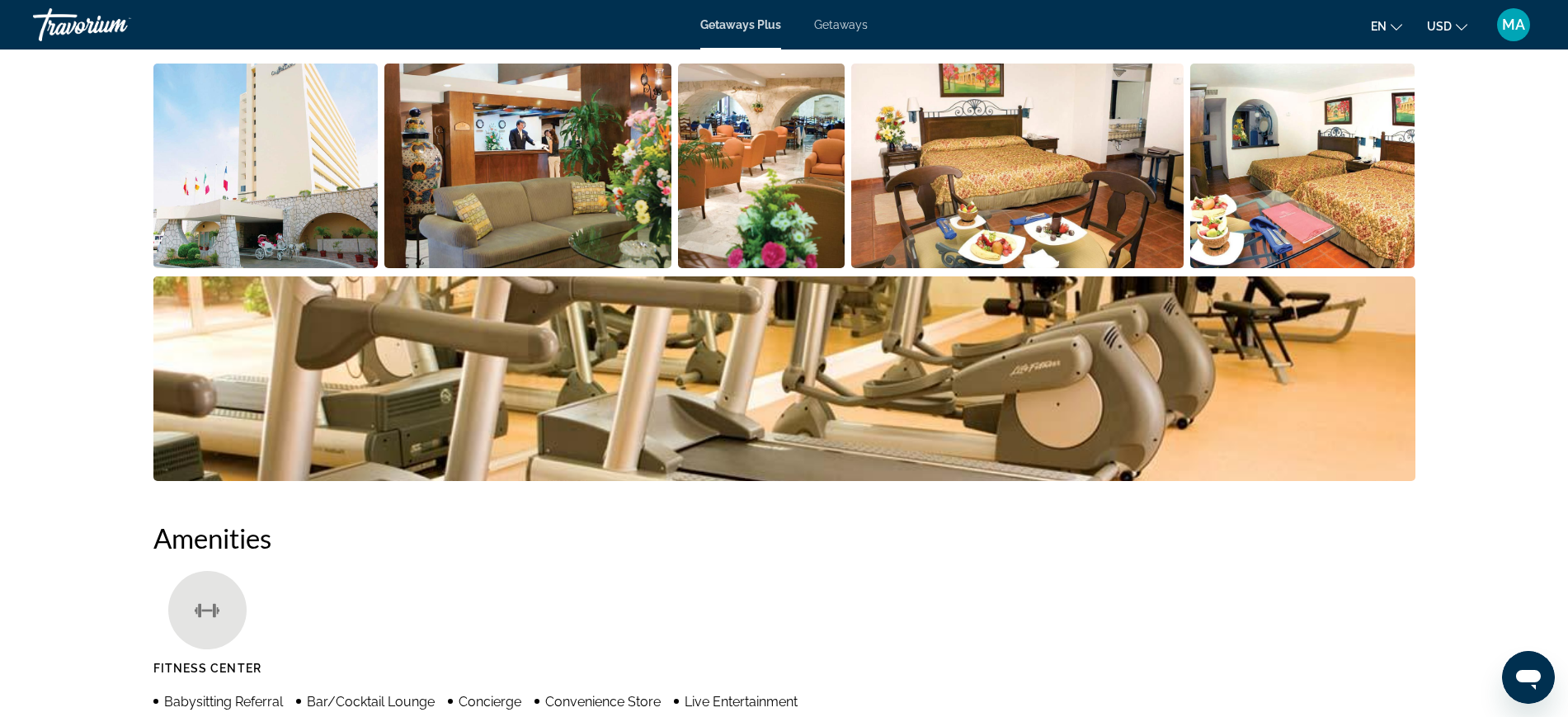
scroll to position [256, 0]
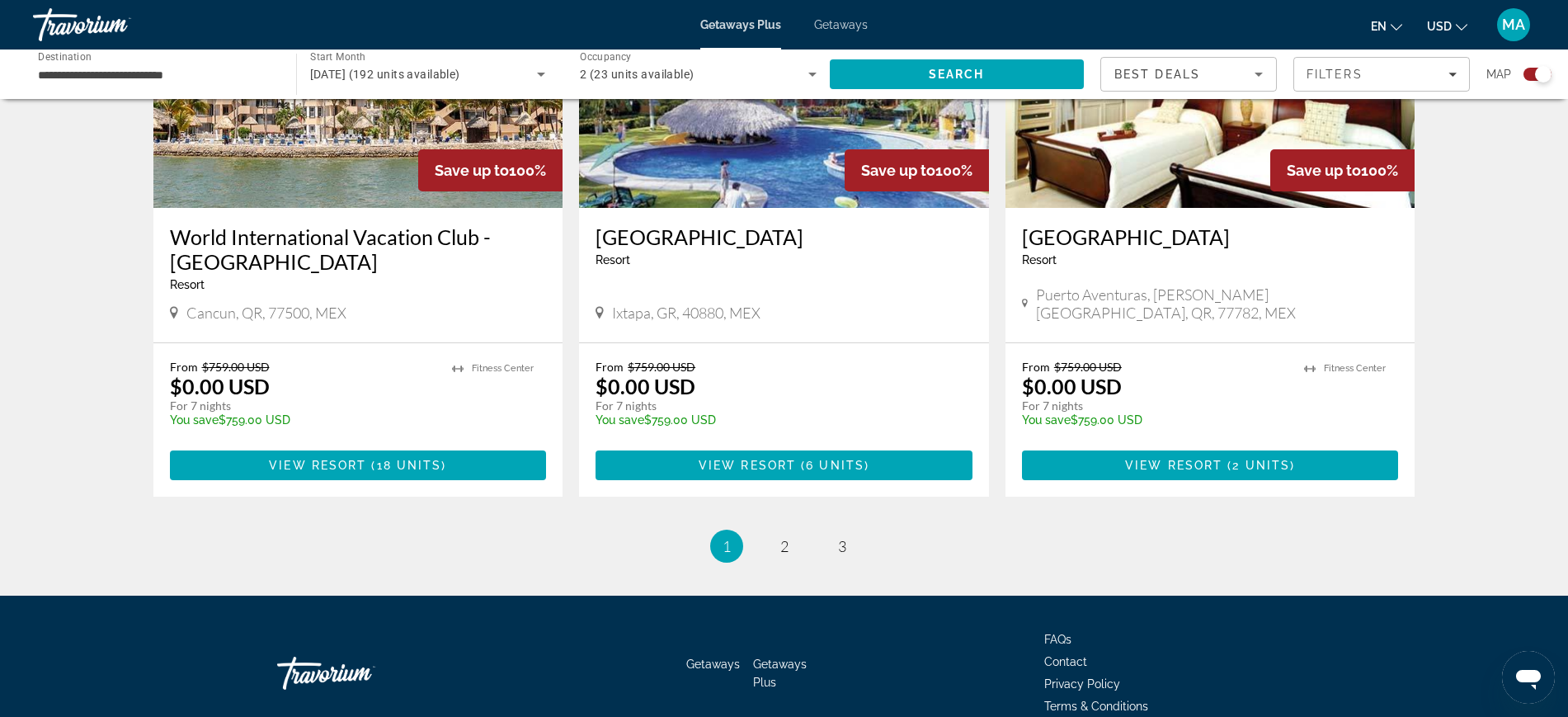
scroll to position [2537, 0]
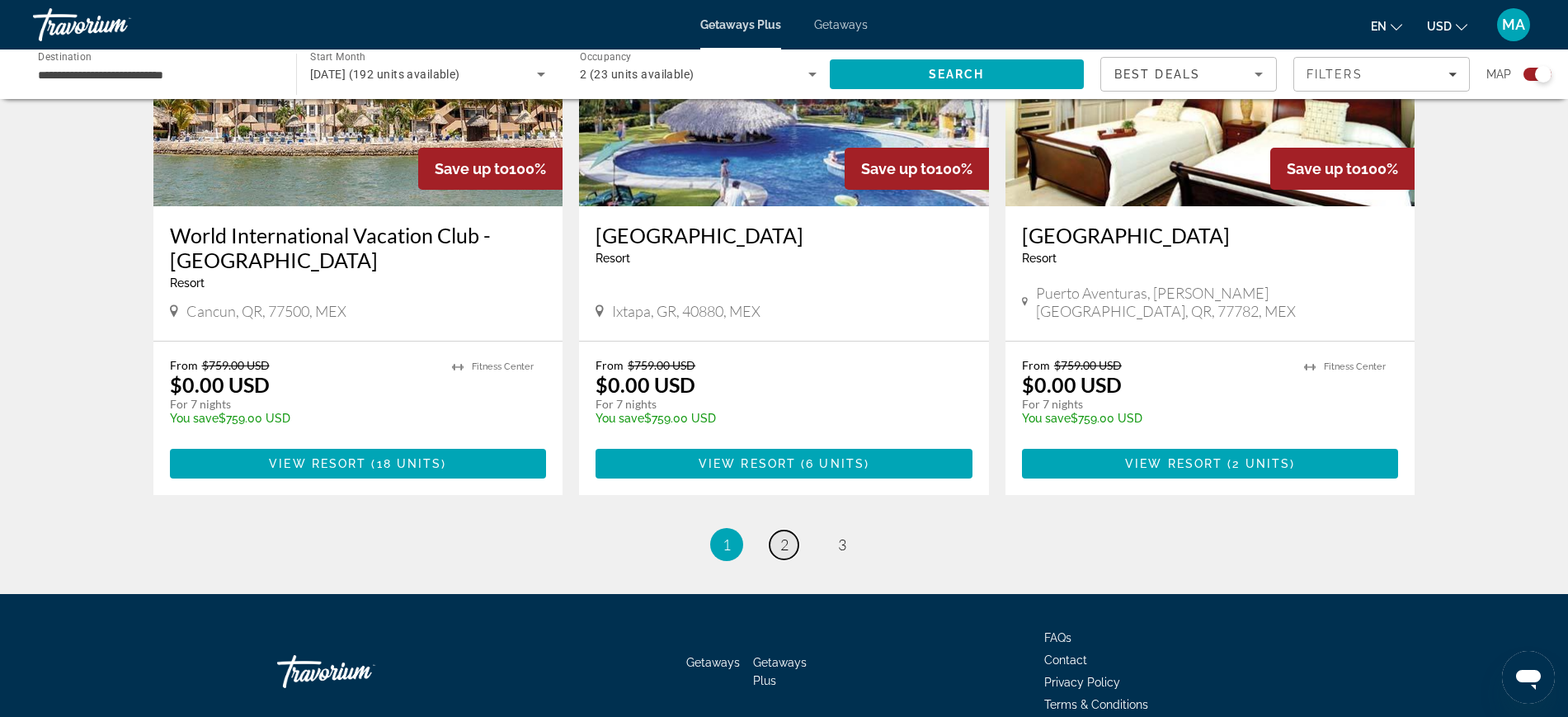
click at [784, 536] on span "2" at bounding box center [784, 544] width 9 height 18
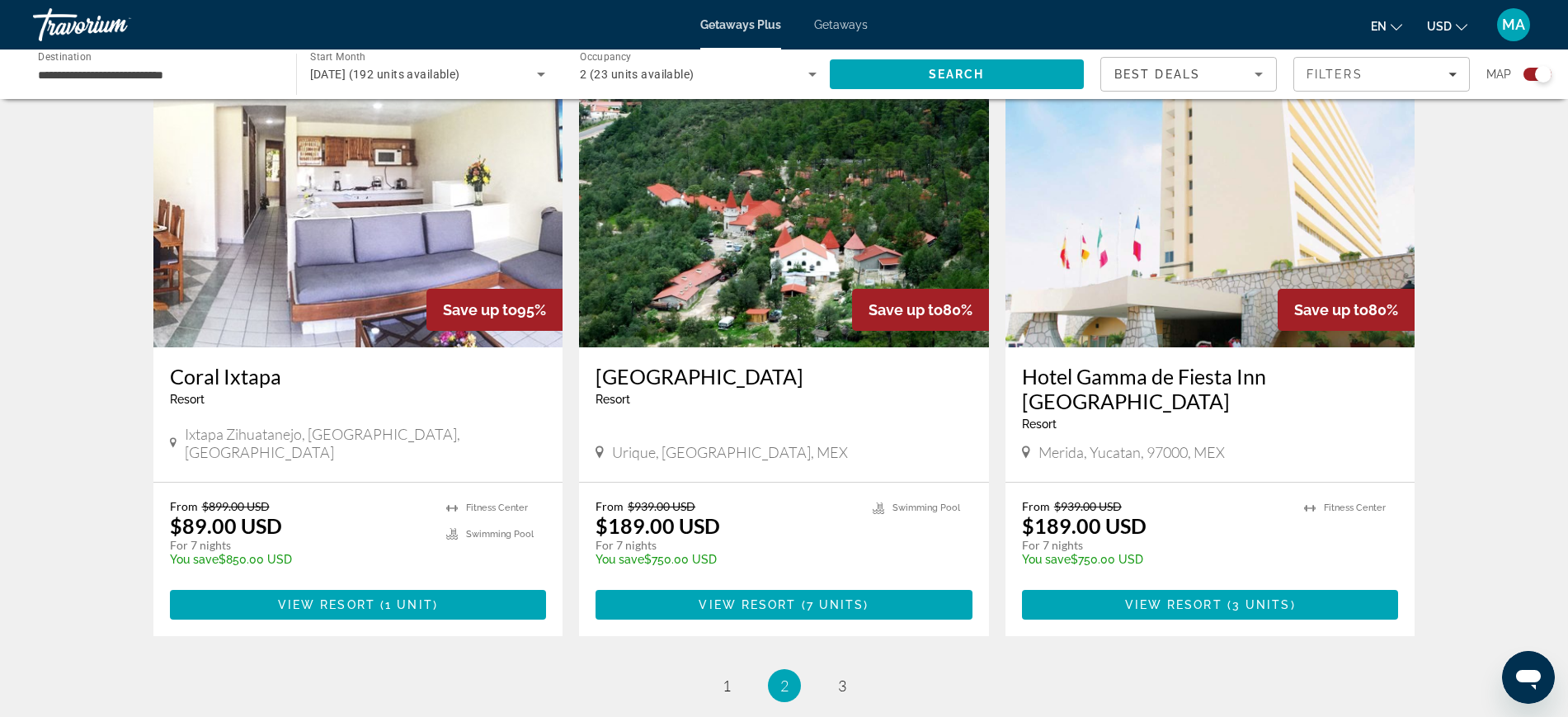
scroll to position [2371, 0]
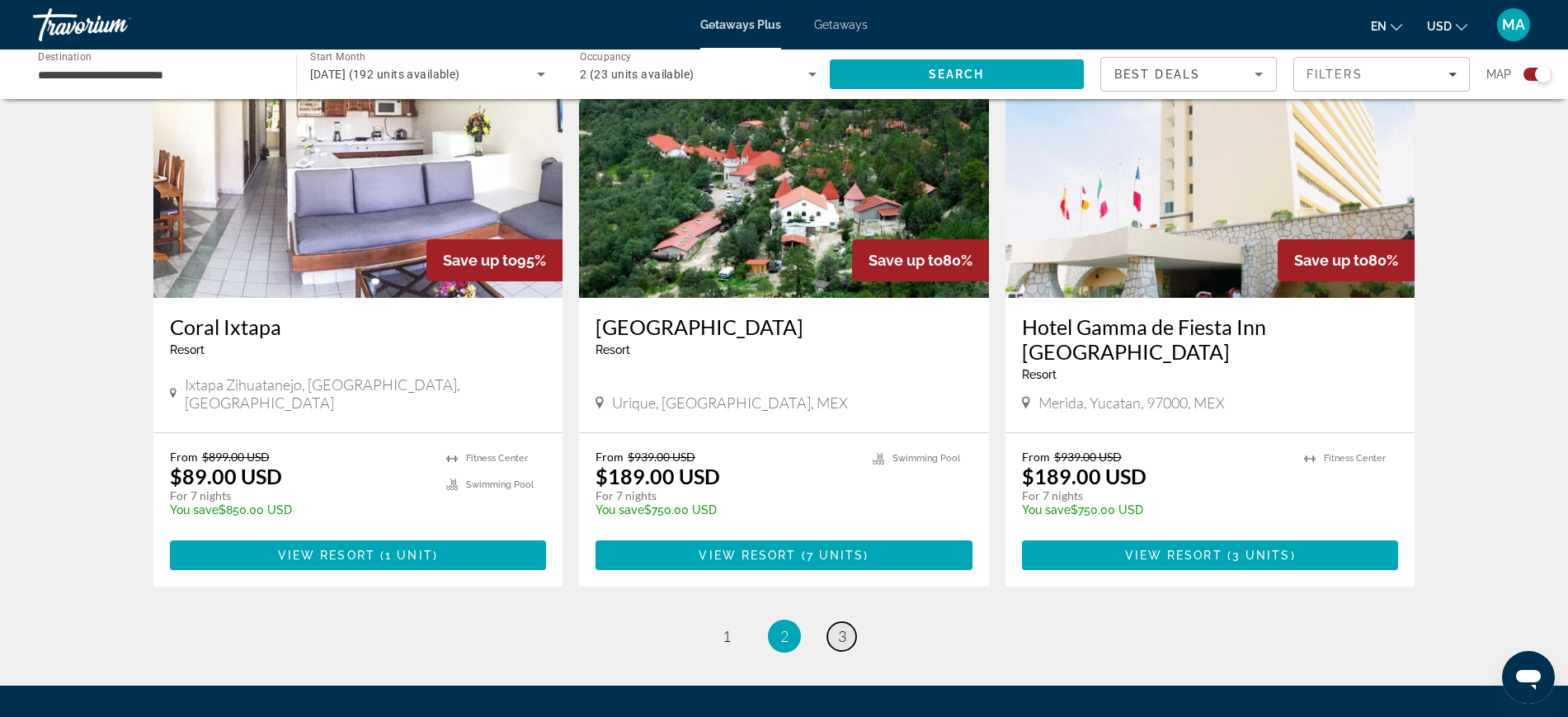
click at [842, 627] on span "3" at bounding box center [842, 636] width 9 height 18
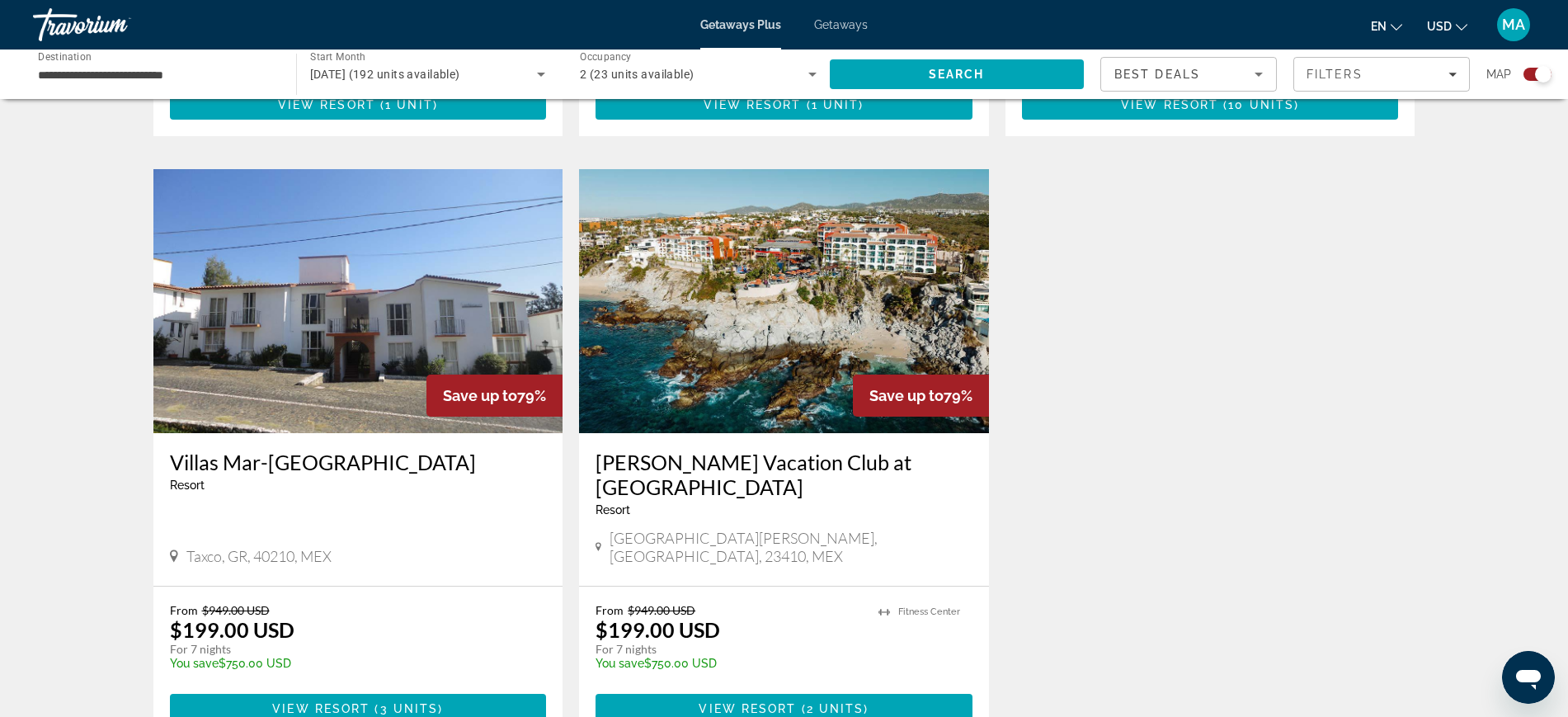
scroll to position [1134, 0]
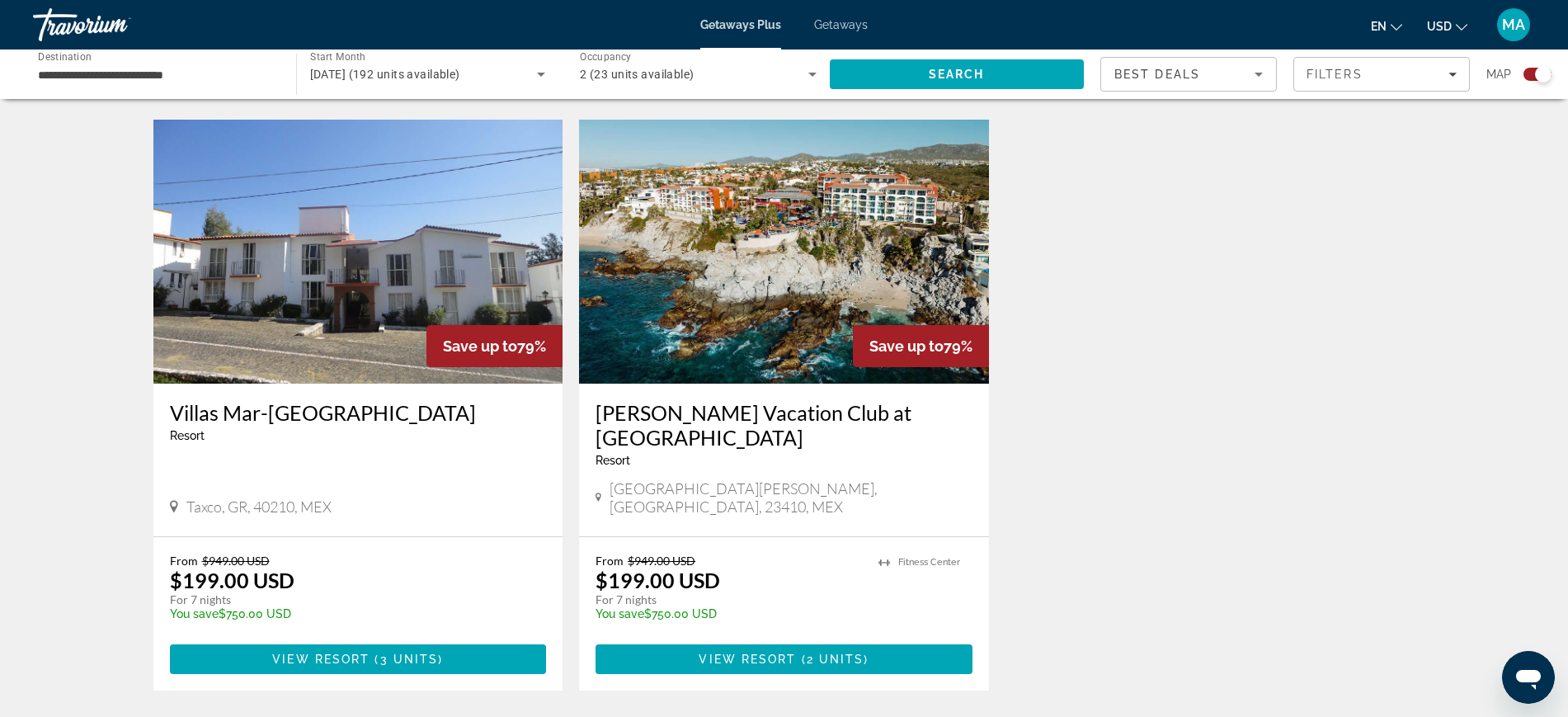
click at [744, 310] on img "Main content" at bounding box center [784, 251] width 410 height 264
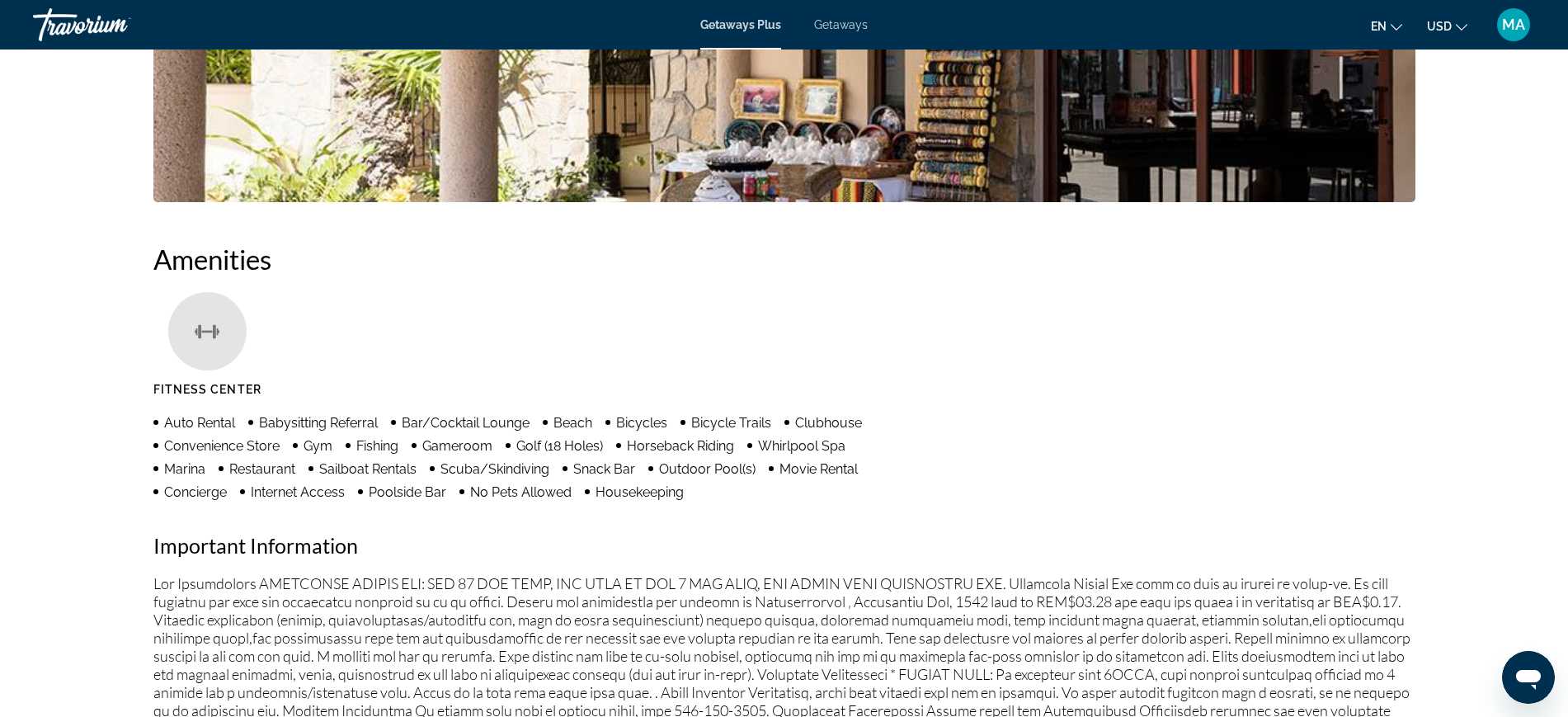
scroll to position [597, 0]
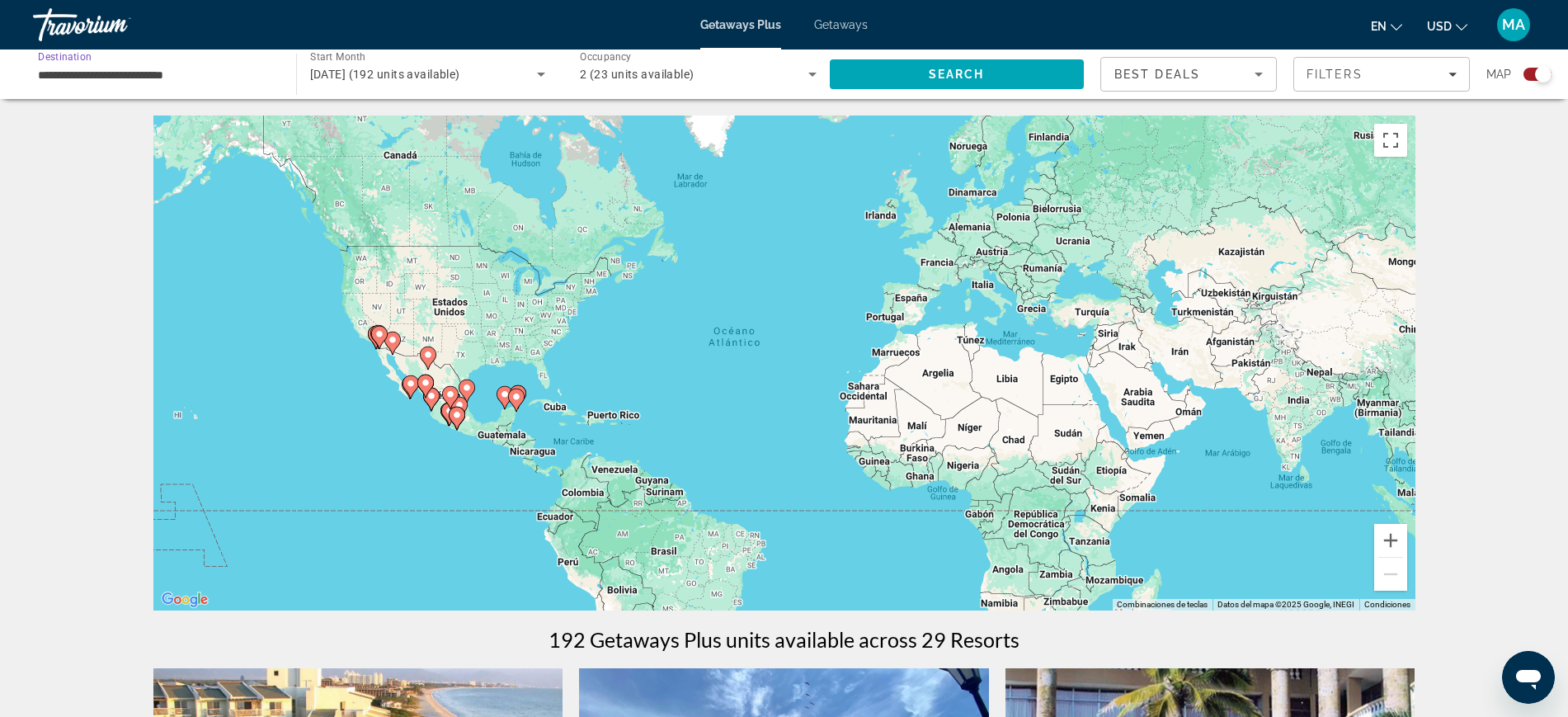
click at [252, 81] on input "**********" at bounding box center [156, 75] width 237 height 20
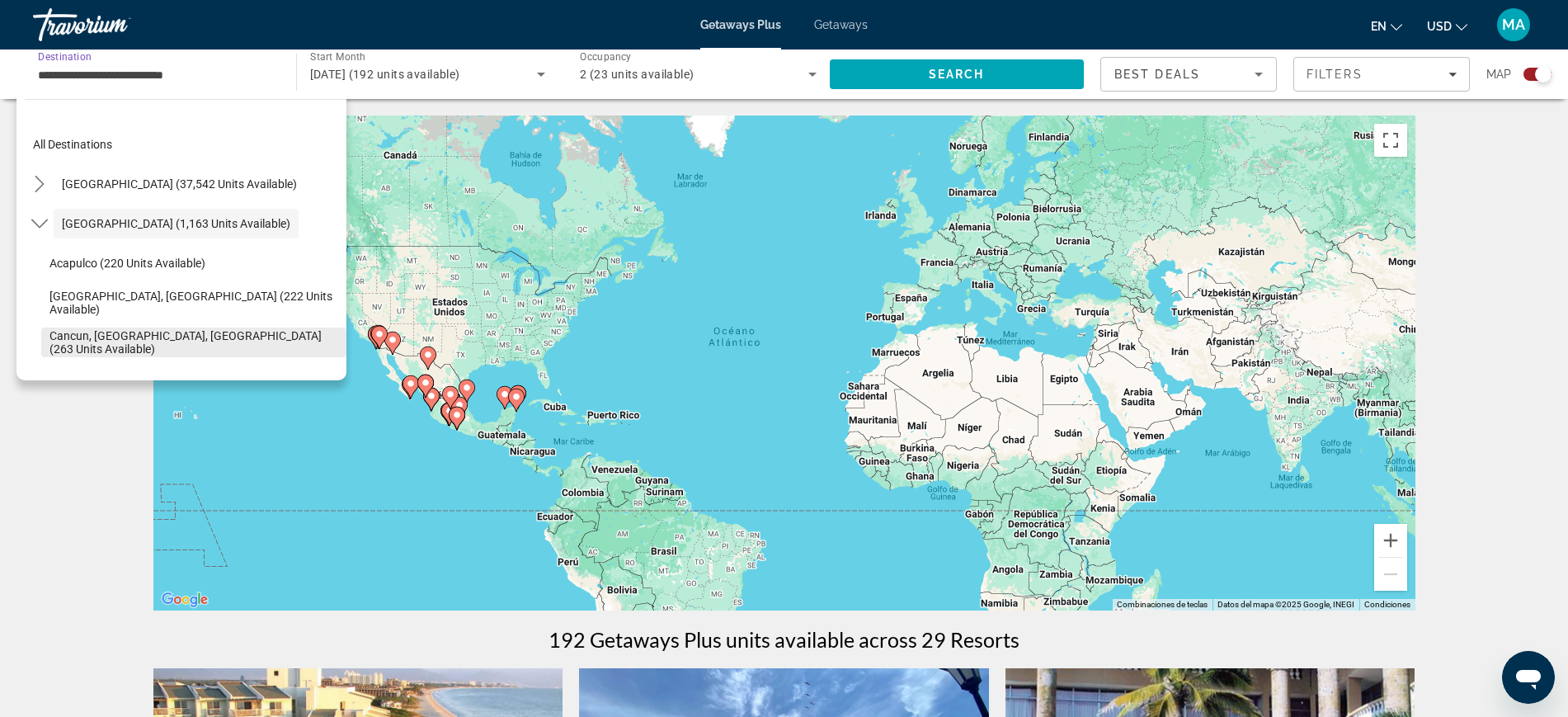
scroll to position [104, 0]
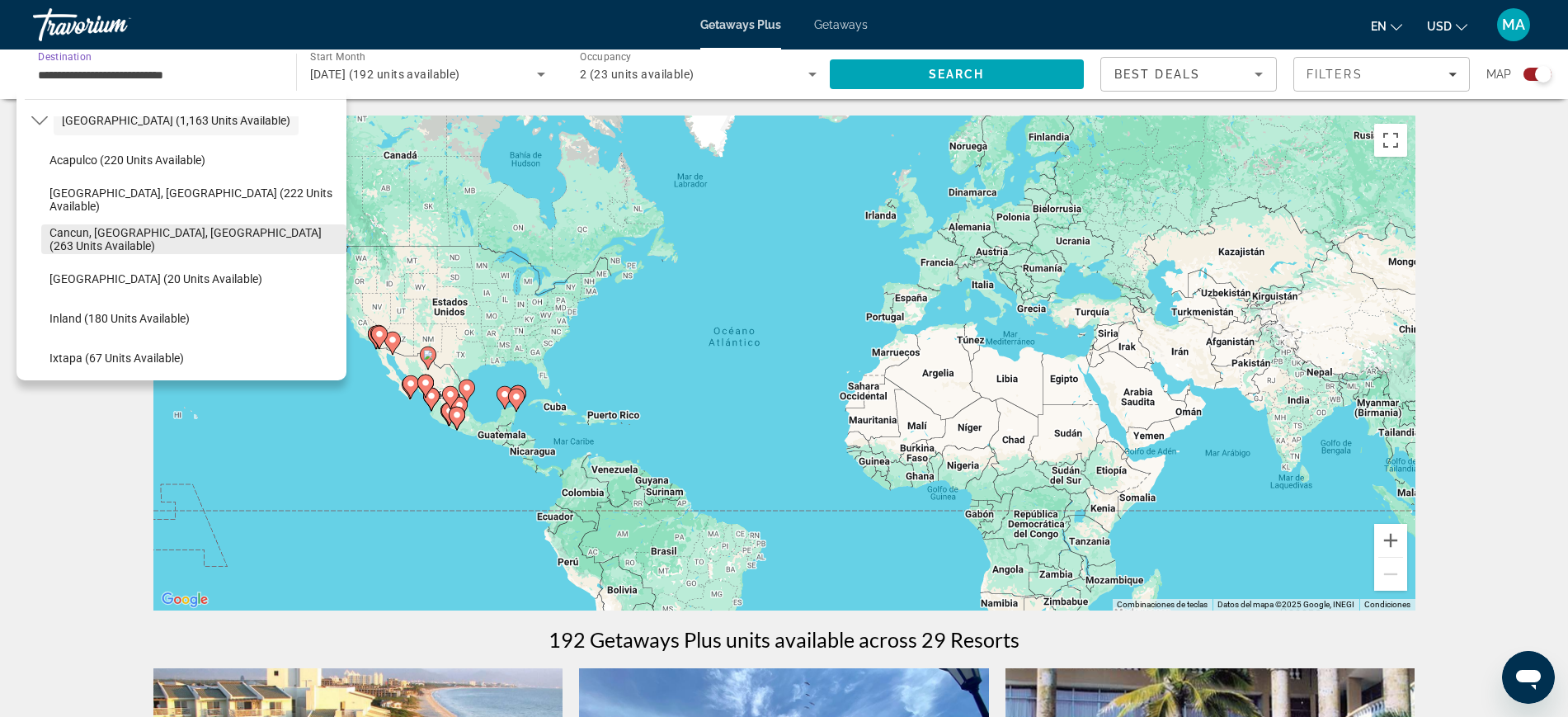
click at [144, 243] on span "Cancun, [GEOGRAPHIC_DATA], [GEOGRAPHIC_DATA] (263 units available)" at bounding box center [194, 240] width 288 height 27
type input "**********"
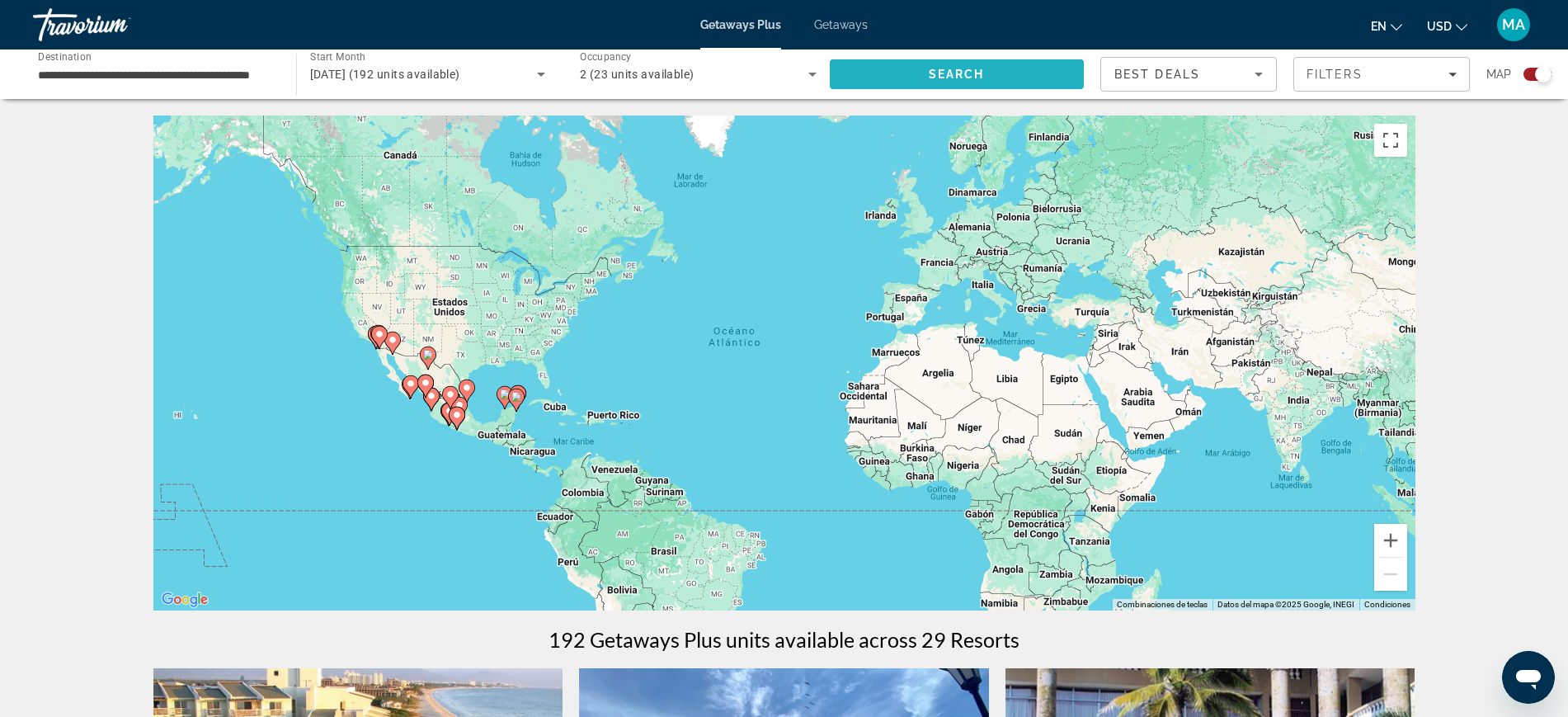
click at [981, 77] on span "Search" at bounding box center [957, 75] width 57 height 13
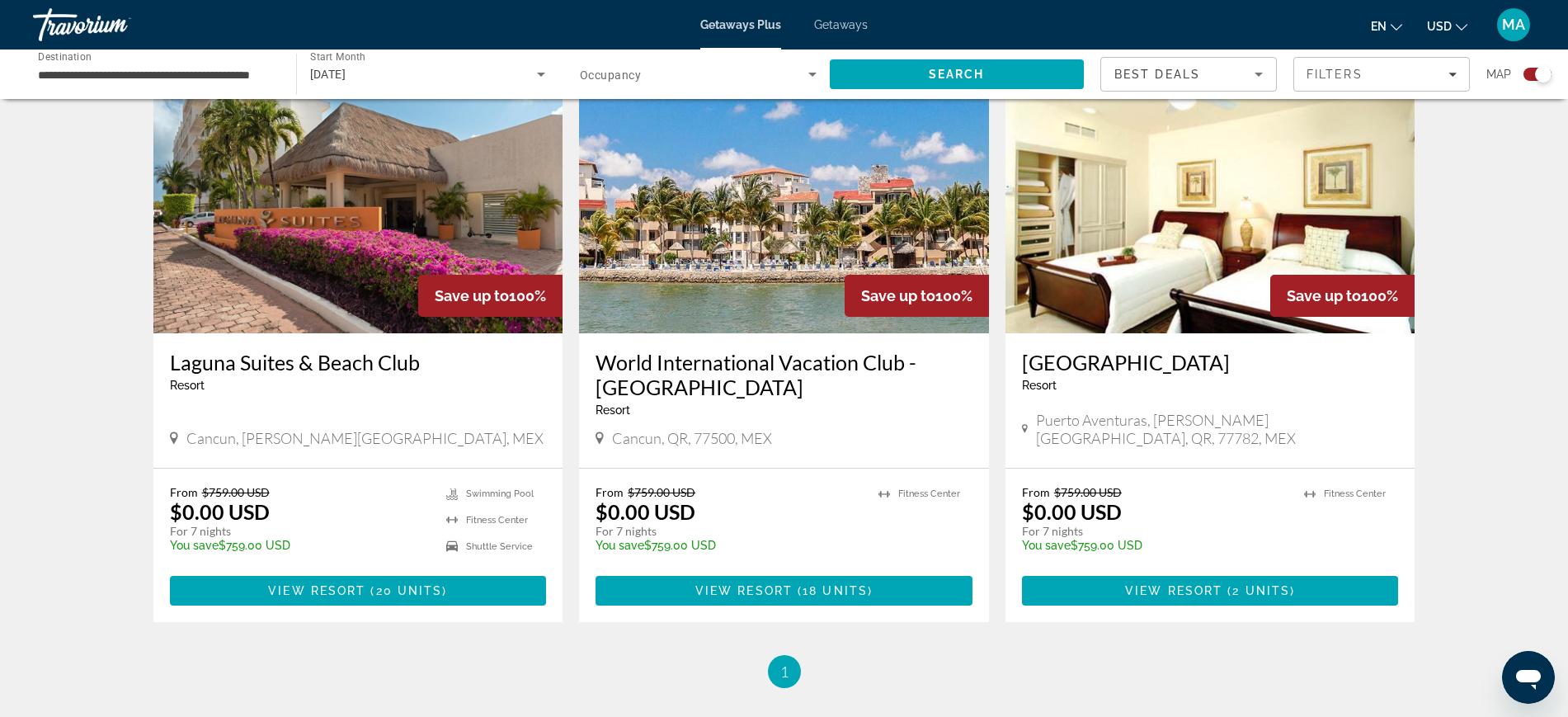
scroll to position [496, 0]
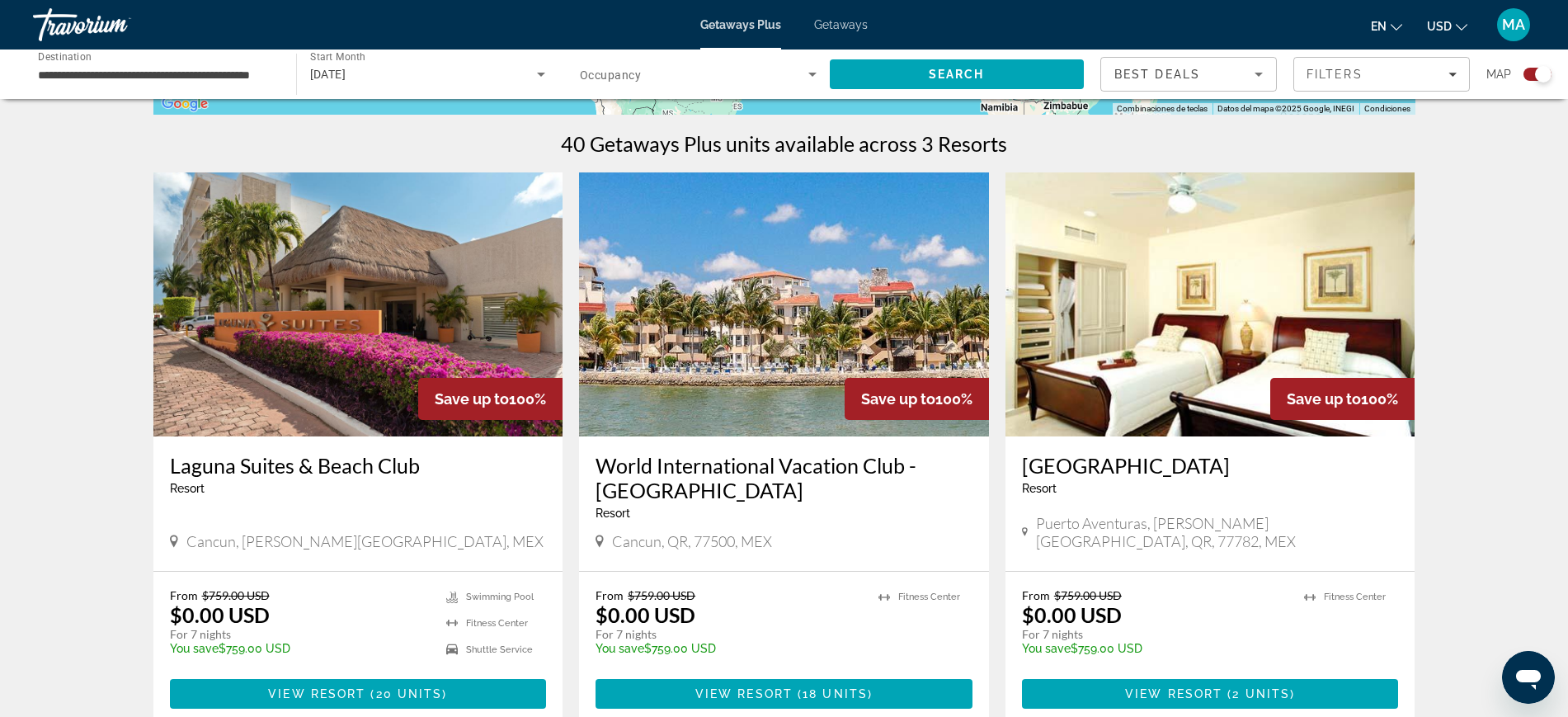
click at [789, 321] on img "Main content" at bounding box center [784, 304] width 410 height 264
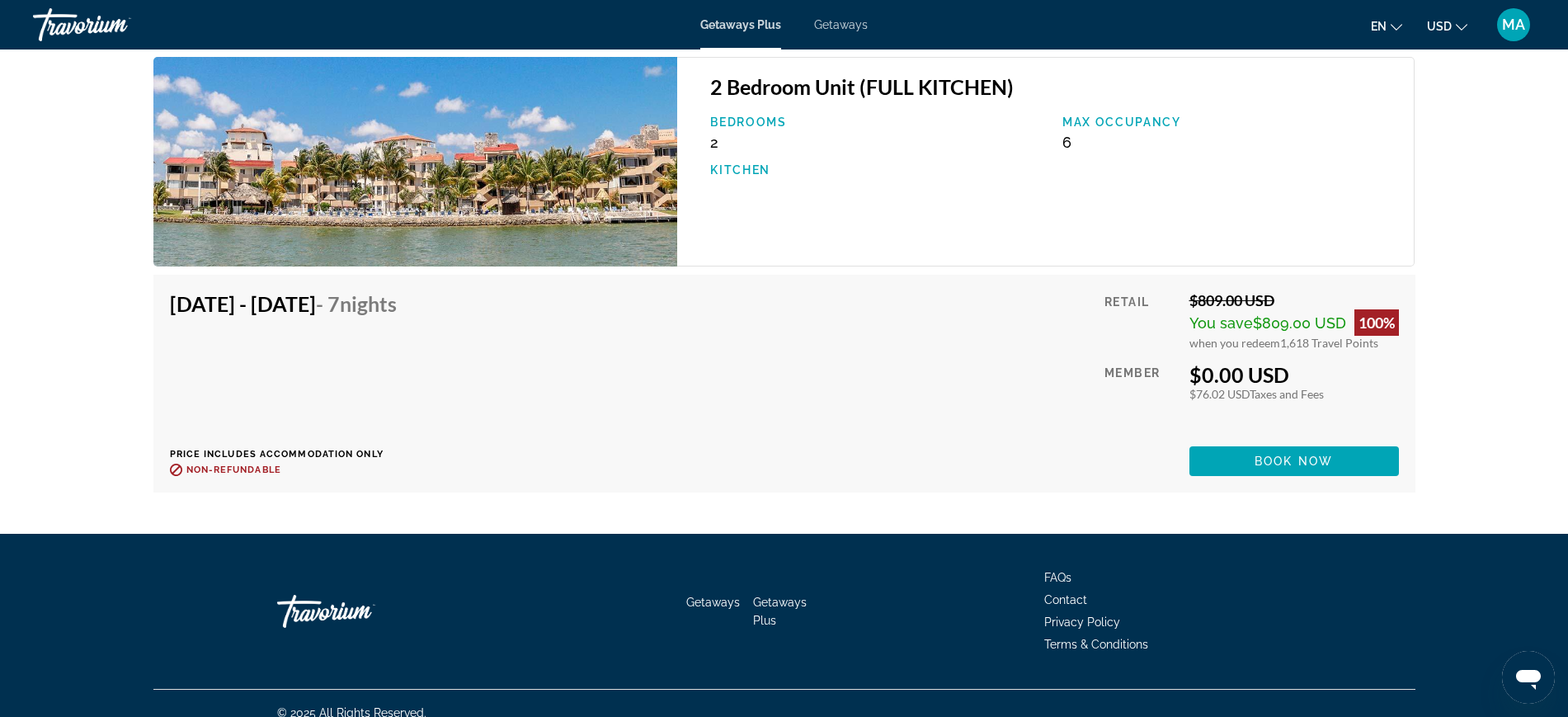
scroll to position [3712, 0]
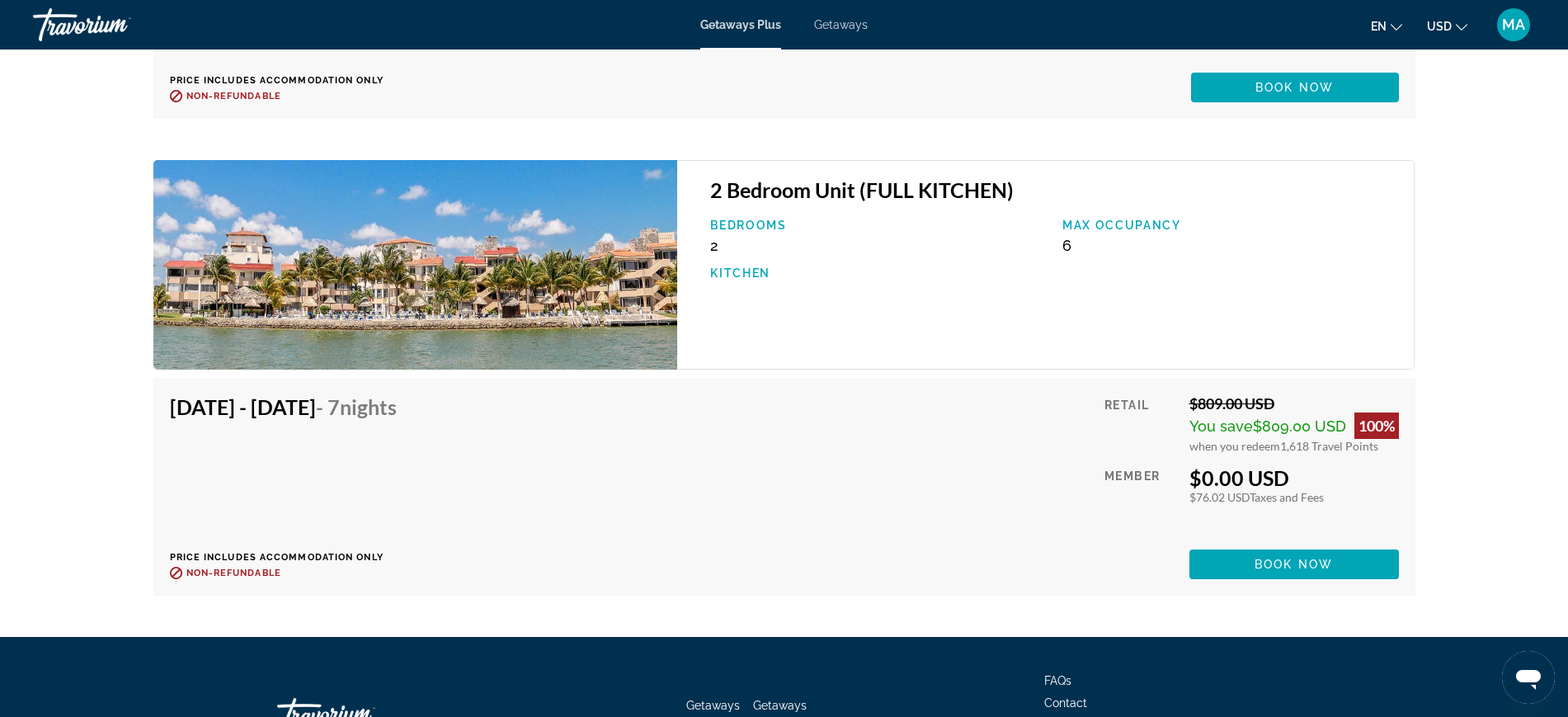
click at [357, 255] on img "Main content" at bounding box center [415, 265] width 524 height 210
drag, startPoint x: 434, startPoint y: 407, endPoint x: 517, endPoint y: 417, distance: 83.6
click at [409, 417] on div "[DATE] - [DATE] - 7 Nights Price includes accommodation only Refundable until :…" at bounding box center [289, 486] width 240 height 185
drag, startPoint x: 868, startPoint y: 183, endPoint x: 1009, endPoint y: 195, distance: 141.5
click at [1009, 195] on h3 "2 Bedroom Unit (FULL KITCHEN)" at bounding box center [1053, 190] width 687 height 25
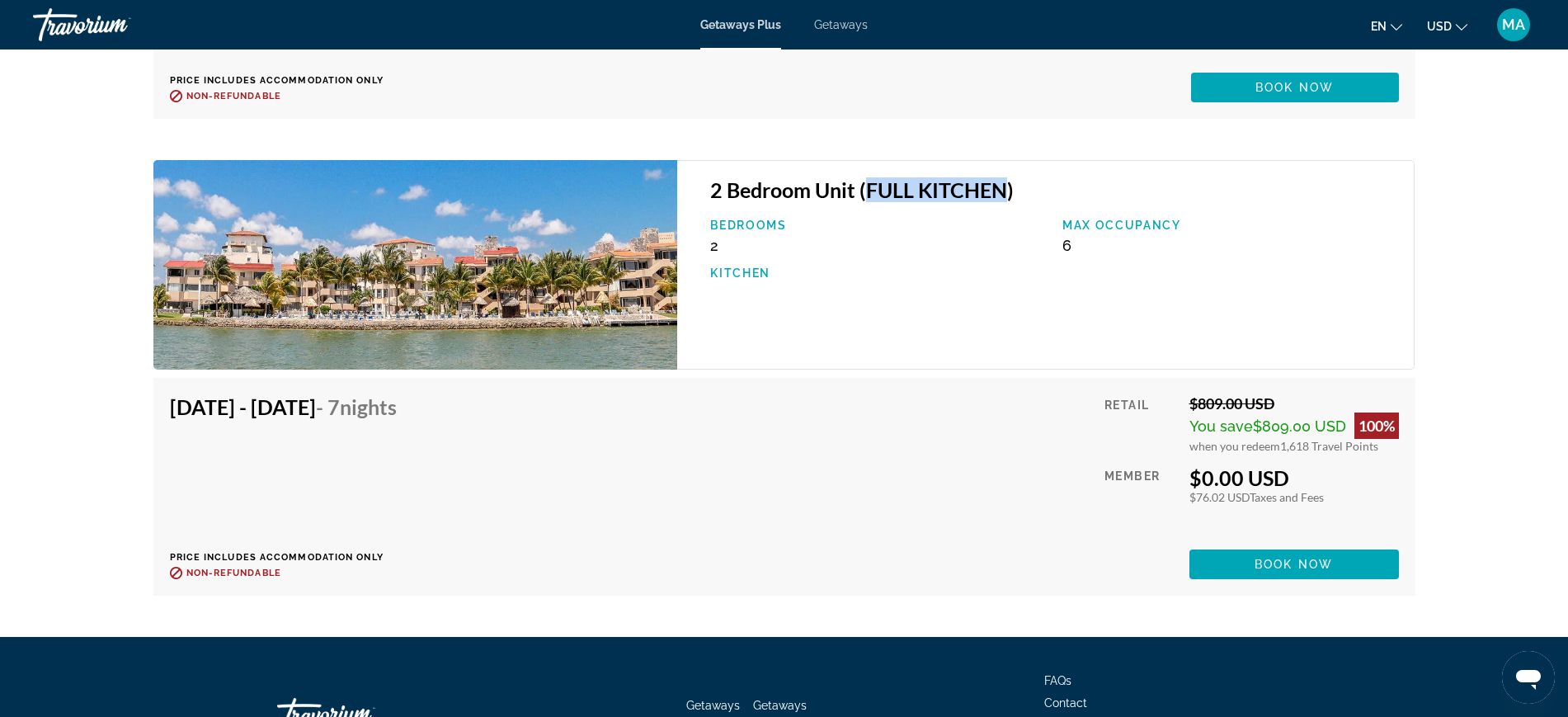
click at [913, 173] on div "2 Bedroom Unit (FULL KITCHEN) Bedrooms 2 Max Occupancy 6 Kitchen" at bounding box center [1046, 265] width 737 height 210
click at [880, 183] on h3 "2 Bedroom Unit (FULL KITCHEN)" at bounding box center [1053, 190] width 687 height 25
click at [867, 188] on h3 "2 Bedroom Unit (FULL KITCHEN)" at bounding box center [1053, 190] width 687 height 25
drag, startPoint x: 867, startPoint y: 188, endPoint x: 1003, endPoint y: 188, distance: 136.0
click at [1003, 188] on h3 "2 Bedroom Unit (FULL KITCHEN)" at bounding box center [1053, 190] width 687 height 25
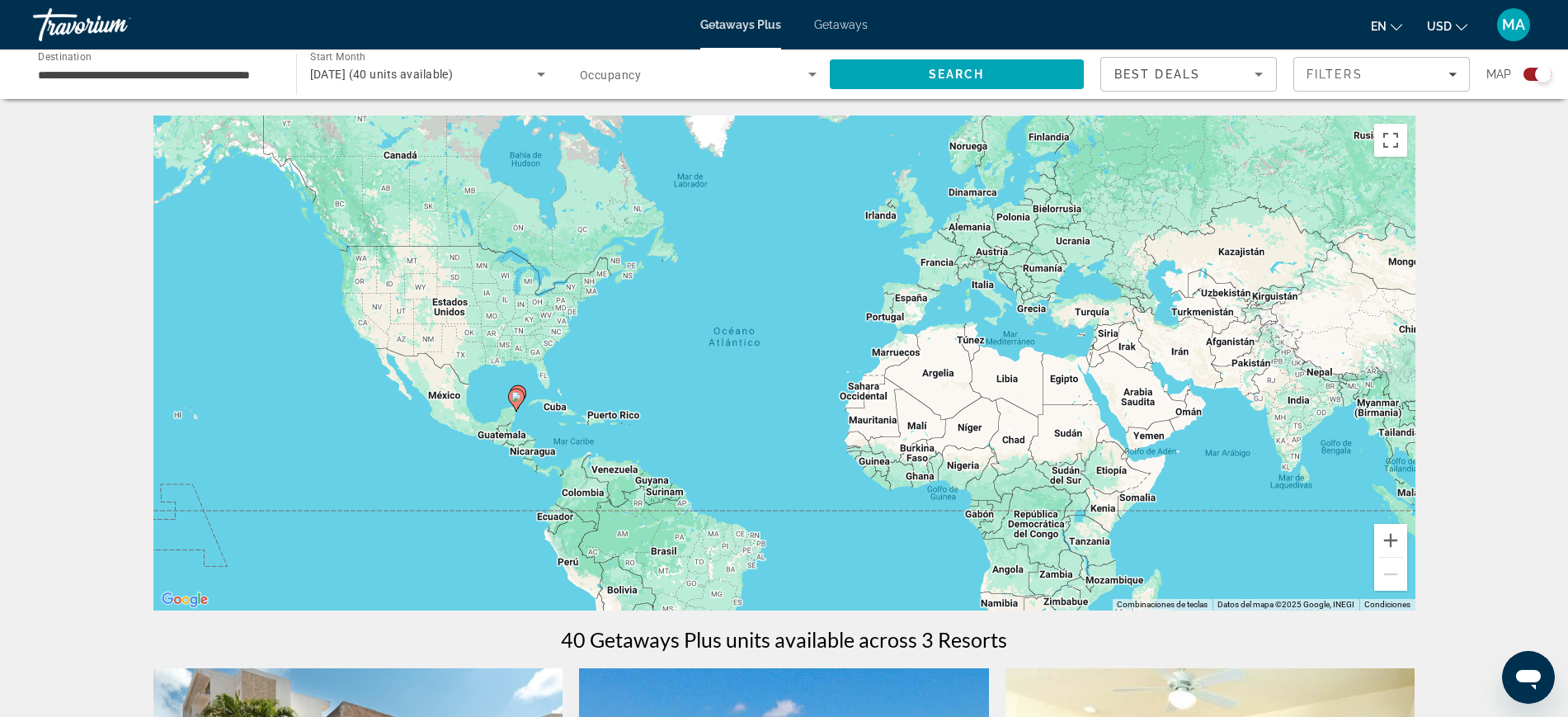
click at [220, 74] on input "**********" at bounding box center [156, 75] width 237 height 20
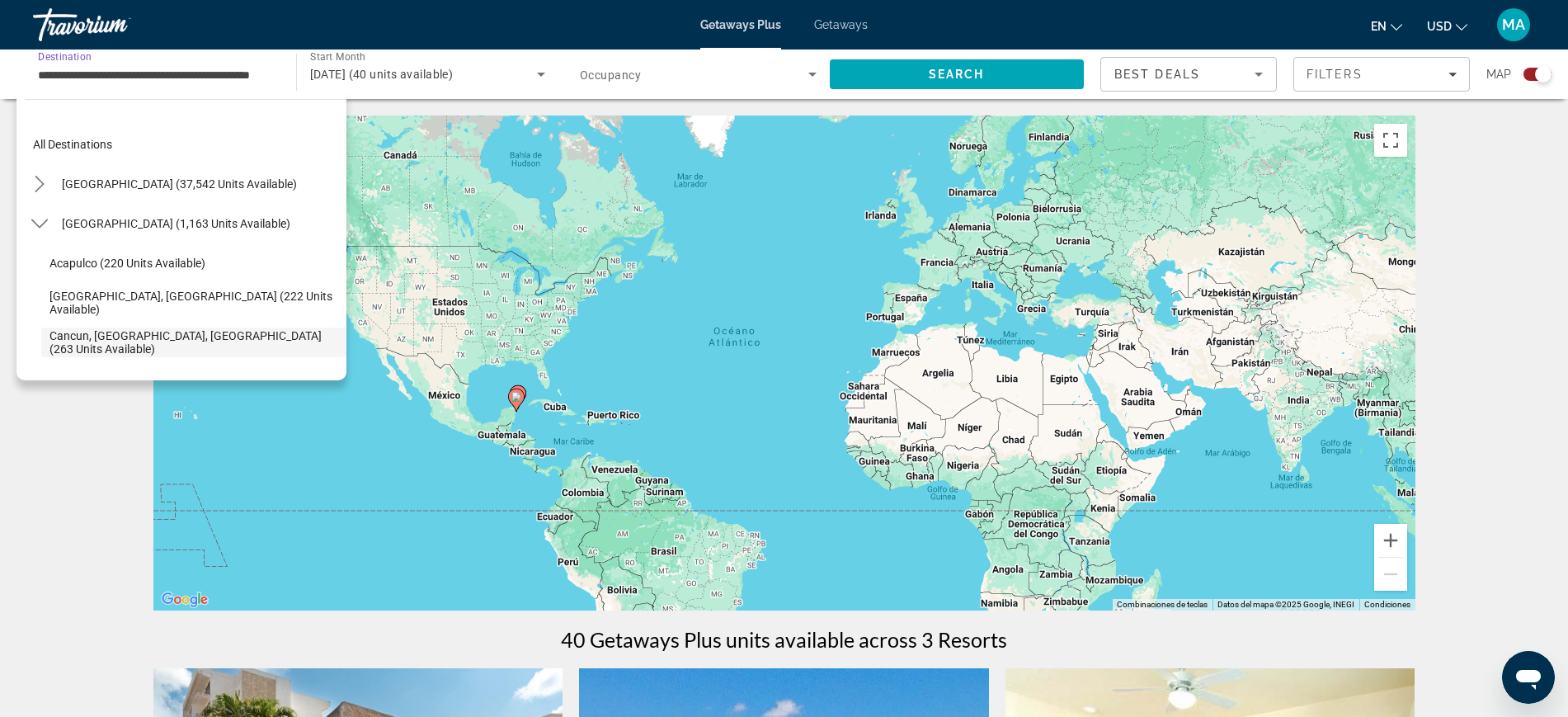
scroll to position [98, 0]
